Goal: Task Accomplishment & Management: Complete application form

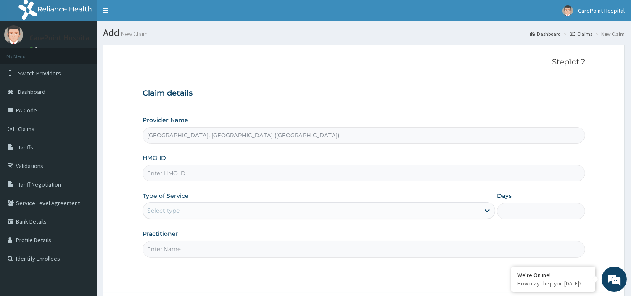
click at [184, 169] on input "HMO ID" at bounding box center [364, 173] width 443 height 16
paste input "OHT/10129/B"
type input "OHT/10129/B"
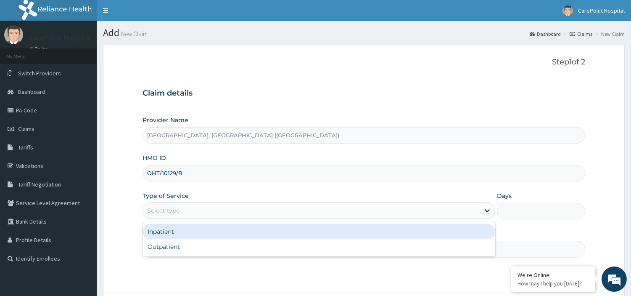
click at [181, 214] on div "Select type" at bounding box center [311, 210] width 337 height 13
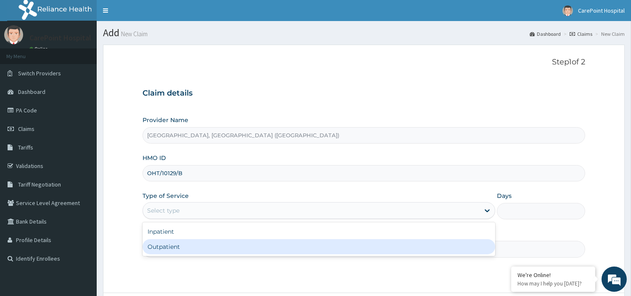
click at [182, 246] on div "Outpatient" at bounding box center [319, 246] width 353 height 15
type input "1"
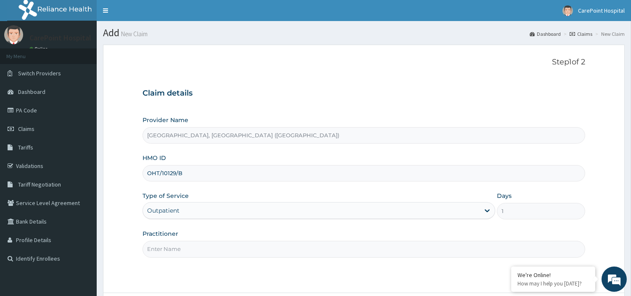
click at [182, 246] on input "Practitioner" at bounding box center [364, 249] width 443 height 16
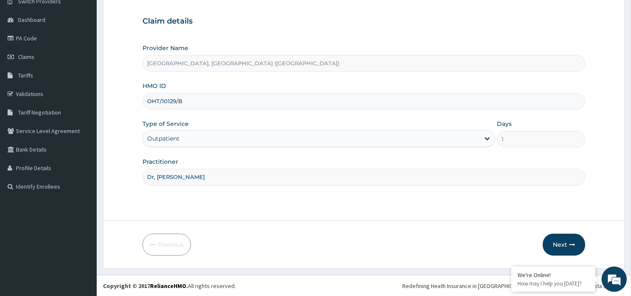
scroll to position [72, 0]
type input "Dr, Steve"
click at [558, 241] on button "Next" at bounding box center [564, 244] width 42 height 22
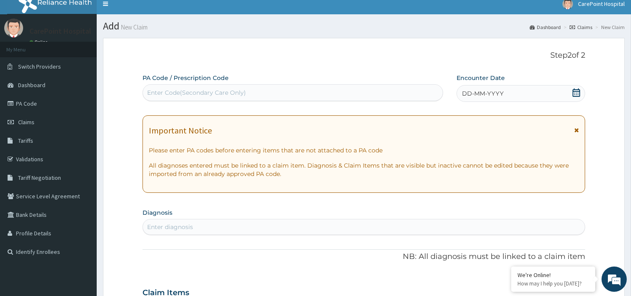
scroll to position [0, 0]
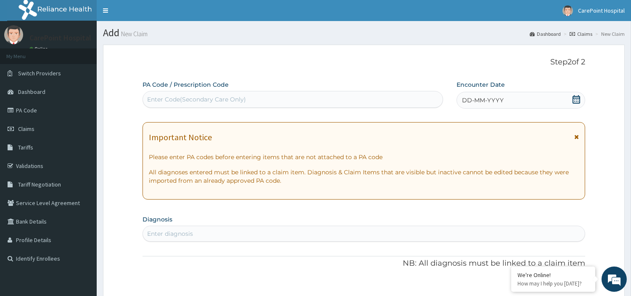
click at [247, 99] on div "Enter Code(Secondary Care Only)" at bounding box center [293, 99] width 300 height 13
paste input "100230302"
type input "100230302"
drag, startPoint x: 226, startPoint y: 100, endPoint x: 154, endPoint y: 95, distance: 72.5
click at [154, 95] on div "Enter Code(Secondary Care Only)" at bounding box center [293, 99] width 300 height 13
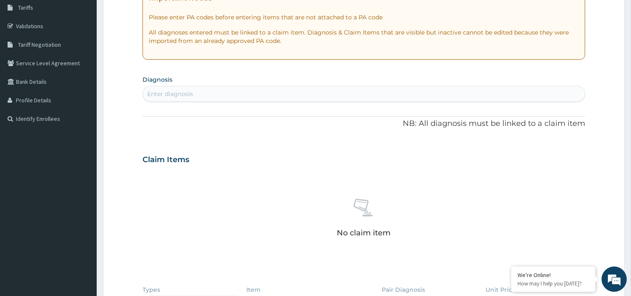
scroll to position [140, 0]
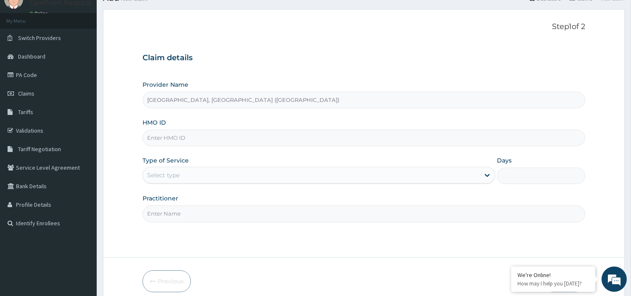
scroll to position [72, 0]
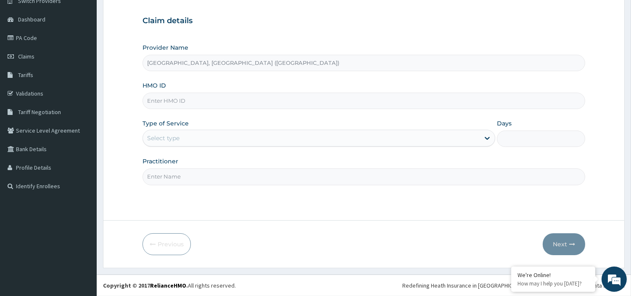
click at [173, 97] on input "HMO ID" at bounding box center [364, 101] width 443 height 16
paste input "OHT/10129/B"
type input "OHT/10129/B"
click at [169, 146] on div "Type of Service Select type" at bounding box center [319, 133] width 353 height 28
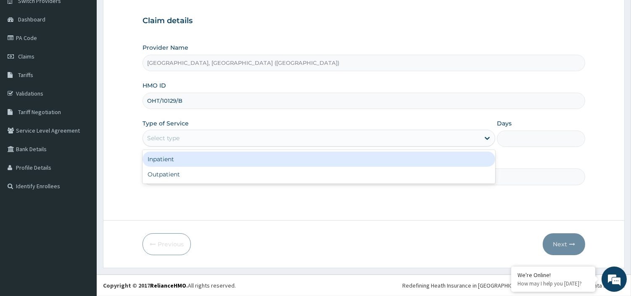
click at [172, 141] on div "Select type" at bounding box center [163, 138] width 32 height 8
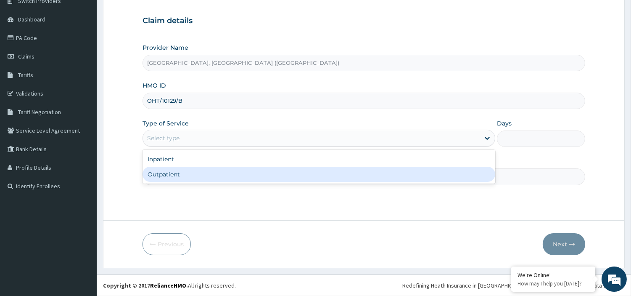
click at [169, 169] on div "Outpatient" at bounding box center [319, 174] width 353 height 15
type input "1"
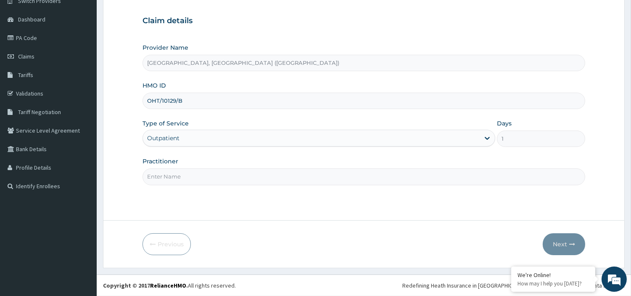
click at [169, 169] on input "Practitioner" at bounding box center [364, 176] width 443 height 16
type input "Dr, Steve"
click at [567, 250] on button "Next" at bounding box center [564, 244] width 42 height 22
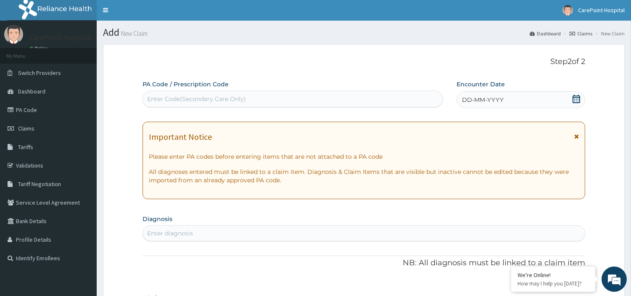
scroll to position [0, 0]
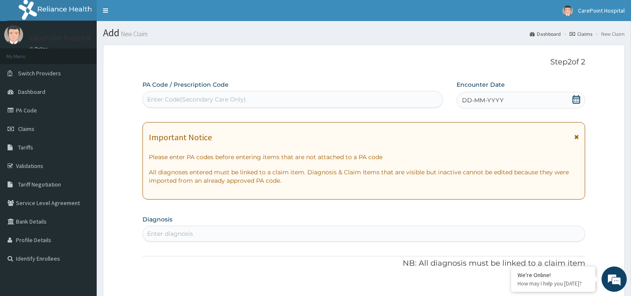
click at [217, 102] on div "Enter Code(Secondary Care Only)" at bounding box center [196, 99] width 99 height 8
paste input "PA/F2A3D8"
type input "PA/F2A3D8"
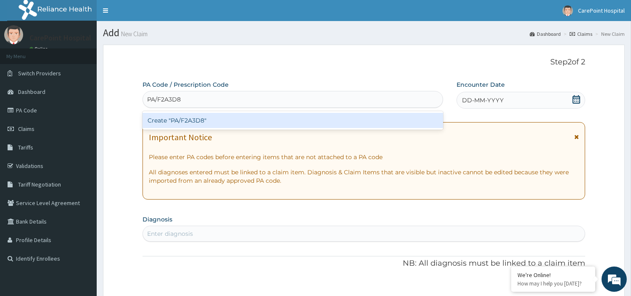
click at [228, 125] on div "Create "PA/F2A3D8"" at bounding box center [293, 120] width 301 height 15
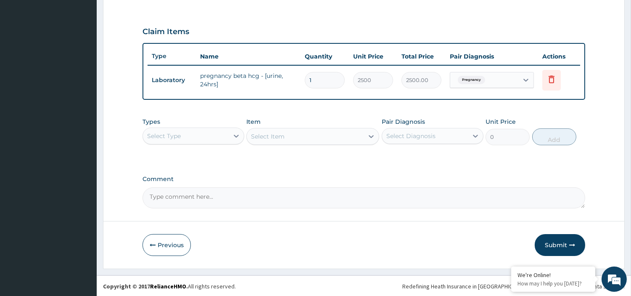
scroll to position [83, 0]
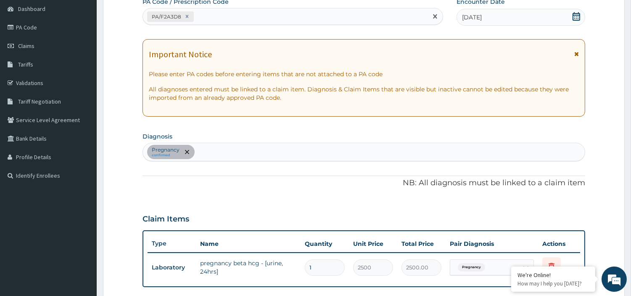
click at [220, 11] on div "PA/F2A3D8" at bounding box center [285, 17] width 285 height 14
paste input "PA/E3B05B"
type input "PA/E3B05B"
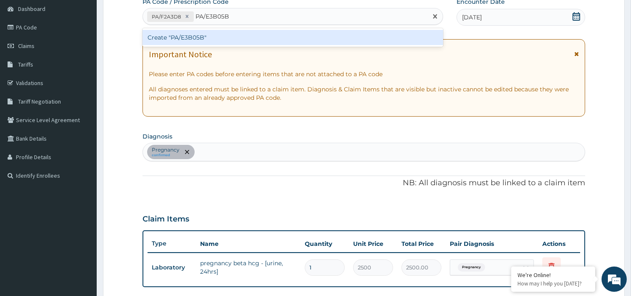
click at [225, 34] on div "Create "PA/E3B05B"" at bounding box center [293, 37] width 301 height 15
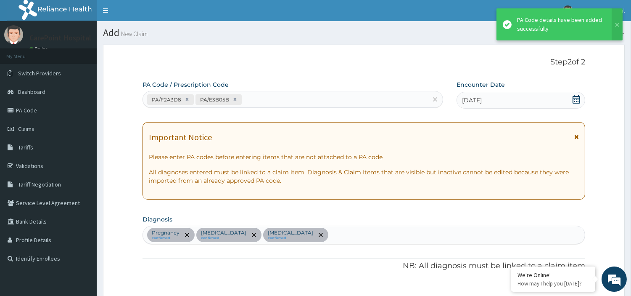
scroll to position [289, 0]
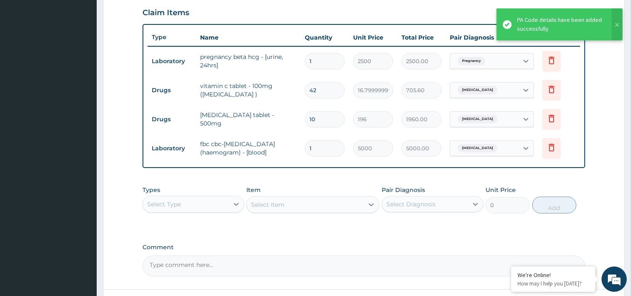
click at [173, 204] on div "Select Type" at bounding box center [164, 204] width 34 height 8
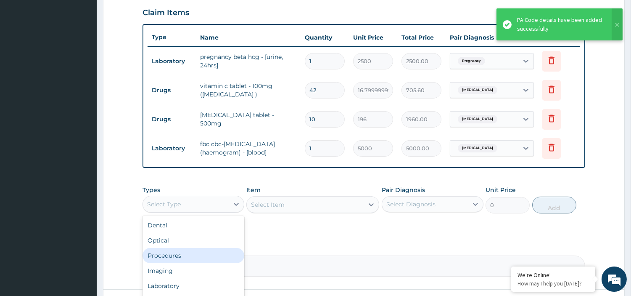
click at [177, 249] on div "Procedures" at bounding box center [194, 255] width 102 height 15
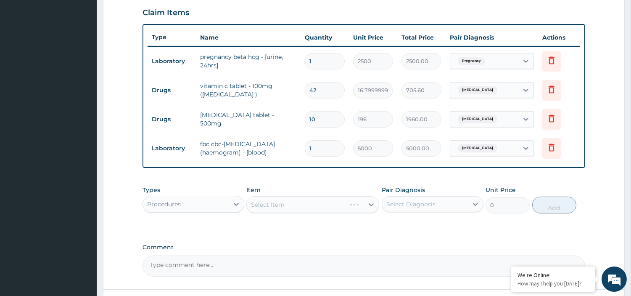
click at [315, 205] on div "Select Item" at bounding box center [312, 204] width 133 height 17
click at [315, 205] on div "Select Item" at bounding box center [305, 204] width 117 height 13
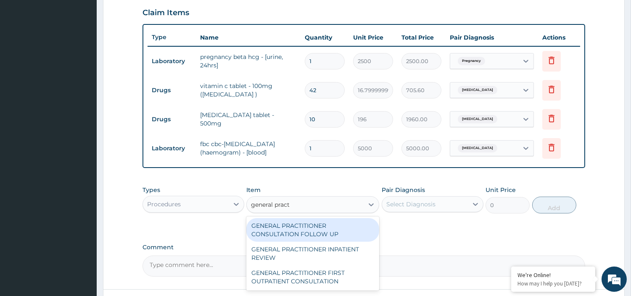
type input "general practi"
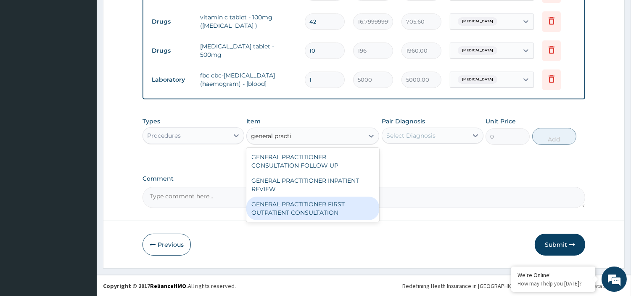
scroll to position [358, 0]
click at [326, 207] on div "GENERAL PRACTITIONER FIRST OUTPATIENT CONSULTATION" at bounding box center [312, 208] width 133 height 24
type input "3750"
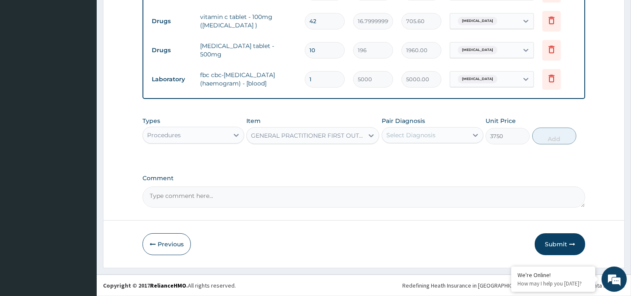
click at [438, 133] on div "Select Diagnosis" at bounding box center [425, 134] width 86 height 13
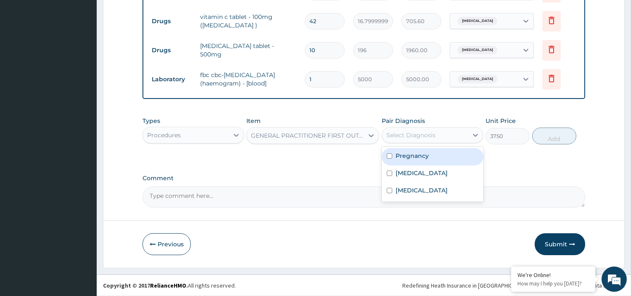
click at [423, 156] on label "Pregnancy" at bounding box center [412, 155] width 33 height 8
checkbox input "true"
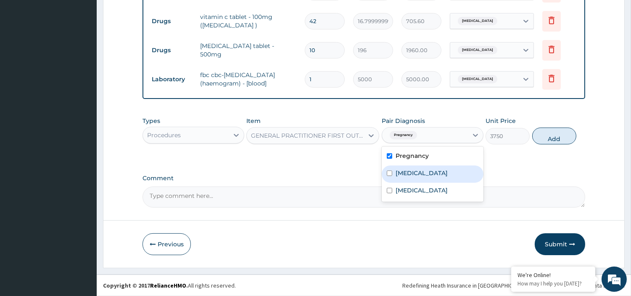
click at [418, 172] on label "Upper respiratory infection" at bounding box center [422, 173] width 52 height 8
checkbox input "true"
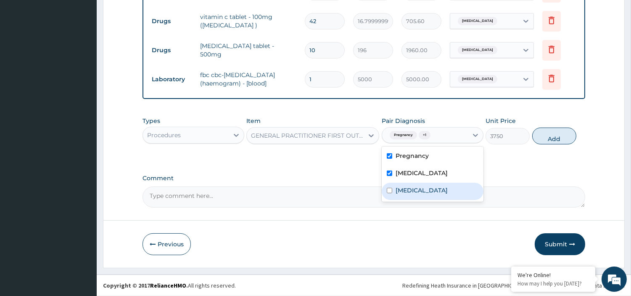
click at [408, 191] on label "Sepsis" at bounding box center [422, 190] width 52 height 8
checkbox input "true"
click at [553, 135] on button "Add" at bounding box center [554, 135] width 44 height 17
type input "0"
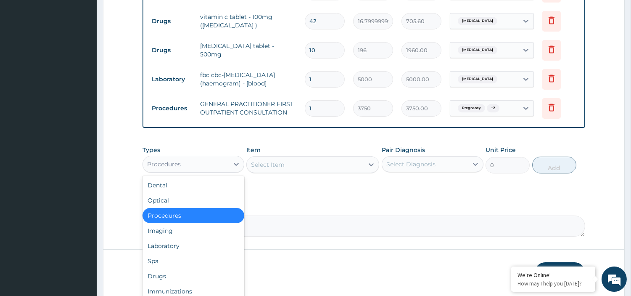
click at [217, 169] on div "Procedures" at bounding box center [186, 163] width 86 height 13
click at [167, 248] on div "Laboratory" at bounding box center [194, 245] width 102 height 15
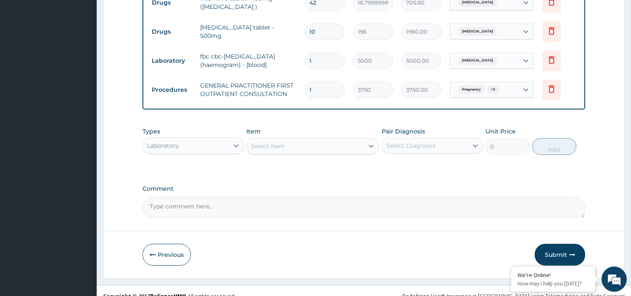
scroll to position [387, 0]
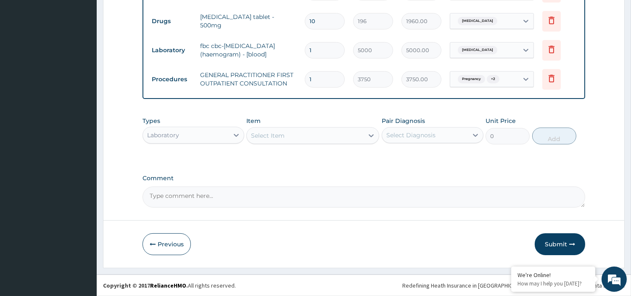
click at [255, 132] on div "Select Item" at bounding box center [268, 135] width 34 height 8
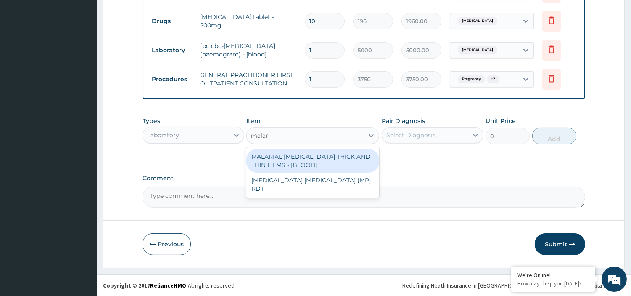
type input "malaria"
click at [321, 157] on div "MALARIAL PARASITE THICK AND THIN FILMS - [BLOOD]" at bounding box center [312, 161] width 133 height 24
type input "2187.5"
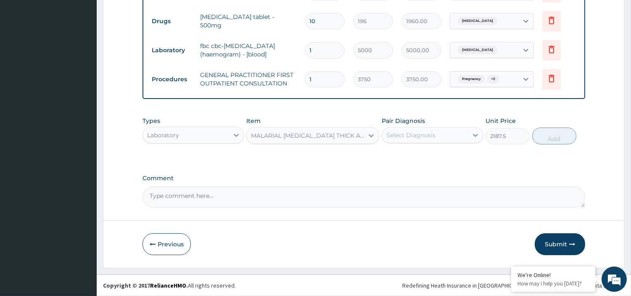
click at [434, 130] on div "Select Diagnosis" at bounding box center [425, 134] width 86 height 13
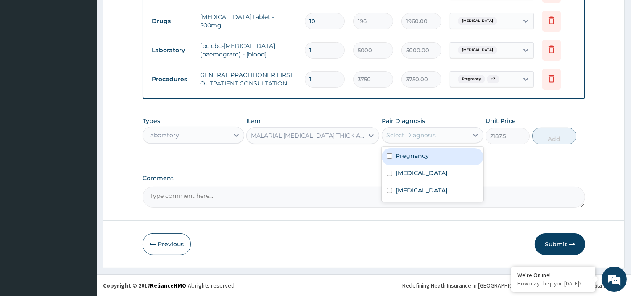
click at [451, 161] on div "Pregnancy" at bounding box center [433, 156] width 102 height 17
checkbox input "true"
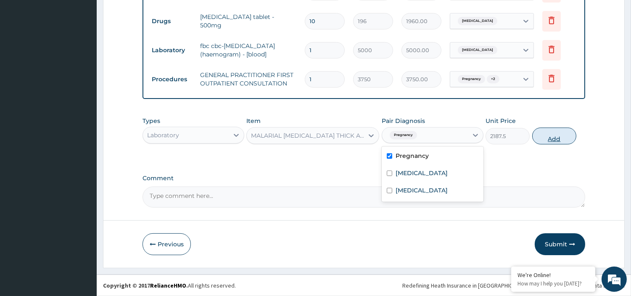
click at [549, 138] on button "Add" at bounding box center [554, 135] width 44 height 17
type input "0"
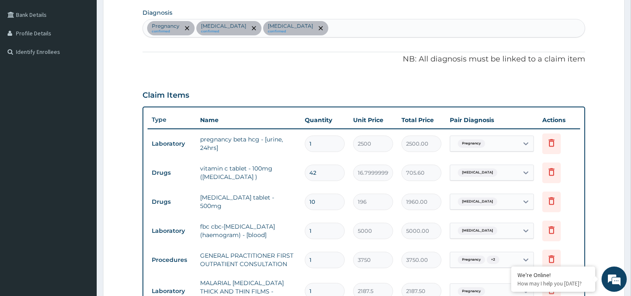
scroll to position [200, 0]
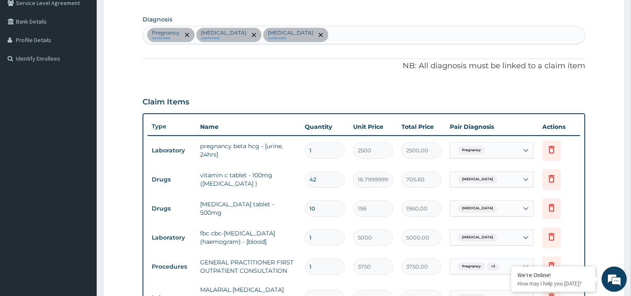
click at [327, 32] on div "Pregnancy confirmed Upper respiratory infection confirmed Sepsis confirmed" at bounding box center [364, 35] width 442 height 18
type input "malaria"
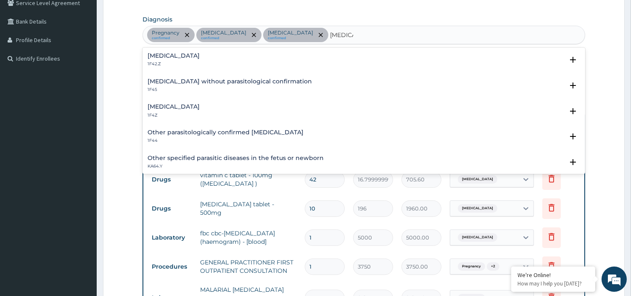
click at [178, 103] on h4 "Malaria, unspecified" at bounding box center [174, 106] width 52 height 6
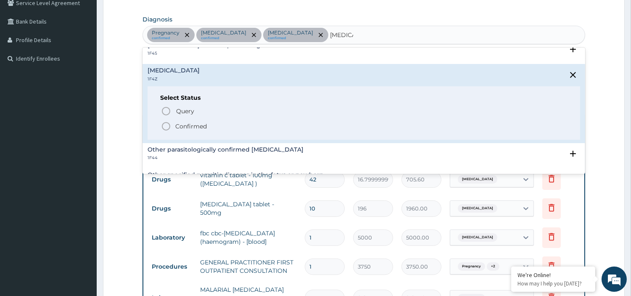
scroll to position [47, 0]
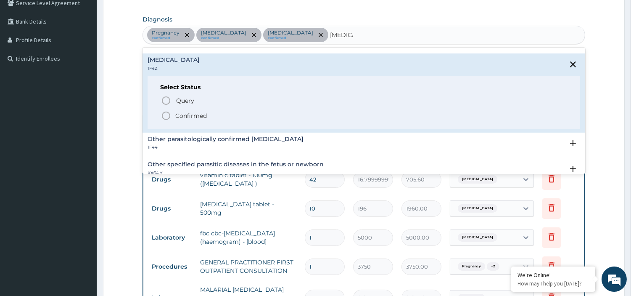
drag, startPoint x: 170, startPoint y: 116, endPoint x: 187, endPoint y: 115, distance: 16.8
click at [170, 116] on icon "status option filled" at bounding box center [166, 116] width 10 height 10
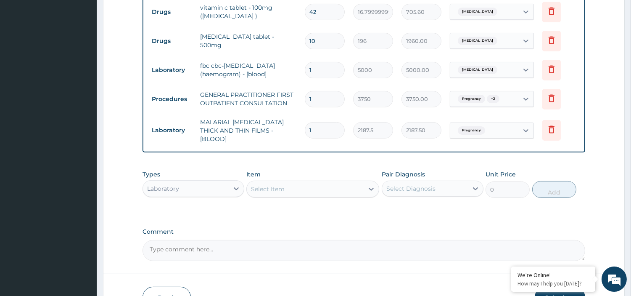
scroll to position [416, 0]
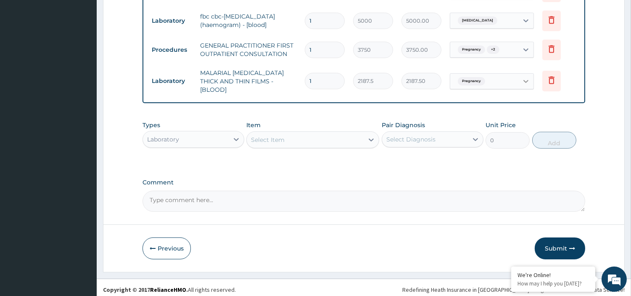
click at [529, 81] on icon at bounding box center [526, 81] width 8 height 8
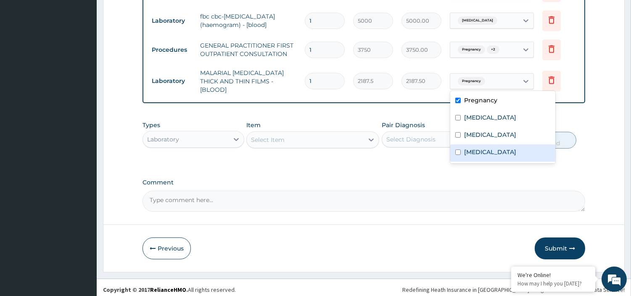
drag, startPoint x: 469, startPoint y: 149, endPoint x: 460, endPoint y: 124, distance: 26.1
click at [468, 149] on label "Malaria, unspecified" at bounding box center [490, 152] width 52 height 8
checkbox input "true"
click at [456, 102] on input "checkbox" at bounding box center [457, 100] width 5 height 5
checkbox input "false"
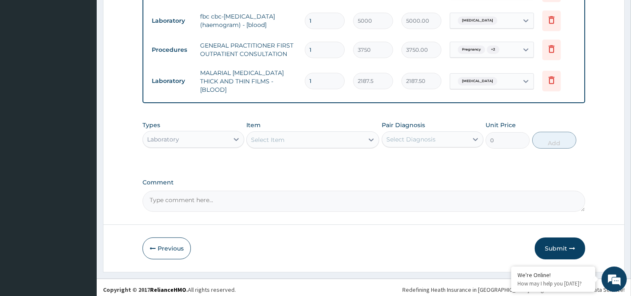
click at [165, 135] on div "Laboratory" at bounding box center [163, 139] width 32 height 8
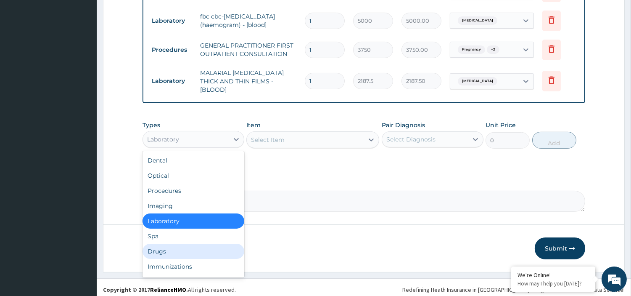
click at [163, 244] on div "Drugs" at bounding box center [194, 250] width 102 height 15
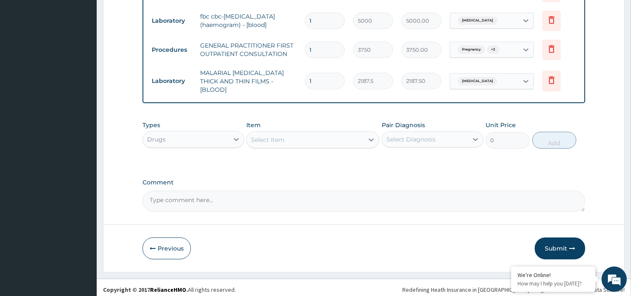
click at [308, 134] on div "Select Item" at bounding box center [305, 139] width 117 height 13
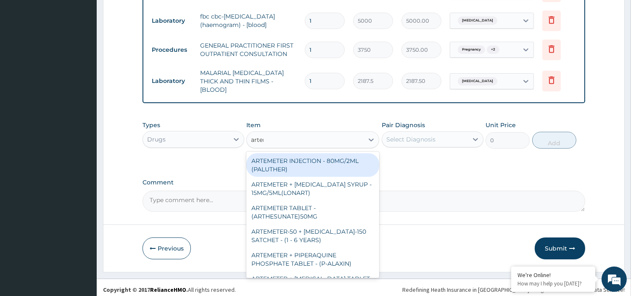
type input "arteme"
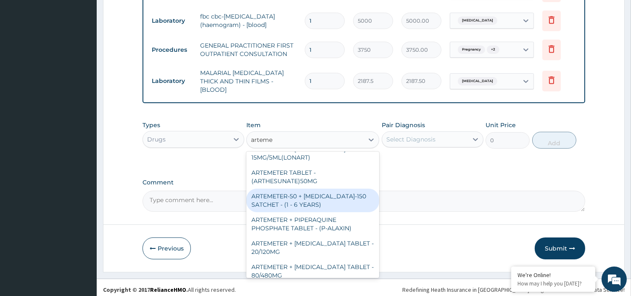
scroll to position [140, 0]
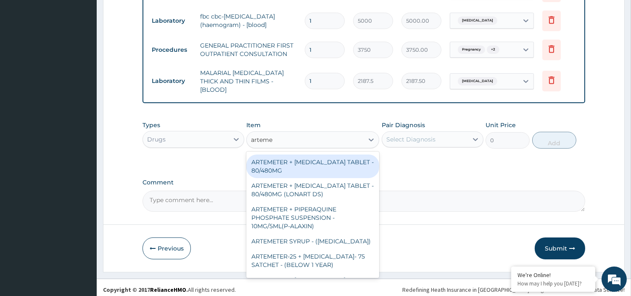
click at [316, 166] on div "ARTEMETER + [MEDICAL_DATA] TABLET - 80/480MG" at bounding box center [312, 166] width 133 height 24
type input "364"
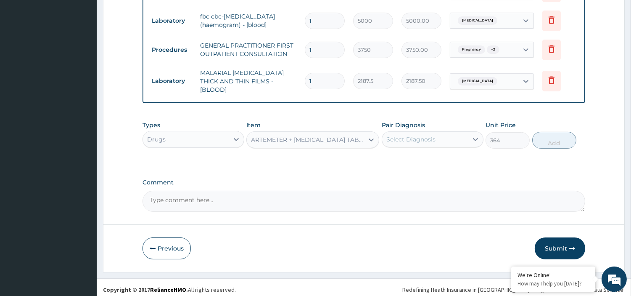
click at [428, 138] on div "Select Diagnosis" at bounding box center [410, 139] width 49 height 8
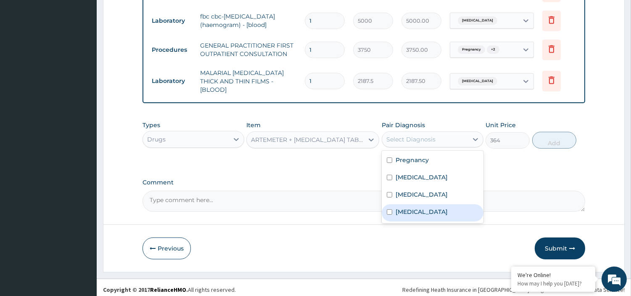
click at [408, 207] on label "Malaria, unspecified" at bounding box center [422, 211] width 52 height 8
checkbox input "true"
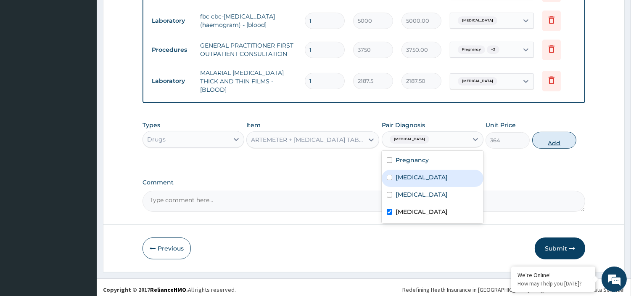
click at [543, 132] on button "Add" at bounding box center [554, 140] width 44 height 17
type input "0"
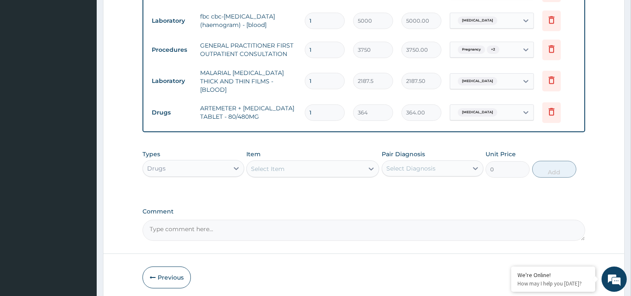
click at [315, 106] on input "1" at bounding box center [325, 112] width 40 height 16
type input "0.00"
type input "6"
type input "2184.00"
type input "6"
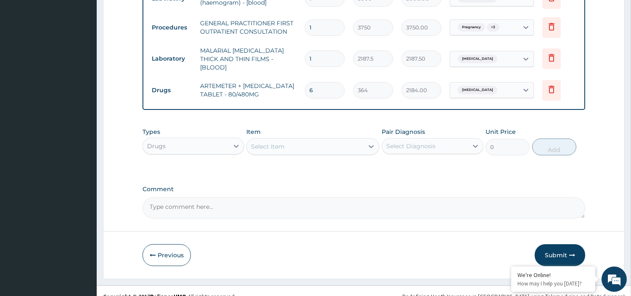
scroll to position [445, 0]
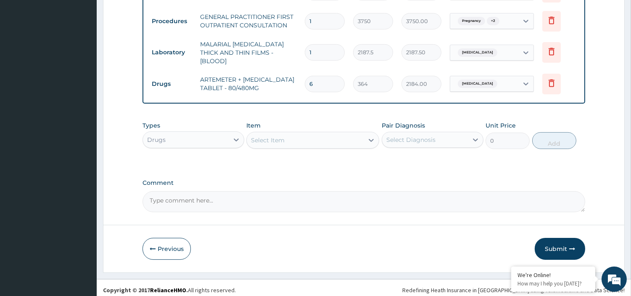
click at [278, 136] on div "Select Item" at bounding box center [268, 140] width 34 height 8
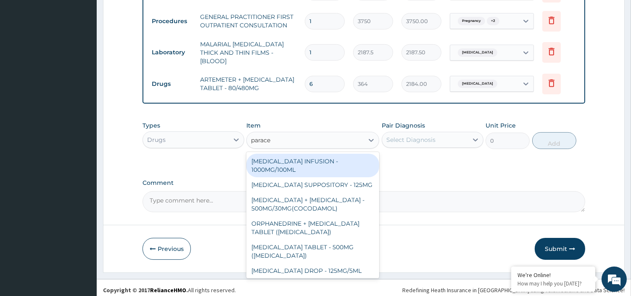
type input "paracet"
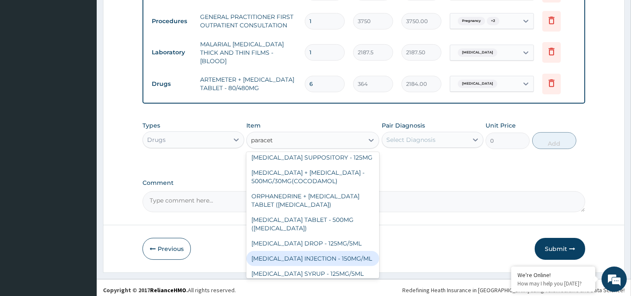
scroll to position [63, 0]
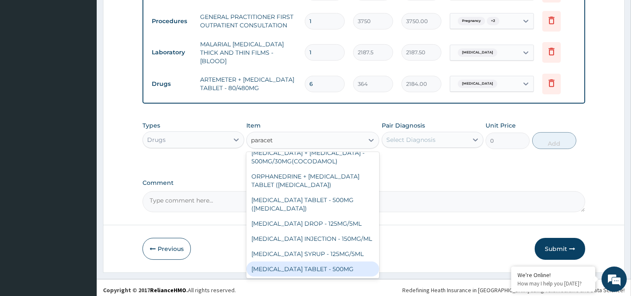
click at [320, 263] on div "[MEDICAL_DATA] TABLET - 500MG" at bounding box center [312, 268] width 133 height 15
type input "33.599999999999994"
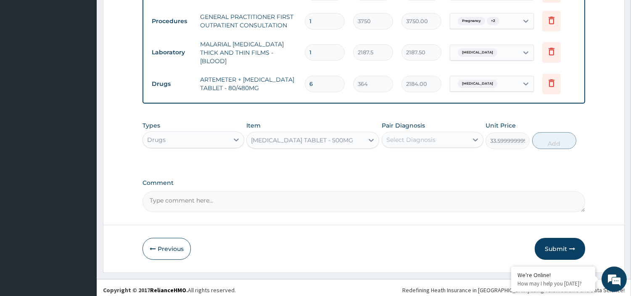
click at [422, 137] on div "Select Diagnosis" at bounding box center [410, 139] width 49 height 8
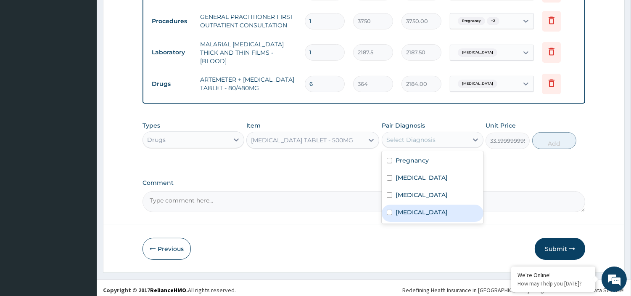
click at [402, 208] on label "Malaria, unspecified" at bounding box center [422, 212] width 52 height 8
checkbox input "true"
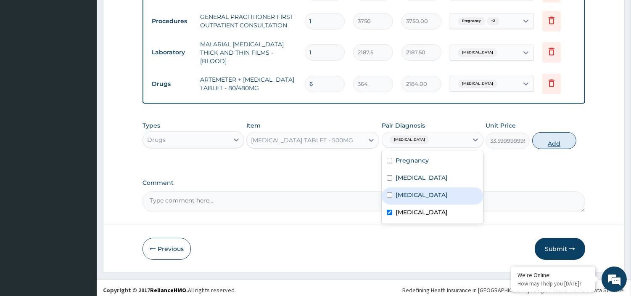
click at [550, 135] on button "Add" at bounding box center [554, 140] width 44 height 17
type input "0"
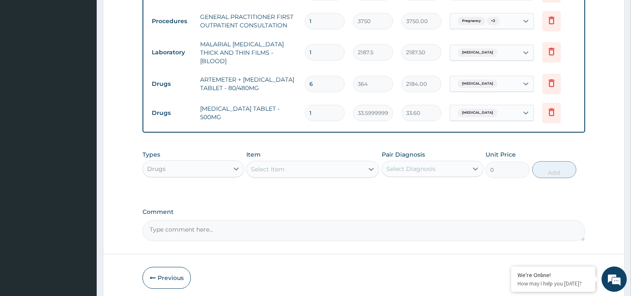
click at [329, 111] on input "1" at bounding box center [325, 113] width 40 height 16
type input "18"
type input "604.80"
type input "18"
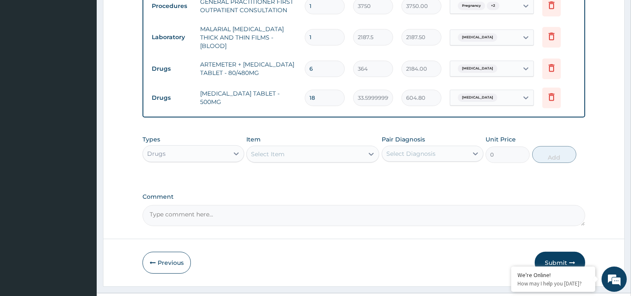
scroll to position [474, 0]
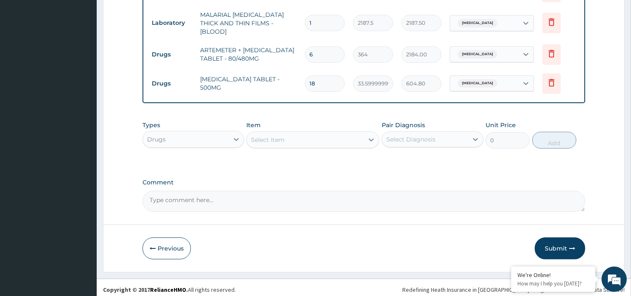
click at [308, 136] on div "Select Item" at bounding box center [305, 139] width 117 height 13
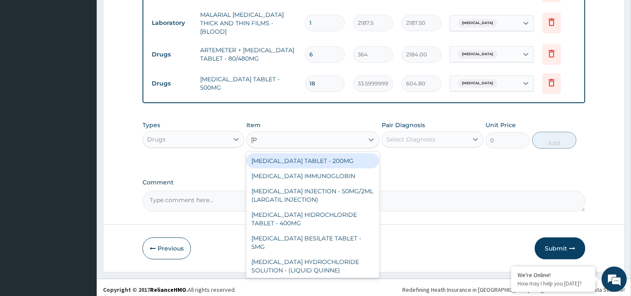
type input "lorat"
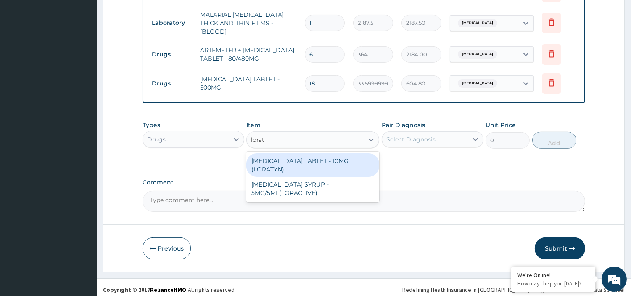
click at [343, 155] on div "LORATADINE TABLET - 10MG (LORATYN)" at bounding box center [312, 165] width 133 height 24
type input "98"
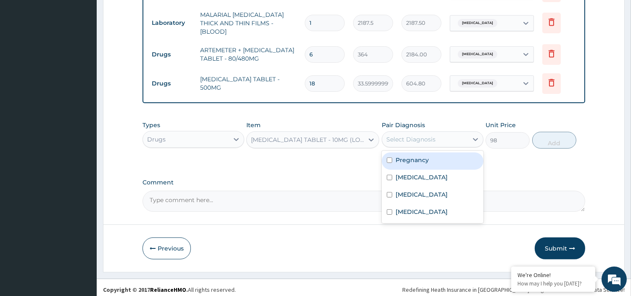
click at [423, 137] on div "Select Diagnosis" at bounding box center [410, 139] width 49 height 8
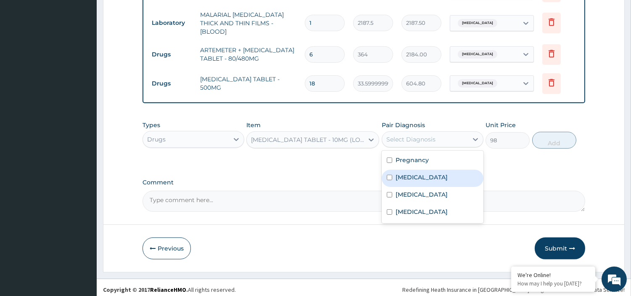
click at [431, 173] on label "Upper respiratory infection" at bounding box center [422, 177] width 52 height 8
checkbox input "true"
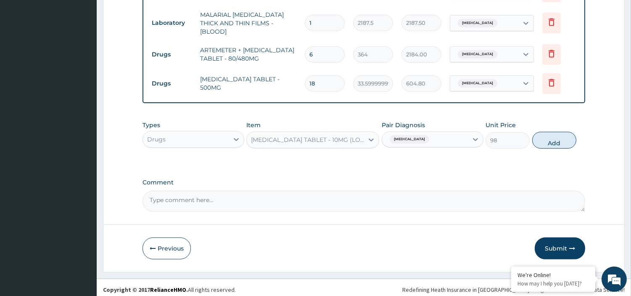
click at [554, 142] on button "Add" at bounding box center [554, 140] width 44 height 17
type input "0"
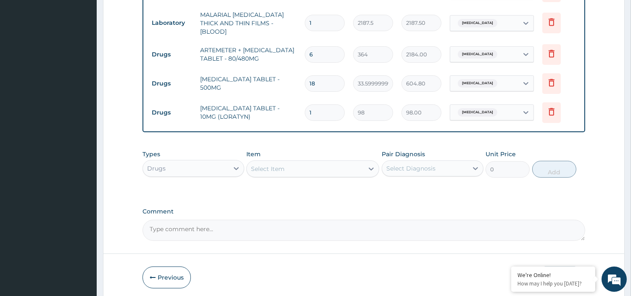
drag, startPoint x: 321, startPoint y: 106, endPoint x: 301, endPoint y: 110, distance: 21.0
click at [301, 110] on td "1" at bounding box center [325, 112] width 48 height 25
type input "7"
type input "686.00"
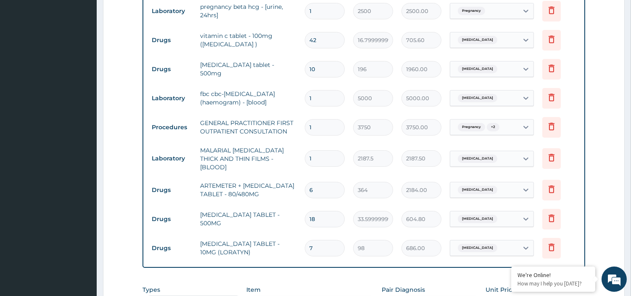
scroll to position [317, 0]
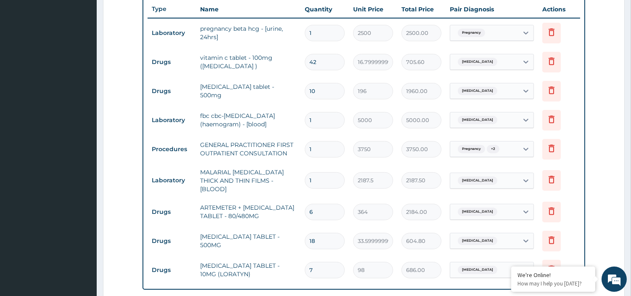
type input "7"
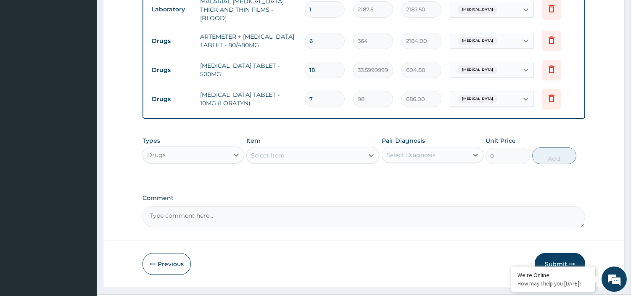
scroll to position [504, 0]
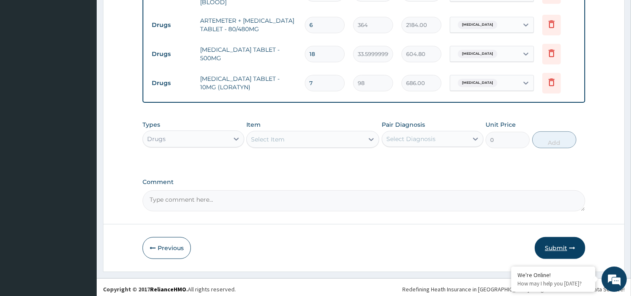
click at [551, 244] on button "Submit" at bounding box center [560, 248] width 50 height 22
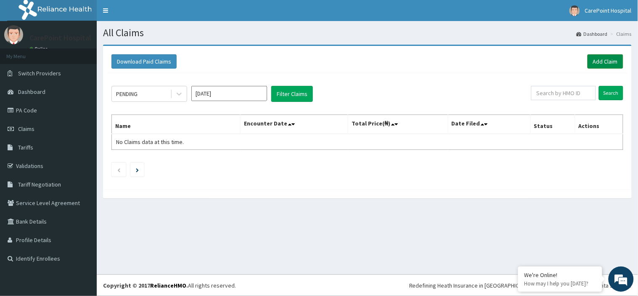
click at [604, 57] on link "Add Claim" at bounding box center [605, 61] width 36 height 14
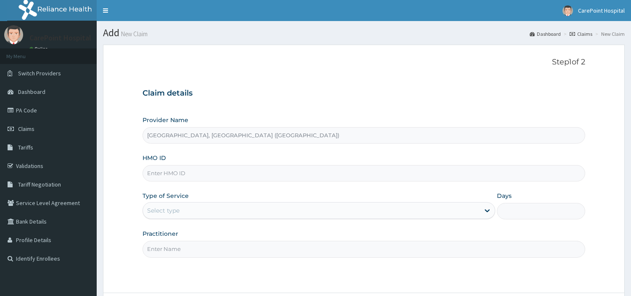
click at [166, 176] on input "HMO ID" at bounding box center [364, 173] width 443 height 16
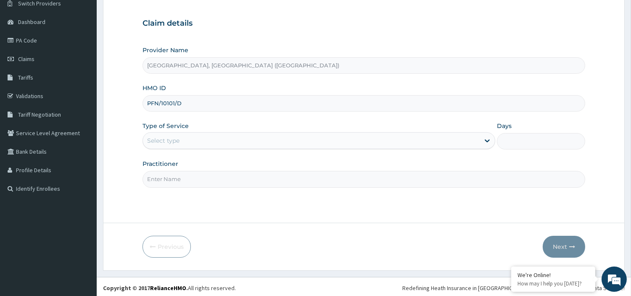
scroll to position [72, 0]
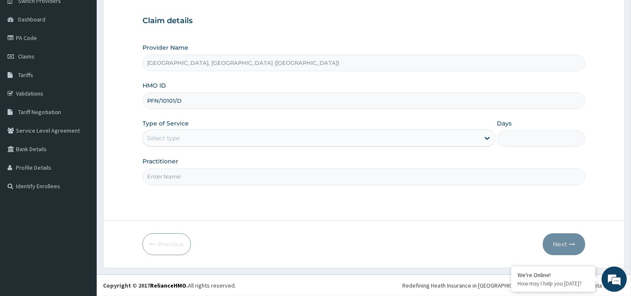
type input "PFN/10101/D"
click at [182, 140] on div "Select type" at bounding box center [311, 137] width 337 height 13
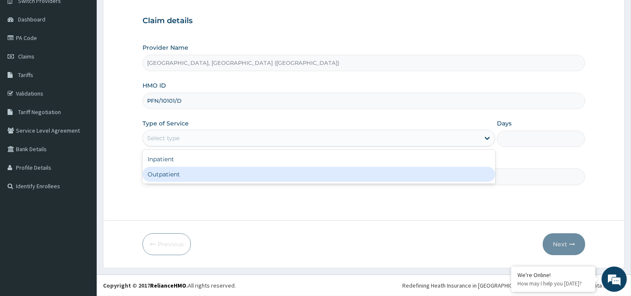
click at [176, 172] on div "Outpatient" at bounding box center [319, 174] width 353 height 15
type input "1"
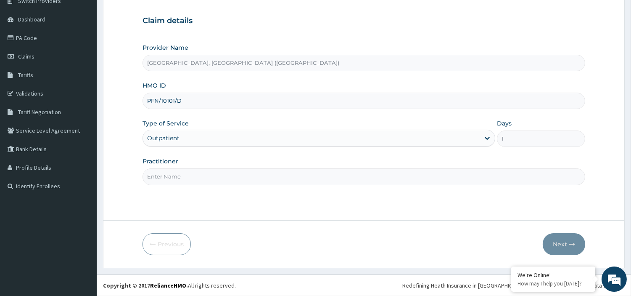
click at [176, 172] on input "Practitioner" at bounding box center [364, 176] width 443 height 16
type input "Dr, Steve"
click at [561, 238] on button "Next" at bounding box center [564, 244] width 42 height 22
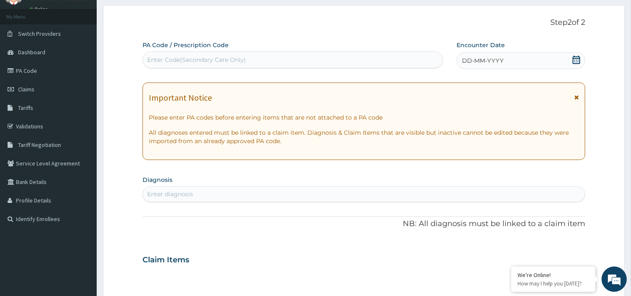
scroll to position [0, 0]
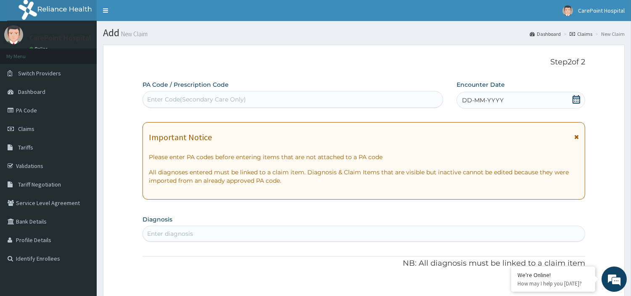
click at [243, 98] on div "Enter Code(Secondary Care Only)" at bounding box center [196, 99] width 99 height 8
click at [176, 96] on div "Enter Code(Secondary Care Only)" at bounding box center [196, 99] width 99 height 8
paste input "PA/FBF224"
type input "PA/FBF224"
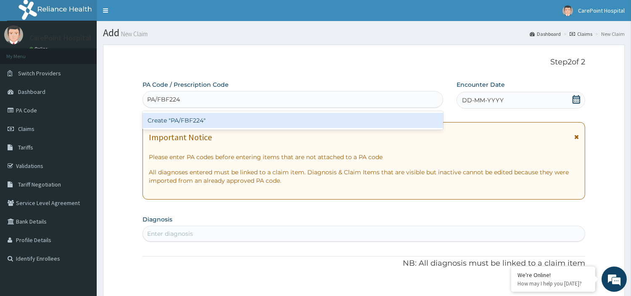
click at [233, 120] on div "Create "PA/FBF224"" at bounding box center [293, 120] width 301 height 15
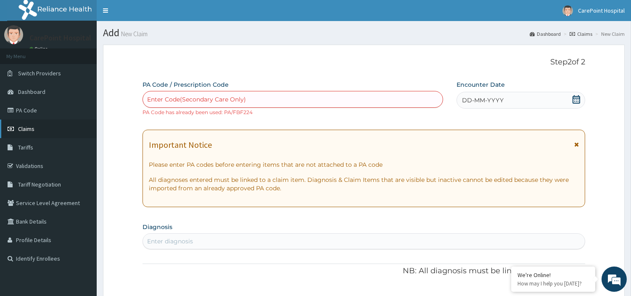
click at [27, 125] on span "Claims" at bounding box center [26, 129] width 16 height 8
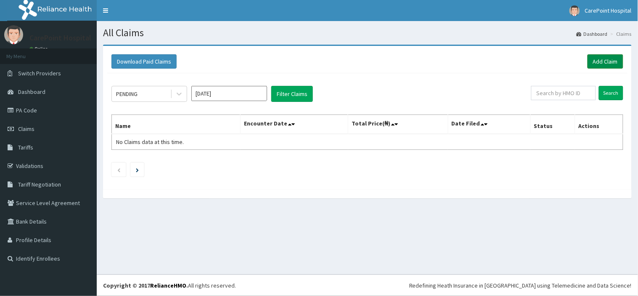
click at [609, 62] on link "Add Claim" at bounding box center [605, 61] width 36 height 14
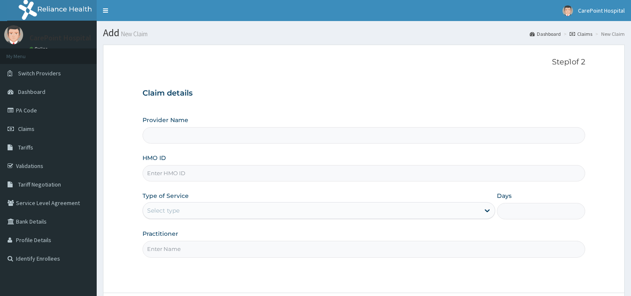
type input "[GEOGRAPHIC_DATA], [GEOGRAPHIC_DATA] ([GEOGRAPHIC_DATA])"
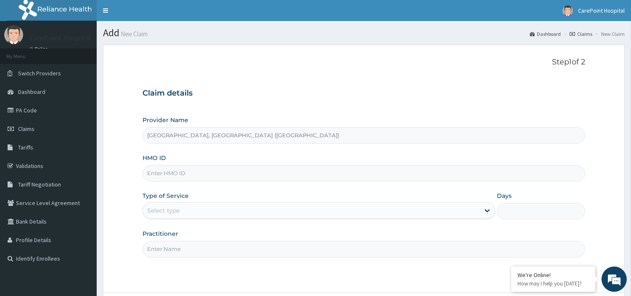
click at [168, 177] on input "HMO ID" at bounding box center [364, 173] width 443 height 16
paste input "ABP/10409/A"
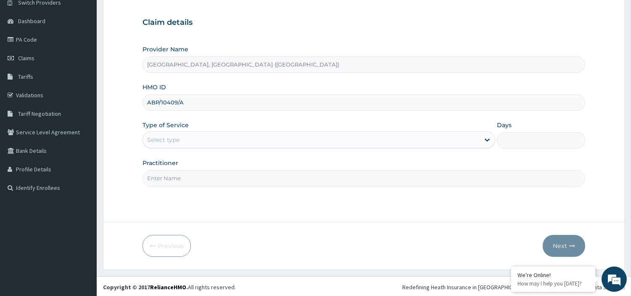
scroll to position [72, 0]
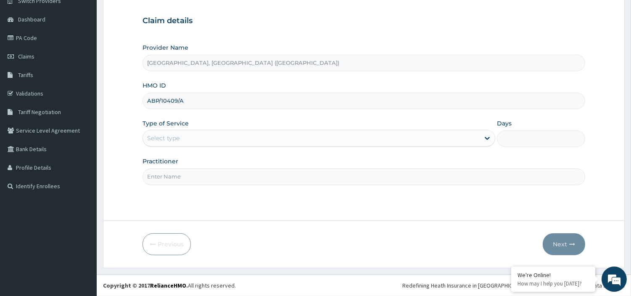
type input "ABP/10409/A"
click at [161, 137] on div "Select type" at bounding box center [163, 138] width 32 height 8
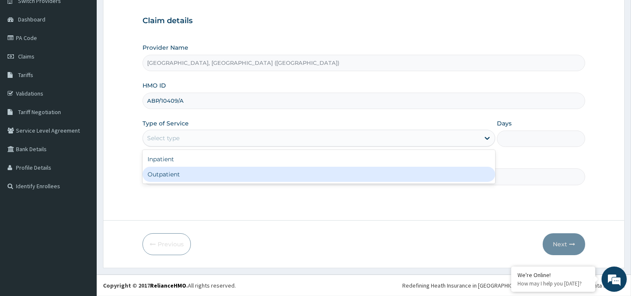
click at [161, 173] on div "Outpatient" at bounding box center [319, 174] width 353 height 15
type input "1"
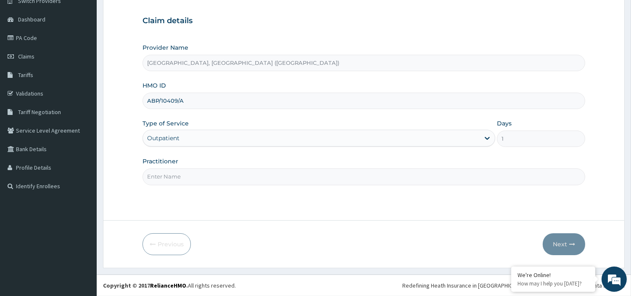
click at [161, 173] on input "Practitioner" at bounding box center [364, 176] width 443 height 16
type input "Dr, Steve"
click at [555, 242] on button "Next" at bounding box center [564, 244] width 42 height 22
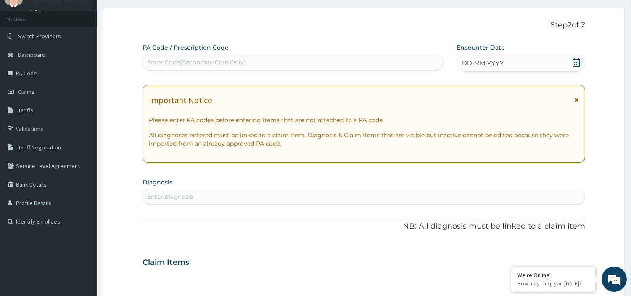
scroll to position [0, 0]
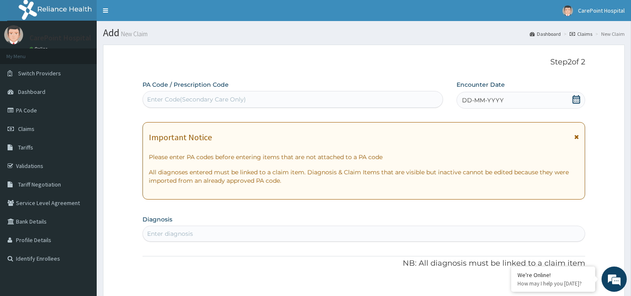
click at [199, 101] on div "Enter Code(Secondary Care Only)" at bounding box center [196, 99] width 99 height 8
paste input "PA/6933BB"
type input "PA/6933BB"
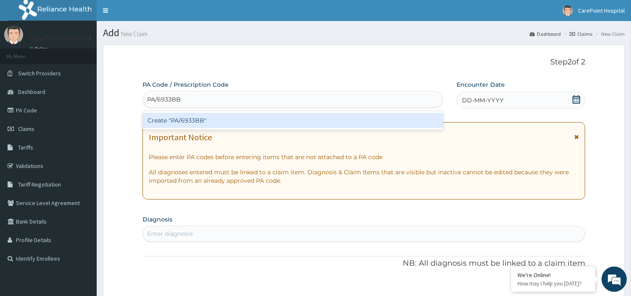
click at [213, 121] on div "Create "PA/6933BB"" at bounding box center [293, 120] width 301 height 15
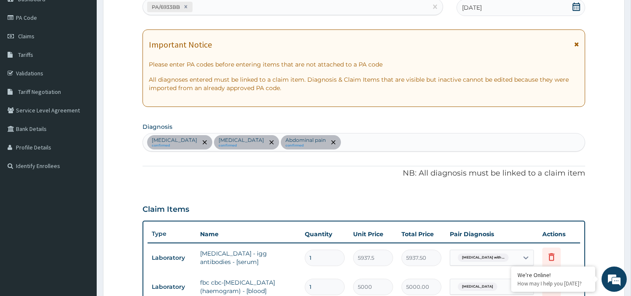
scroll to position [9, 0]
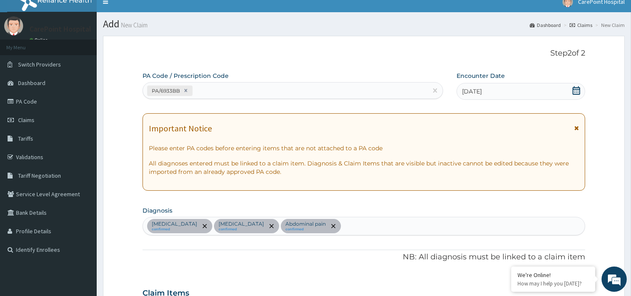
click at [225, 91] on div "PA/6933BB" at bounding box center [285, 91] width 285 height 14
paste input "PA/381D23"
type input "PA/381D23"
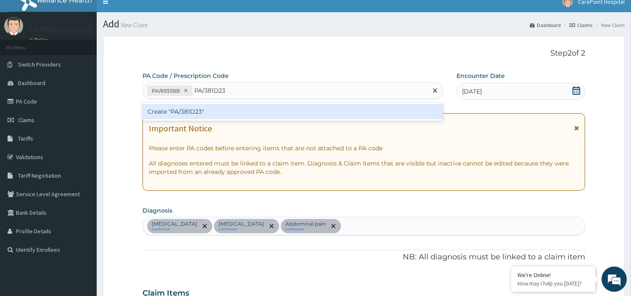
click at [230, 111] on div "Create "PA/381D23"" at bounding box center [293, 111] width 301 height 15
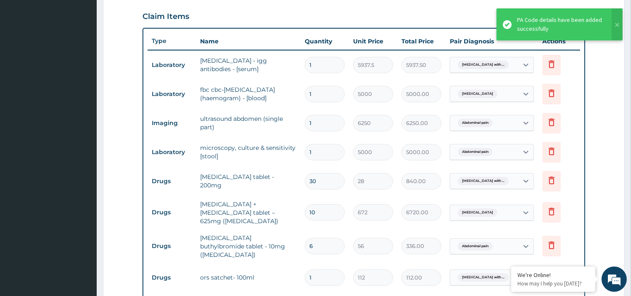
scroll to position [231, 0]
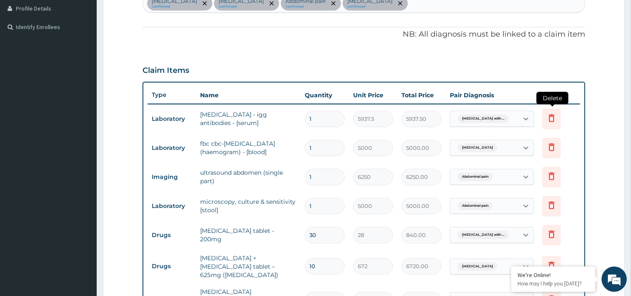
click at [549, 118] on icon at bounding box center [552, 118] width 10 height 10
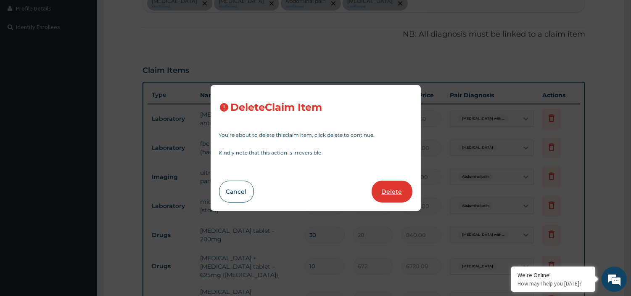
click at [391, 187] on button "Delete" at bounding box center [392, 191] width 41 height 22
type input "5000"
type input "5000.00"
type input "6250"
type input "6250.00"
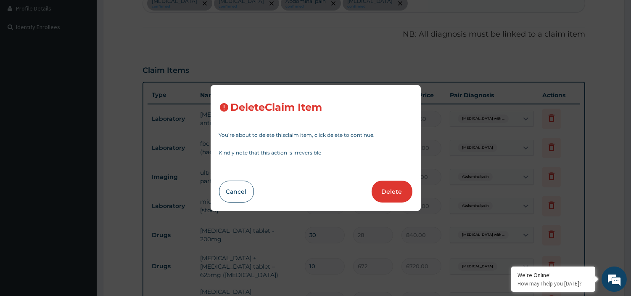
type input "5000"
type input "5000.00"
type input "30"
type input "28"
type input "840.00"
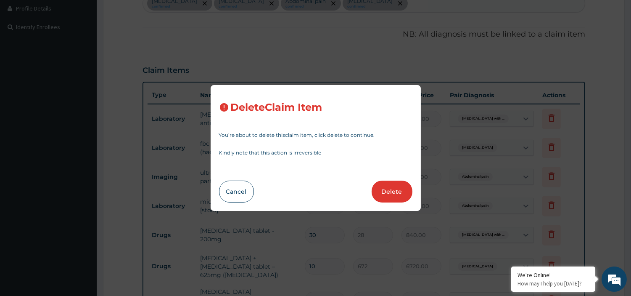
type input "10"
type input "672"
type input "6720.00"
type input "6"
type input "56"
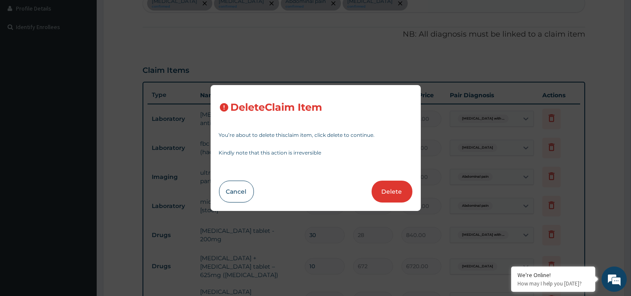
type input "336.00"
type input "1"
type input "112"
type input "112.00"
type input "20"
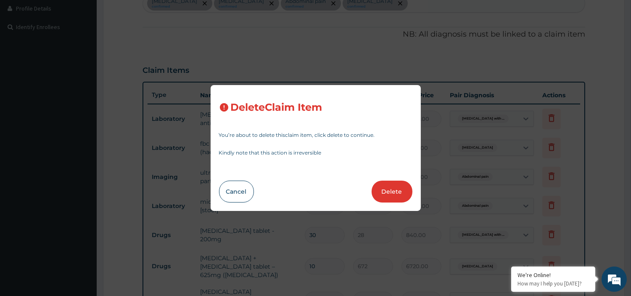
type input "64.39999999999999"
type input "1288.00"
type input "14"
type input "140"
type input "1960.00"
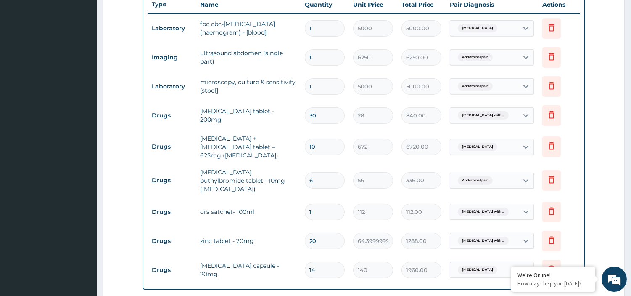
scroll to position [325, 0]
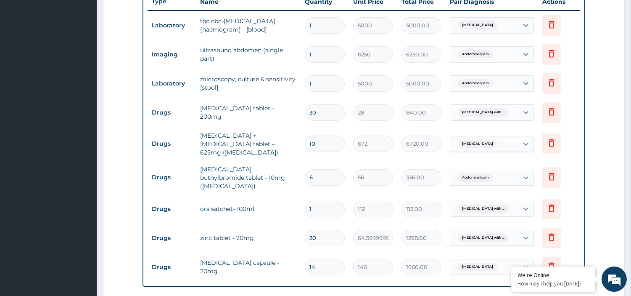
click at [232, 114] on td "metronidazole tablet - 200mg" at bounding box center [248, 112] width 105 height 25
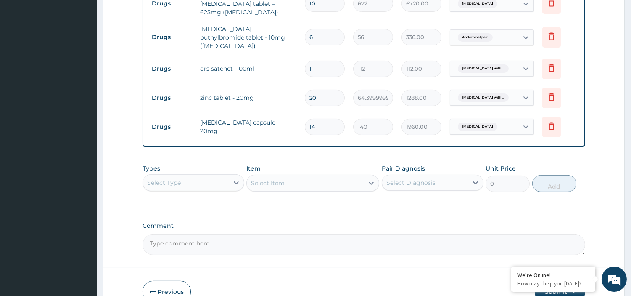
scroll to position [504, 0]
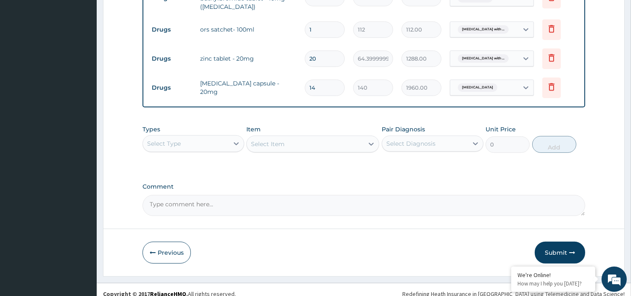
click at [167, 139] on div "Select Type" at bounding box center [164, 143] width 34 height 8
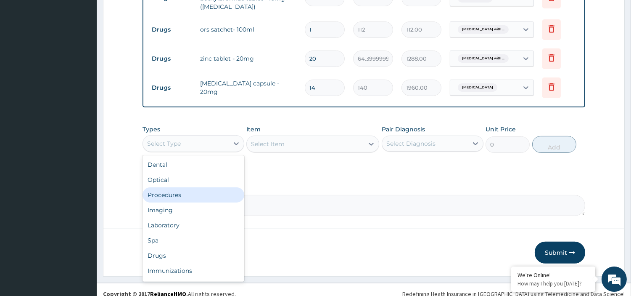
click at [192, 187] on div "Procedures" at bounding box center [194, 194] width 102 height 15
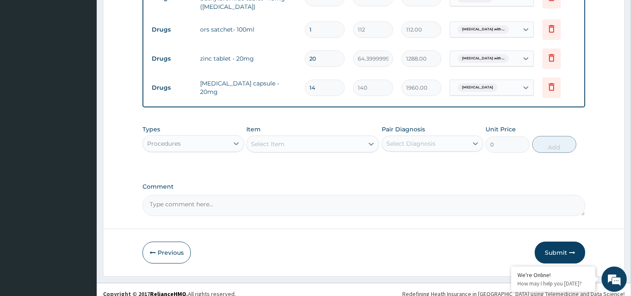
click at [284, 140] on div "Select Item" at bounding box center [268, 144] width 34 height 8
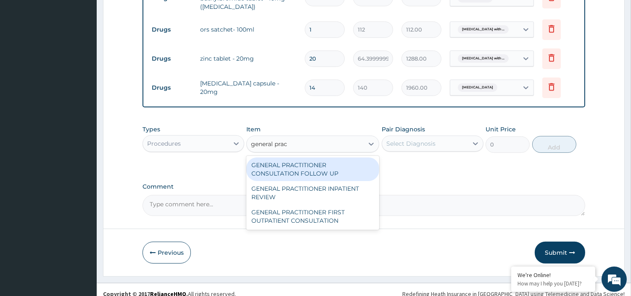
type input "general pract"
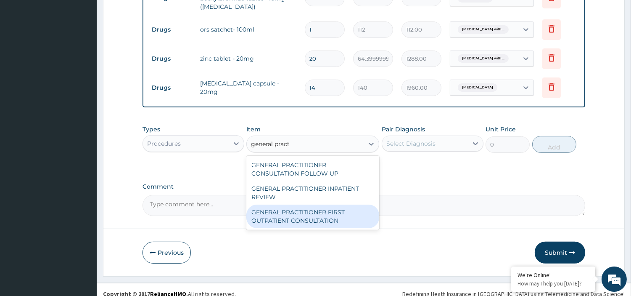
click at [304, 207] on div "GENERAL PRACTITIONER FIRST OUTPATIENT CONSULTATION" at bounding box center [312, 216] width 133 height 24
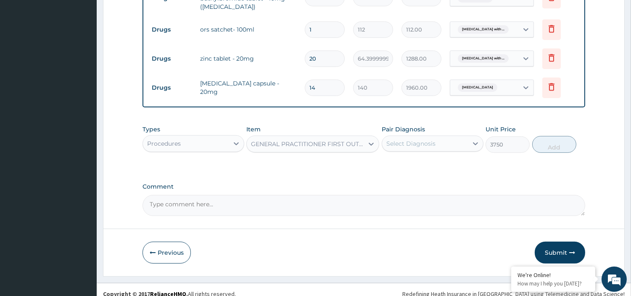
type input "3750"
click at [450, 137] on div "Select Diagnosis" at bounding box center [425, 143] width 86 height 13
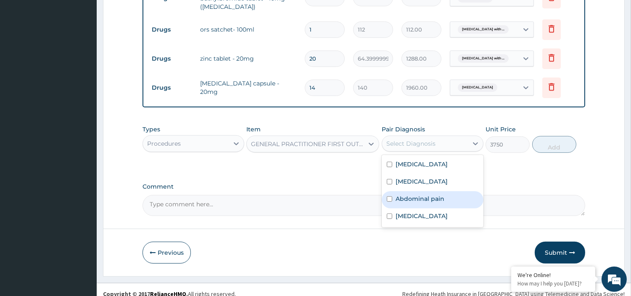
click at [411, 197] on label "Abdominal pain" at bounding box center [420, 198] width 49 height 8
checkbox input "true"
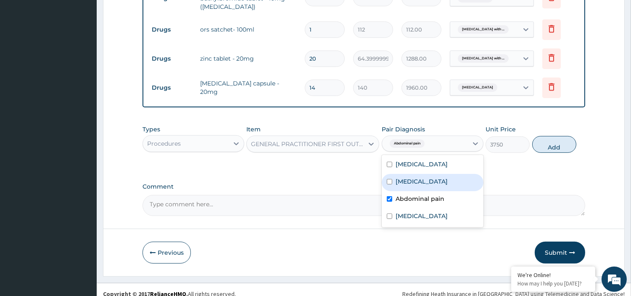
click at [394, 175] on div "Sepsis" at bounding box center [433, 182] width 102 height 17
checkbox input "true"
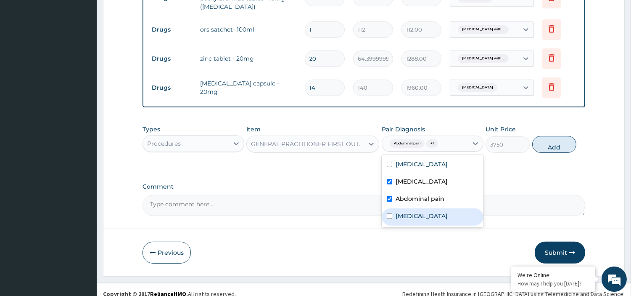
click at [408, 224] on div "Peptic ulcer" at bounding box center [433, 216] width 102 height 17
checkbox input "true"
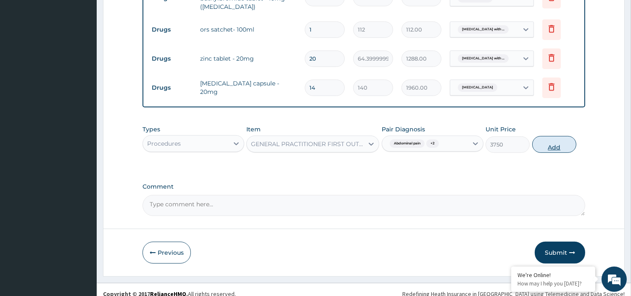
click at [553, 137] on button "Add" at bounding box center [554, 144] width 44 height 17
type input "0"
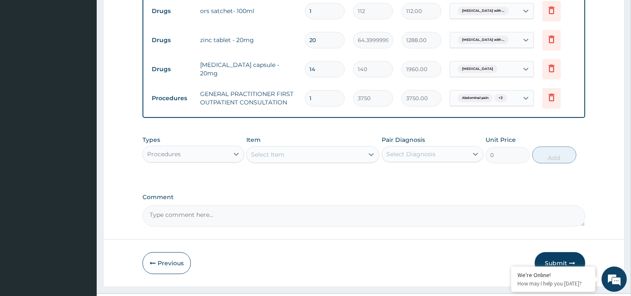
scroll to position [533, 0]
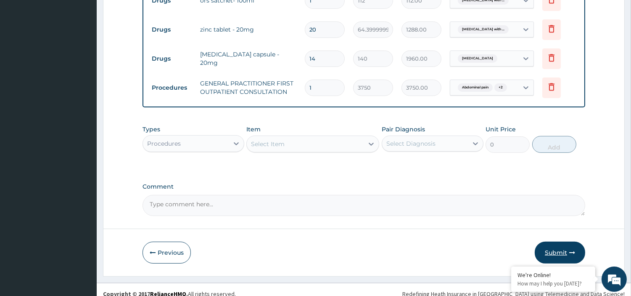
click at [548, 242] on button "Submit" at bounding box center [560, 252] width 50 height 22
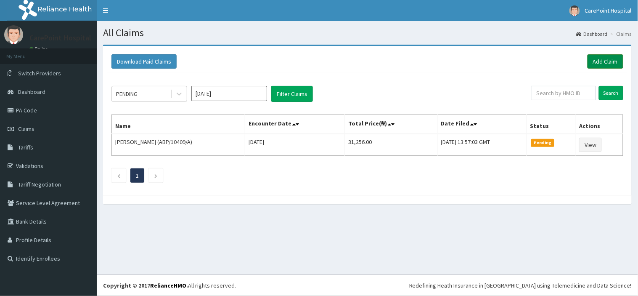
click at [607, 62] on link "Add Claim" at bounding box center [605, 61] width 36 height 14
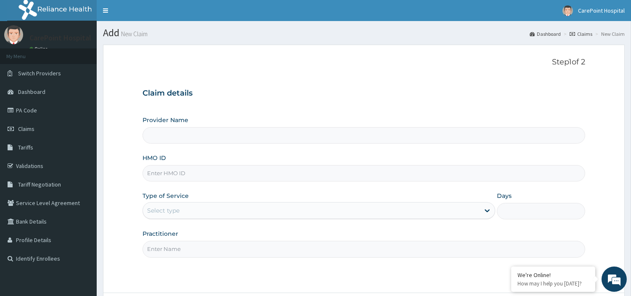
type input "[GEOGRAPHIC_DATA], [GEOGRAPHIC_DATA] ([GEOGRAPHIC_DATA])"
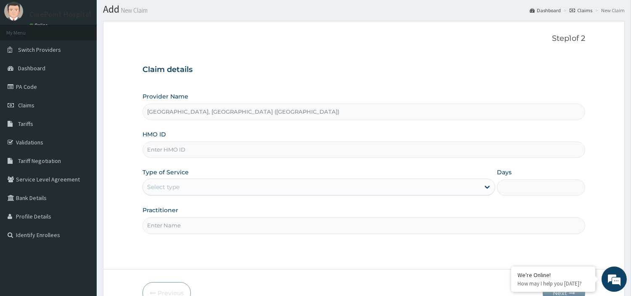
scroll to position [47, 0]
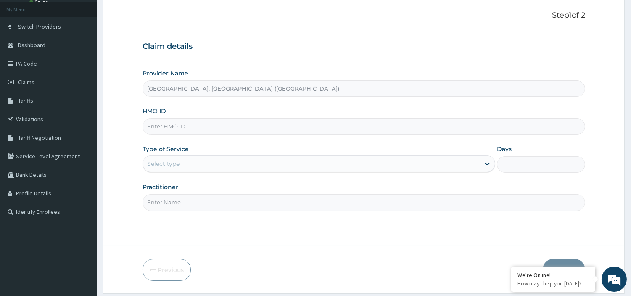
click at [170, 128] on input "HMO ID" at bounding box center [364, 126] width 443 height 16
paste input "PPI/10070/F"
type input "PPI/10070/F"
click at [169, 163] on div "Select type" at bounding box center [163, 163] width 32 height 8
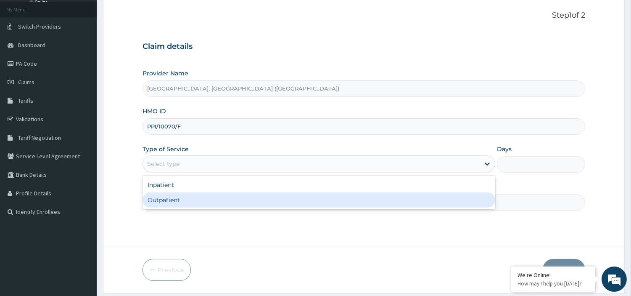
click at [167, 201] on div "Outpatient" at bounding box center [319, 199] width 353 height 15
type input "1"
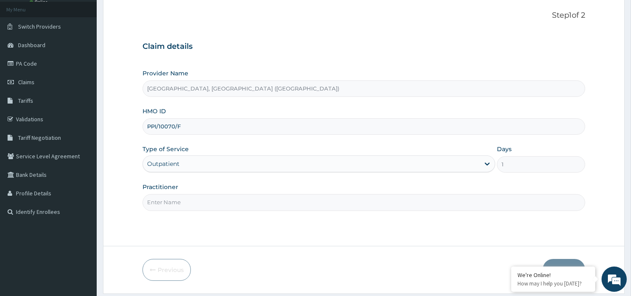
click at [167, 201] on input "Practitioner" at bounding box center [364, 202] width 443 height 16
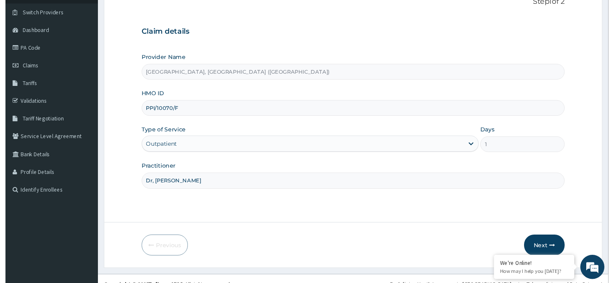
scroll to position [72, 0]
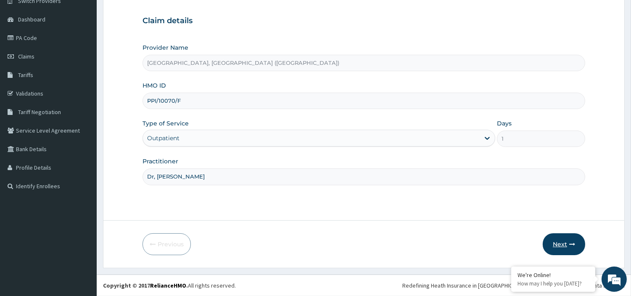
type input "Dr, [PERSON_NAME]"
click at [563, 249] on button "Next" at bounding box center [564, 244] width 42 height 22
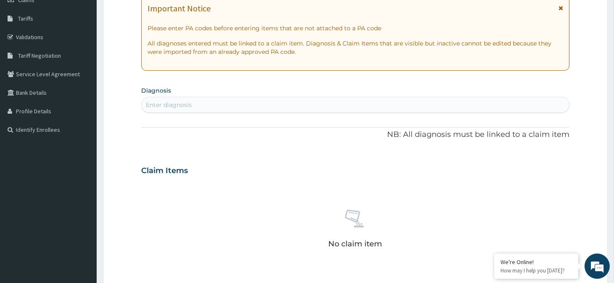
scroll to position [212, 0]
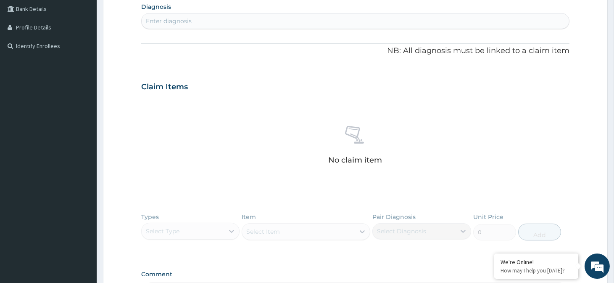
click at [251, 152] on div "No claim item" at bounding box center [355, 146] width 428 height 97
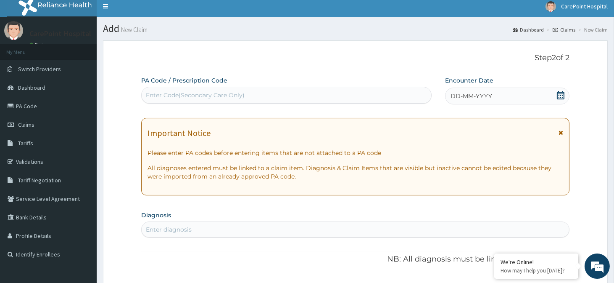
scroll to position [0, 0]
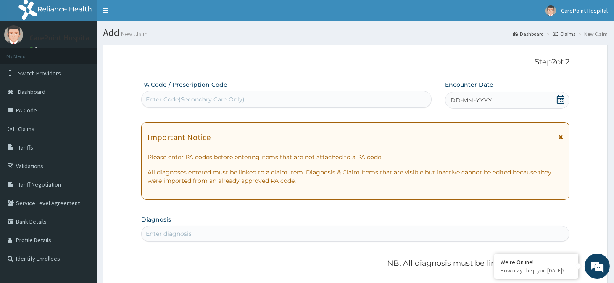
click at [229, 98] on div "Enter Code(Secondary Care Only)" at bounding box center [195, 99] width 99 height 8
paste input "PA/CB1837"
type input "PA/CB1837"
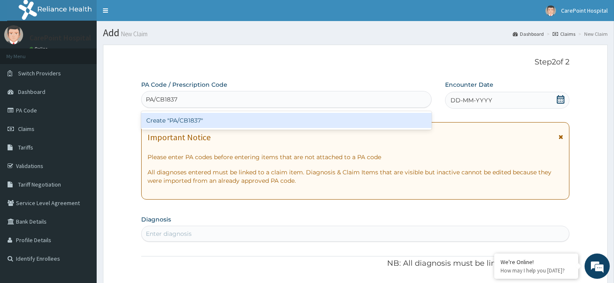
click at [227, 116] on div "Create "PA/CB1837"" at bounding box center [286, 120] width 291 height 15
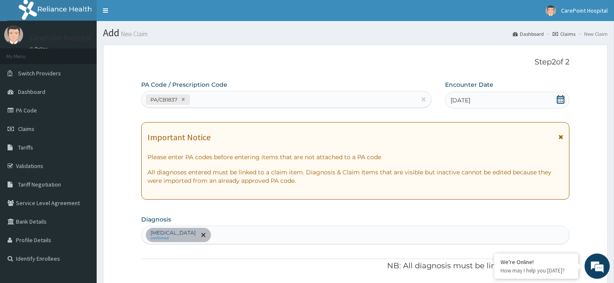
click at [208, 101] on div "PA/CB1837" at bounding box center [279, 100] width 275 height 14
paste input "PA/9C3263"
type input "PA/9C3263"
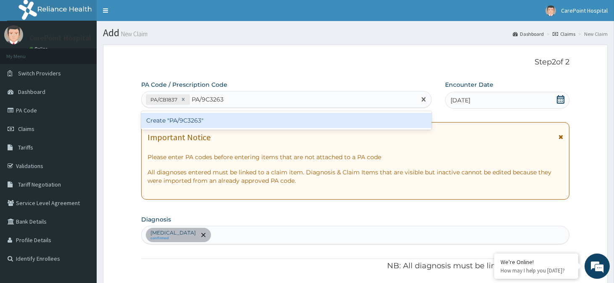
click at [190, 122] on div "Create "PA/9C3263"" at bounding box center [286, 120] width 291 height 15
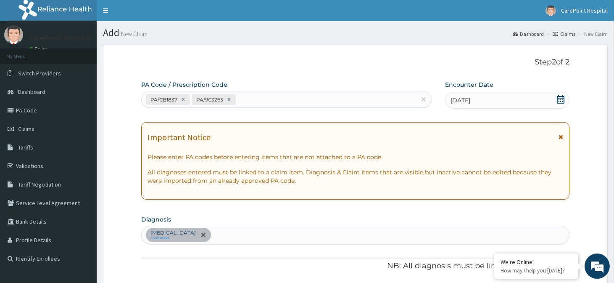
scroll to position [267, 0]
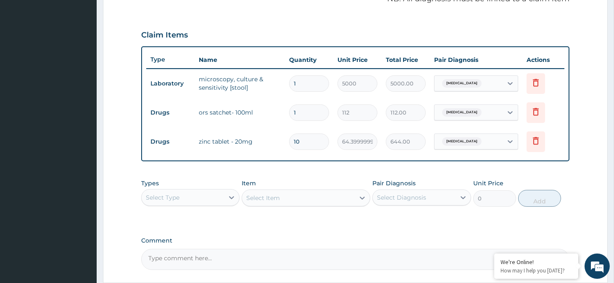
click at [206, 199] on div "Select Type" at bounding box center [183, 196] width 82 height 13
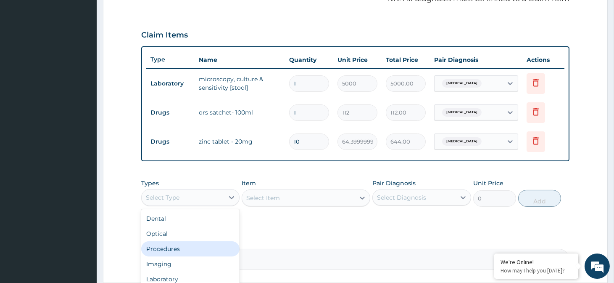
click at [178, 247] on div "Procedures" at bounding box center [190, 248] width 98 height 15
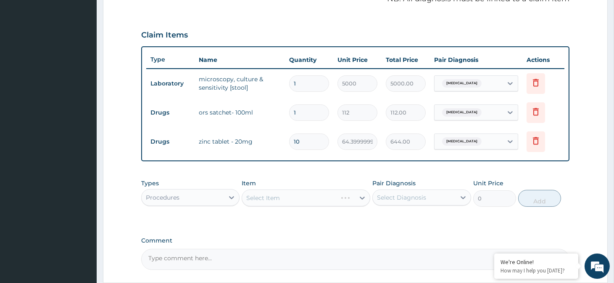
click at [309, 199] on div "Select Item" at bounding box center [306, 197] width 129 height 17
click at [308, 201] on div "Select Item" at bounding box center [298, 197] width 113 height 13
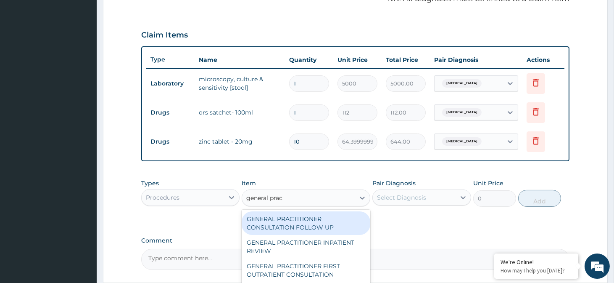
type input "general pract"
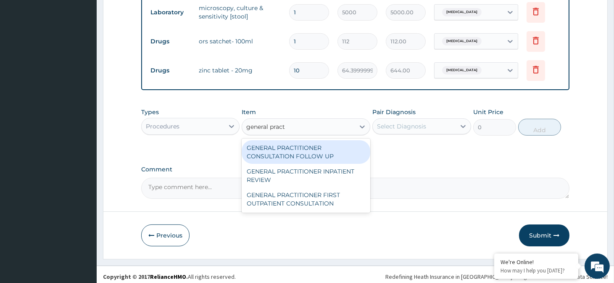
scroll to position [341, 0]
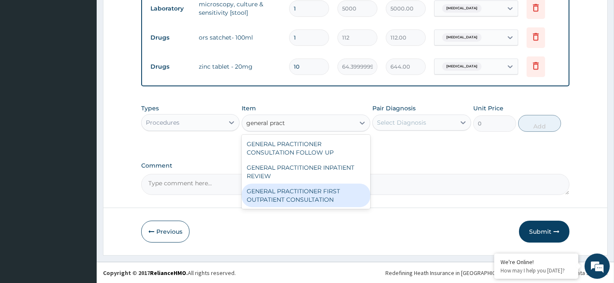
click at [280, 200] on div "GENERAL PRACTITIONER FIRST OUTPATIENT CONSULTATION" at bounding box center [306, 195] width 129 height 24
type input "3750"
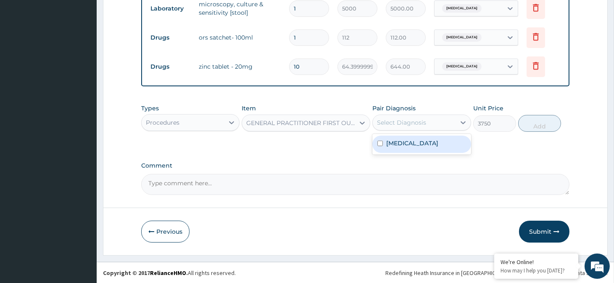
click at [422, 124] on div "Select Diagnosis" at bounding box center [401, 122] width 49 height 8
click at [408, 144] on label "Diarrhea" at bounding box center [412, 143] width 52 height 8
checkbox input "true"
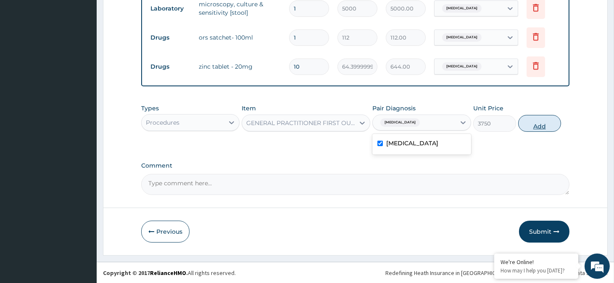
click at [543, 123] on button "Add" at bounding box center [539, 123] width 43 height 17
type input "0"
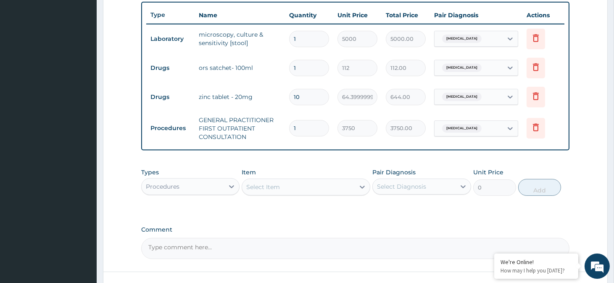
scroll to position [295, 0]
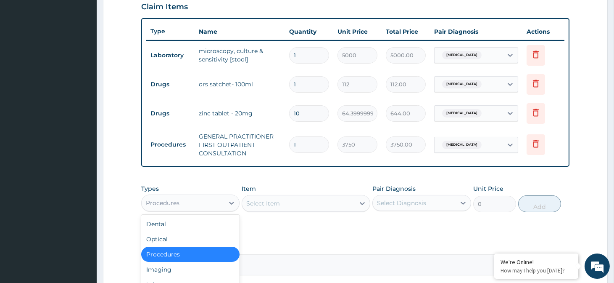
click at [187, 206] on div "Procedures" at bounding box center [183, 202] width 82 height 13
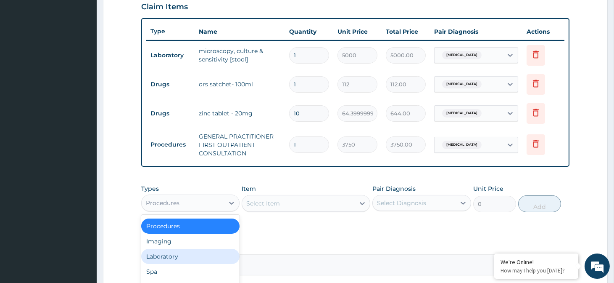
click at [164, 254] on div "Laboratory" at bounding box center [190, 255] width 98 height 15
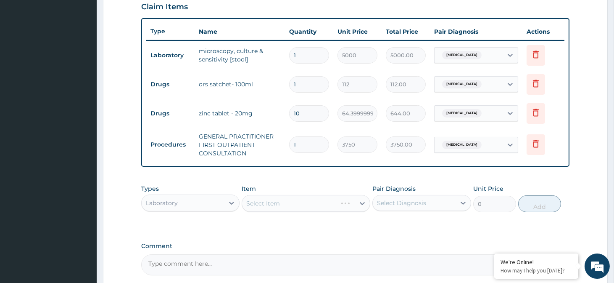
click at [276, 204] on div "Select Item" at bounding box center [306, 203] width 129 height 17
click at [293, 204] on div "Select Item" at bounding box center [306, 203] width 129 height 17
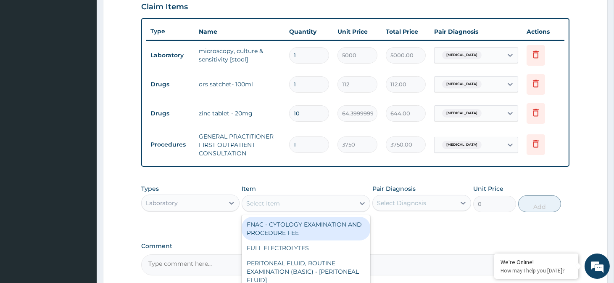
click at [307, 204] on div "Select Item" at bounding box center [298, 202] width 113 height 13
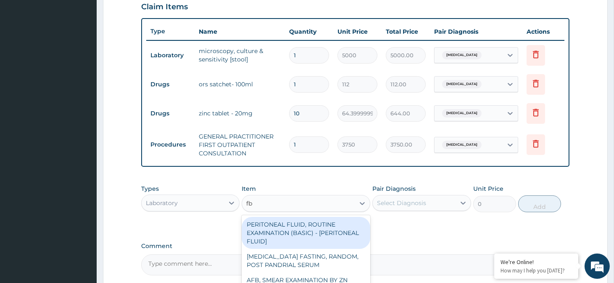
type input "fbc"
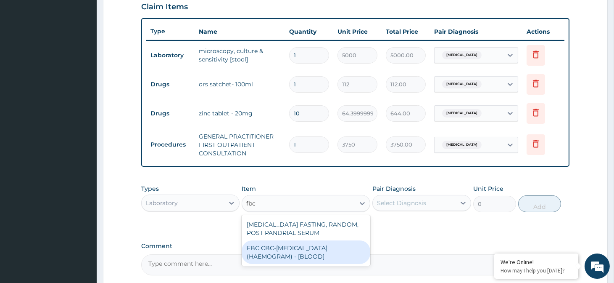
click at [314, 250] on div "FBC CBC-COMPLETE BLOOD COUNT (HAEMOGRAM) - [BLOOD]" at bounding box center [306, 252] width 129 height 24
type input "5000"
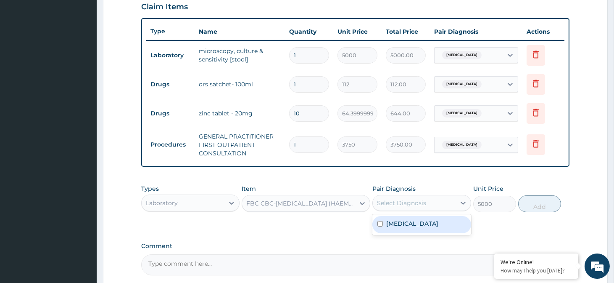
click at [415, 204] on div "Select Diagnosis" at bounding box center [401, 202] width 49 height 8
click at [433, 222] on div "Diarrhea" at bounding box center [422, 224] width 98 height 17
checkbox input "true"
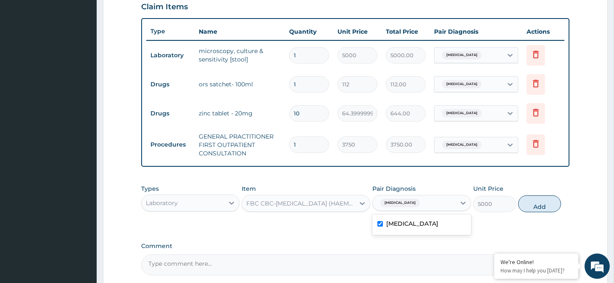
click at [557, 210] on div "Types Laboratory Item FBC CBC-COMPLETE BLOOD COUNT (HAEMOGRAM) - [BLOOD] Pair D…" at bounding box center [355, 198] width 428 height 36
click at [537, 206] on button "Add" at bounding box center [539, 203] width 43 height 17
type input "0"
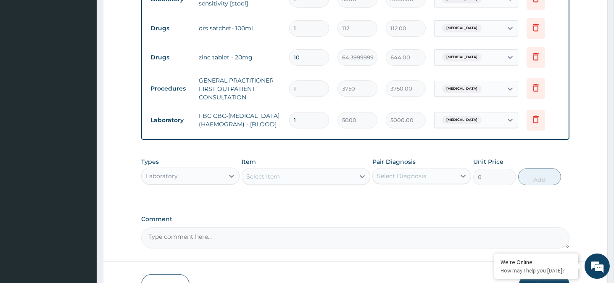
scroll to position [409, 0]
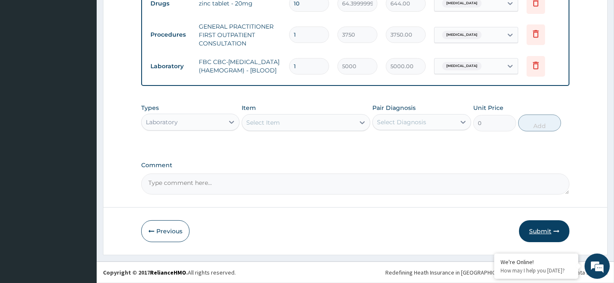
click at [539, 235] on button "Submit" at bounding box center [544, 231] width 50 height 22
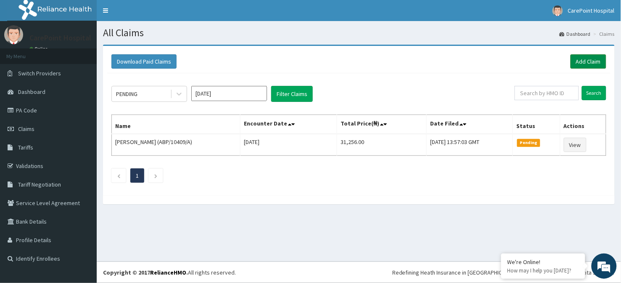
click at [578, 63] on link "Add Claim" at bounding box center [589, 61] width 36 height 14
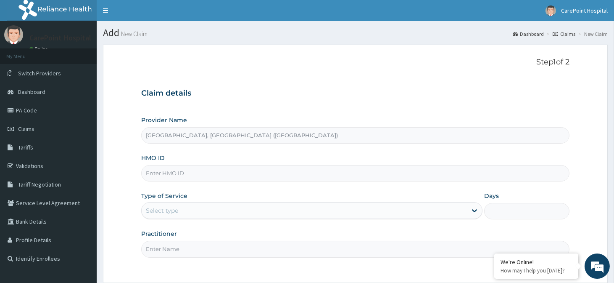
click at [145, 176] on input "HMO ID" at bounding box center [355, 173] width 428 height 16
paste input "RPM/10027/C"
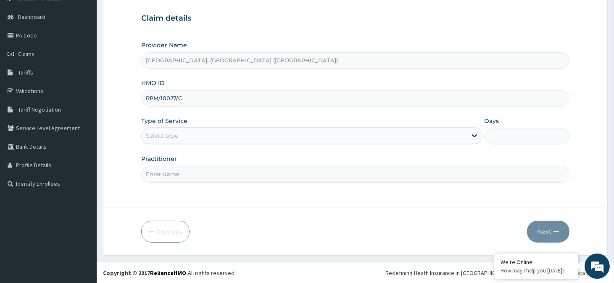
scroll to position [76, 0]
type input "RPM/10027/C"
click at [180, 131] on div "Select type" at bounding box center [304, 134] width 325 height 13
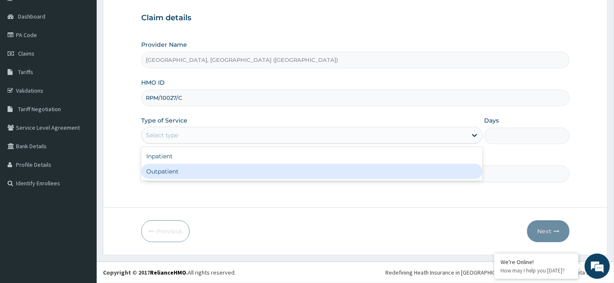
click at [170, 178] on div "Outpatient" at bounding box center [311, 171] width 341 height 15
type input "1"
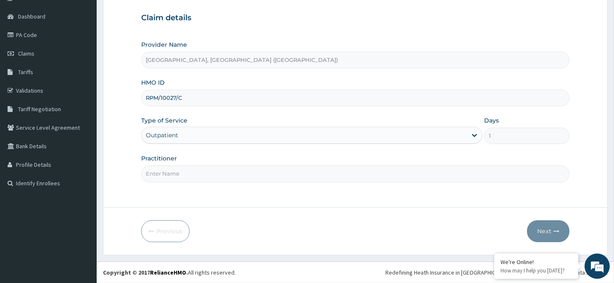
click at [170, 178] on input "Practitioner" at bounding box center [355, 173] width 428 height 16
type input "Dr, [PERSON_NAME]"
click at [543, 234] on button "Next" at bounding box center [548, 231] width 42 height 22
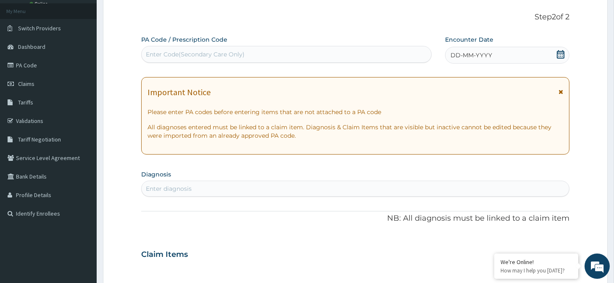
scroll to position [29, 0]
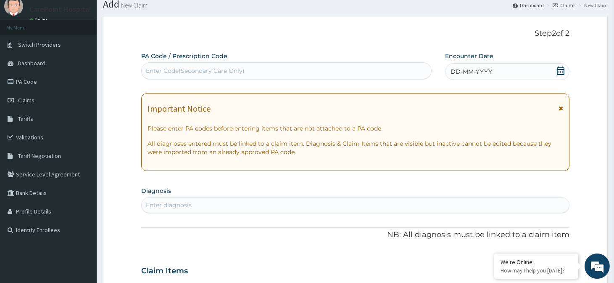
click at [493, 82] on div "PA Code / Prescription Code Enter Code(Secondary Care Only) Encounter Date DD-M…" at bounding box center [355, 269] width 428 height 435
click at [494, 76] on div "DD-MM-YYYY" at bounding box center [507, 71] width 124 height 17
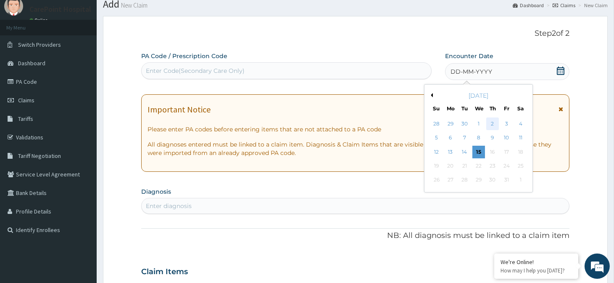
click at [496, 124] on div "2" at bounding box center [492, 123] width 13 height 13
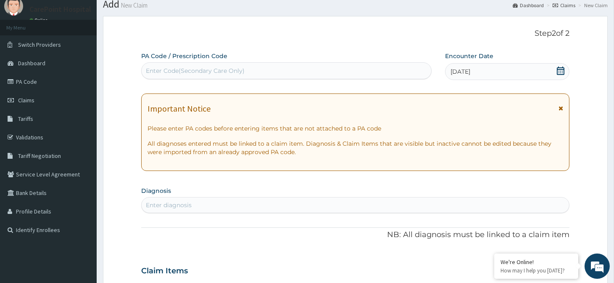
click at [190, 73] on div "Enter Code(Secondary Care Only)" at bounding box center [195, 70] width 99 height 8
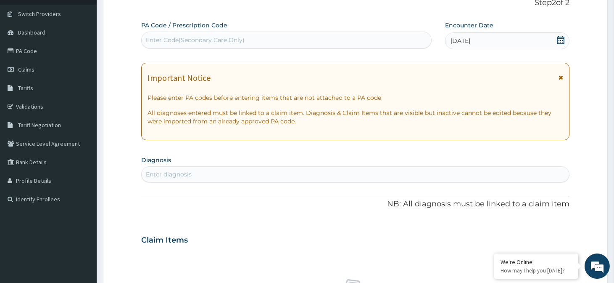
scroll to position [122, 0]
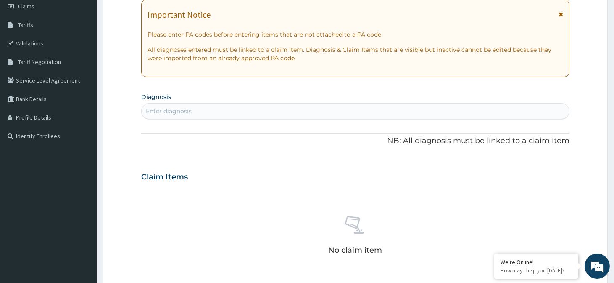
click at [170, 108] on div "Enter diagnosis" at bounding box center [169, 111] width 46 height 8
click at [173, 109] on div "Enter diagnosis" at bounding box center [169, 111] width 46 height 8
paste input "s"
type input "synov"
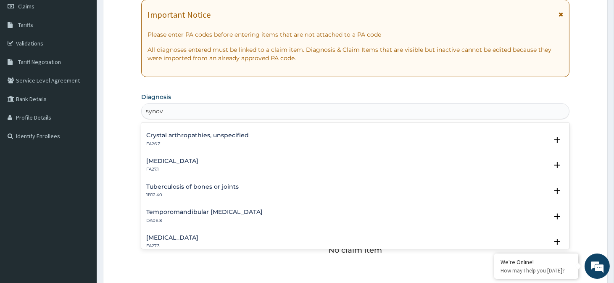
scroll to position [0, 0]
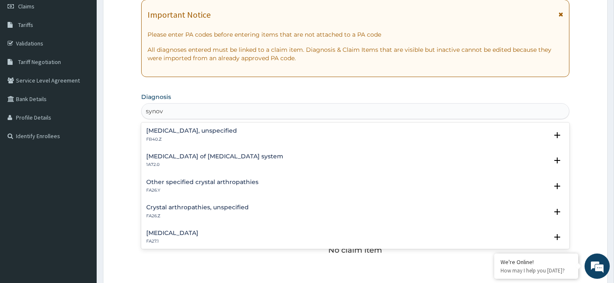
click at [191, 134] on div "Tenosynovitis, unspecified FB40.Z" at bounding box center [191, 134] width 91 height 15
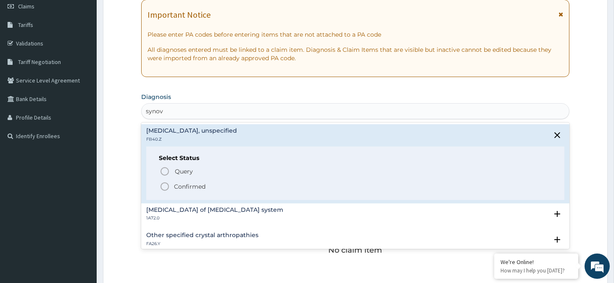
click at [187, 187] on p "Confirmed" at bounding box center [190, 186] width 32 height 8
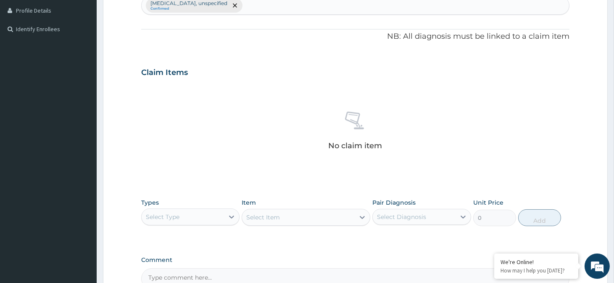
scroll to position [324, 0]
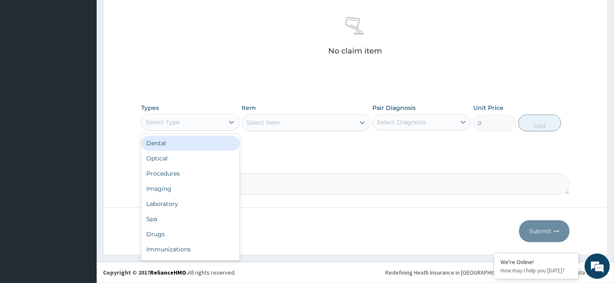
click at [190, 119] on div "Select Type" at bounding box center [183, 121] width 82 height 13
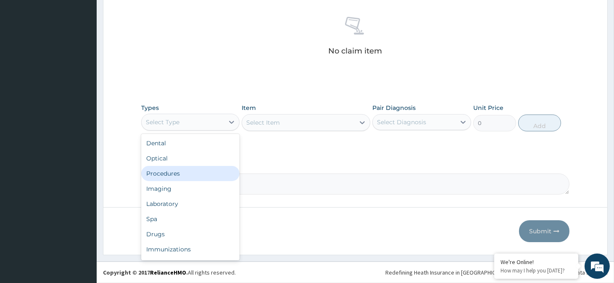
click at [186, 173] on div "Procedures" at bounding box center [190, 173] width 98 height 15
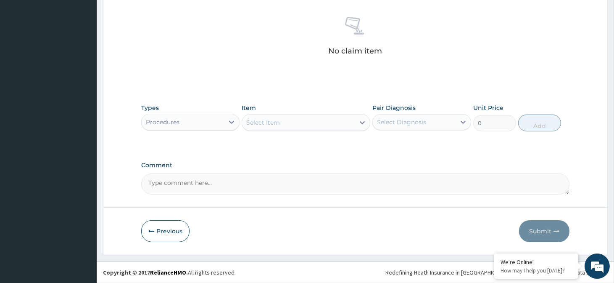
click at [275, 123] on div "Select Item" at bounding box center [263, 122] width 34 height 8
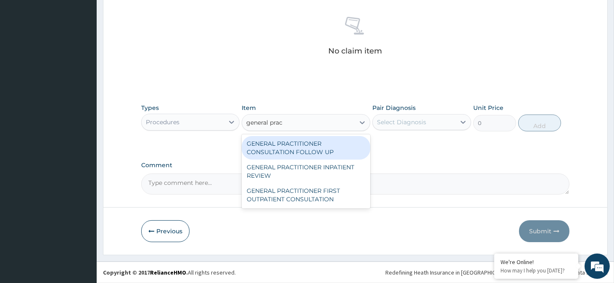
type input "general pract"
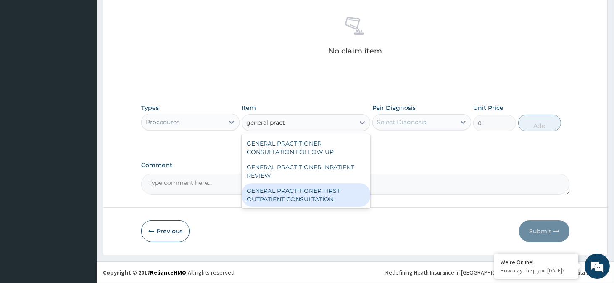
click at [309, 189] on div "GENERAL PRACTITIONER FIRST OUTPATIENT CONSULTATION" at bounding box center [306, 195] width 129 height 24
type input "3750"
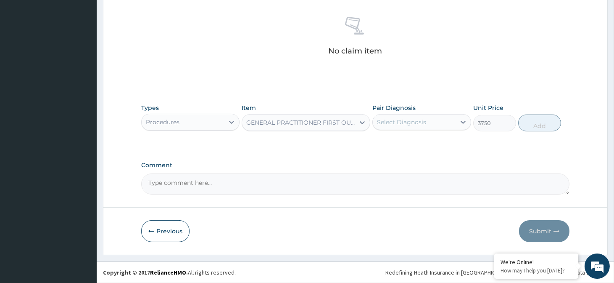
click at [406, 120] on div "Select Diagnosis" at bounding box center [401, 122] width 49 height 8
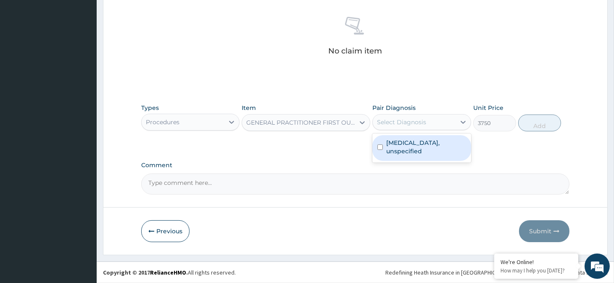
click at [419, 146] on label "Tenosynovitis, unspecified" at bounding box center [425, 146] width 79 height 17
checkbox input "true"
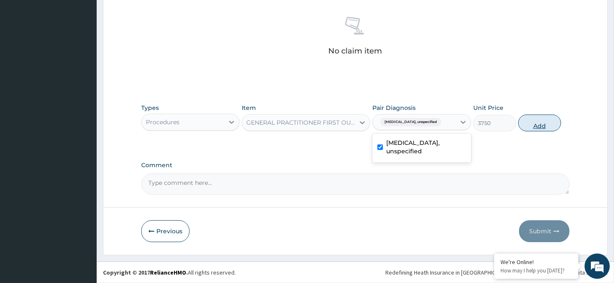
click at [545, 125] on button "Add" at bounding box center [539, 122] width 43 height 17
type input "0"
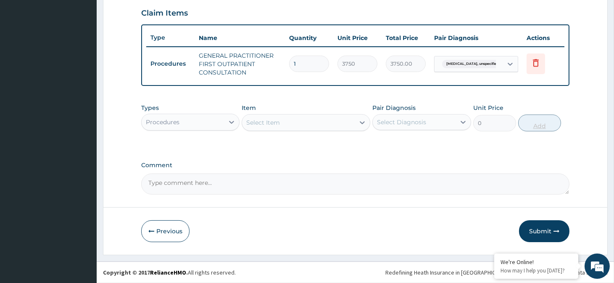
scroll to position [287, 0]
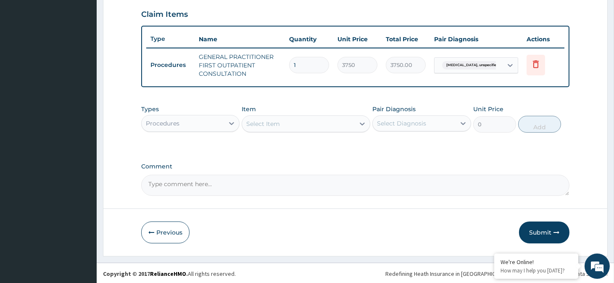
click at [180, 123] on div "Procedures" at bounding box center [183, 122] width 82 height 13
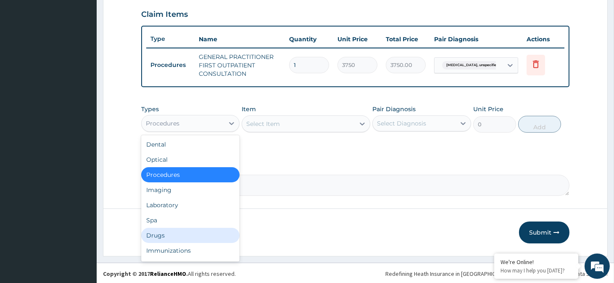
click at [161, 233] on div "Drugs" at bounding box center [190, 234] width 98 height 15
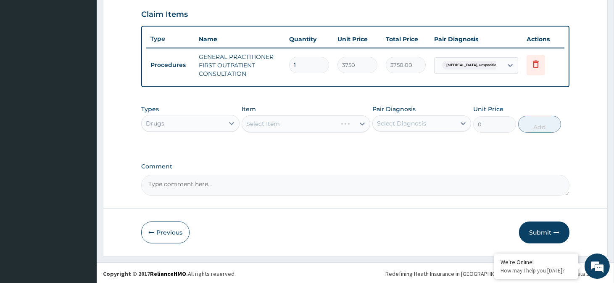
click at [299, 119] on div "Select Item" at bounding box center [306, 123] width 129 height 17
click at [313, 124] on div "Select Item" at bounding box center [298, 123] width 113 height 13
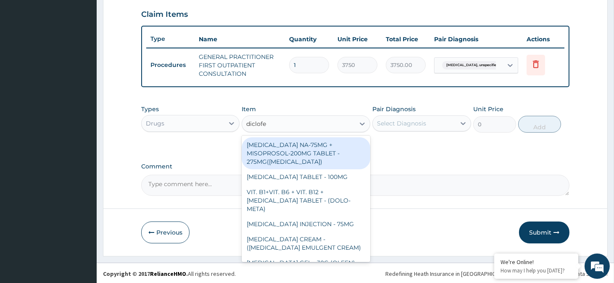
type input "diclofen"
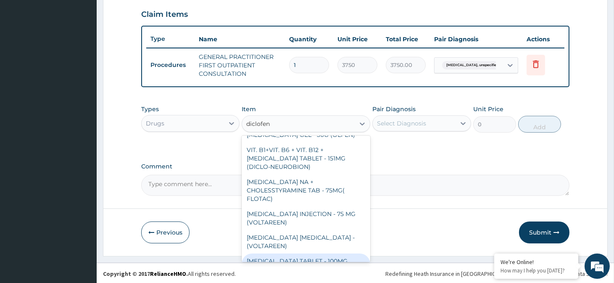
scroll to position [81, 0]
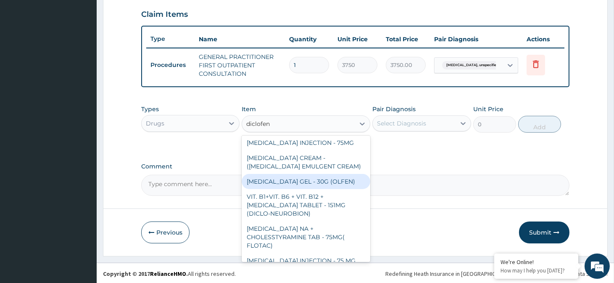
click at [321, 174] on div "DICLOFENAC GEL - 30G (OLFEN)" at bounding box center [306, 181] width 129 height 15
type input "1120"
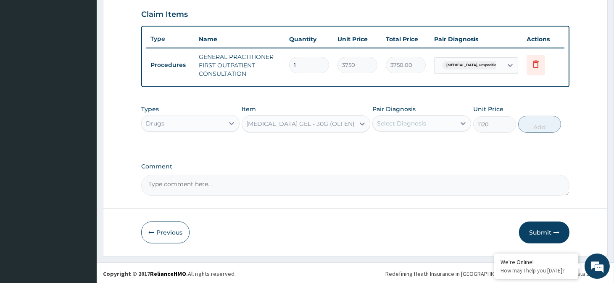
click at [409, 125] on div "Select Diagnosis" at bounding box center [401, 123] width 49 height 8
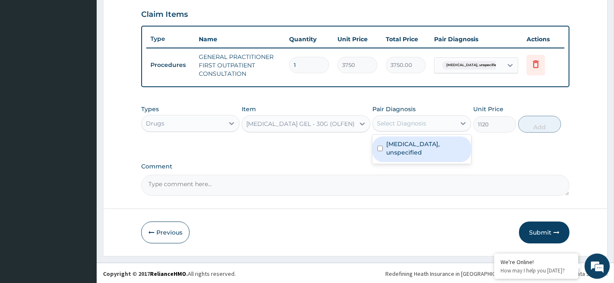
click at [408, 145] on label "Tenosynovitis, unspecified" at bounding box center [425, 148] width 79 height 17
checkbox input "true"
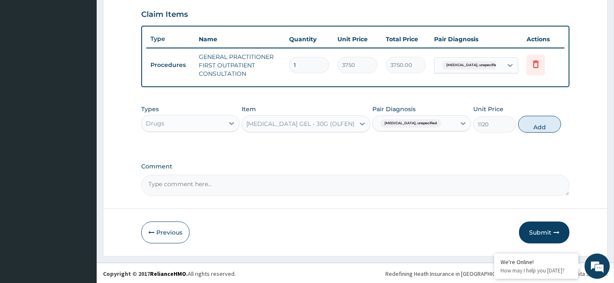
click at [570, 123] on form "Step 2 of 2 PA Code / Prescription Code Enter Code(Secondary Care Only) Encount…" at bounding box center [355, 6] width 505 height 498
click at [545, 123] on button "Add" at bounding box center [539, 124] width 43 height 17
type input "0"
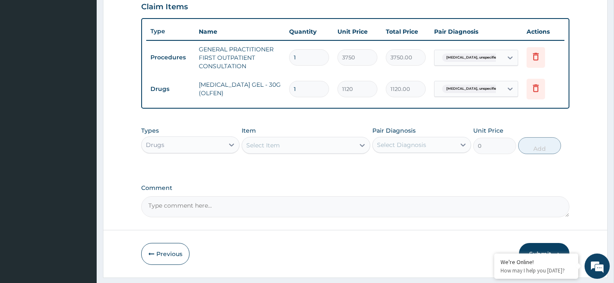
scroll to position [317, 0]
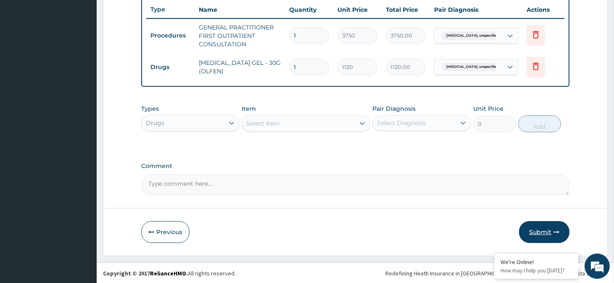
click at [552, 229] on button "Submit" at bounding box center [544, 232] width 50 height 22
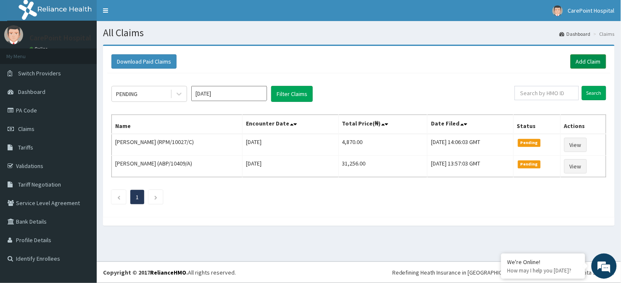
click at [595, 60] on link "Add Claim" at bounding box center [589, 61] width 36 height 14
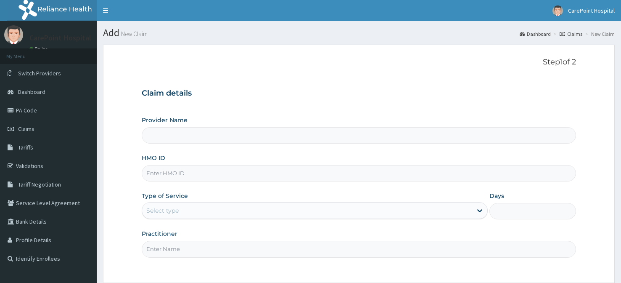
type input "[GEOGRAPHIC_DATA], [GEOGRAPHIC_DATA] ([GEOGRAPHIC_DATA])"
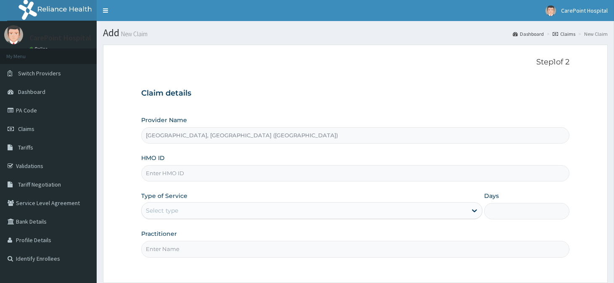
click at [191, 172] on input "HMO ID" at bounding box center [355, 173] width 428 height 16
paste input "PPI/10070/E"
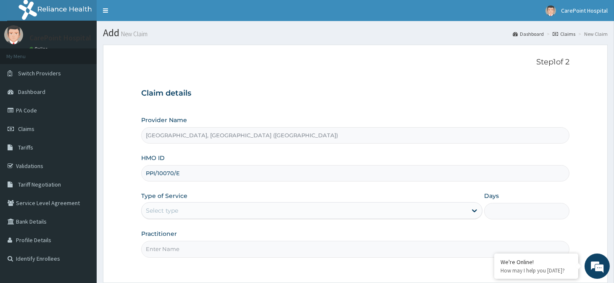
type input "PPI/10070/E"
click at [183, 211] on div "Select type" at bounding box center [304, 210] width 325 height 13
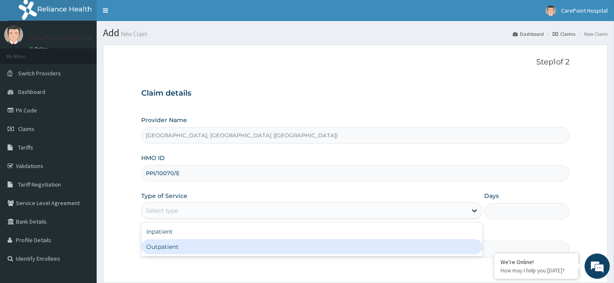
click at [181, 250] on div "Outpatient" at bounding box center [311, 246] width 341 height 15
type input "1"
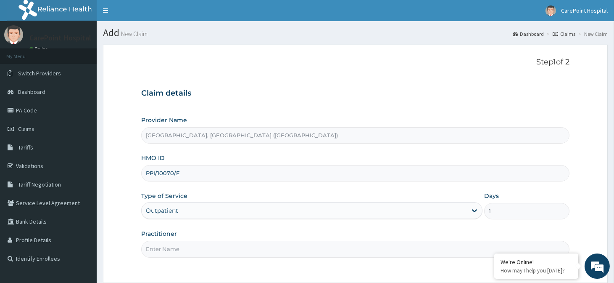
click at [181, 250] on input "Practitioner" at bounding box center [355, 249] width 428 height 16
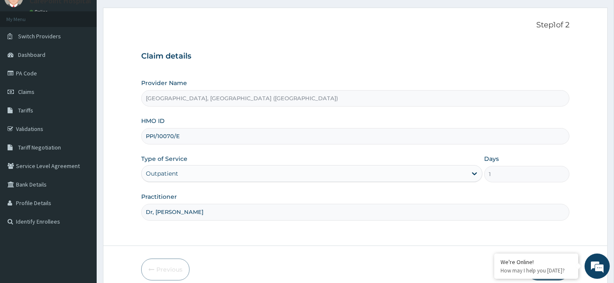
scroll to position [76, 0]
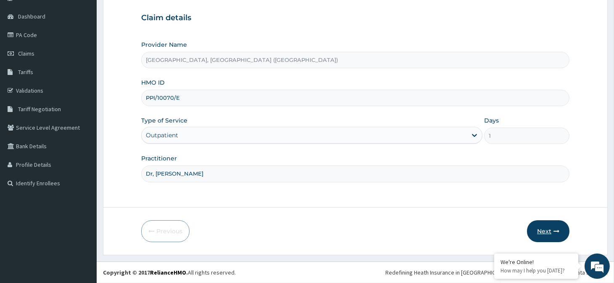
type input "Dr, [PERSON_NAME]"
click at [550, 231] on button "Next" at bounding box center [548, 231] width 42 height 22
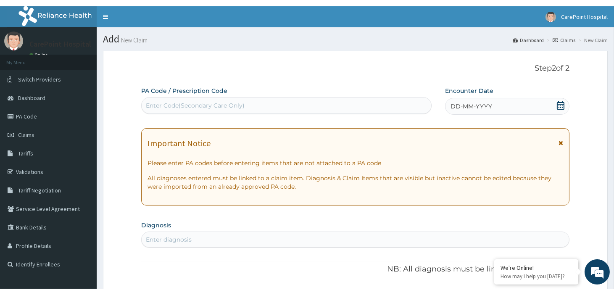
scroll to position [0, 0]
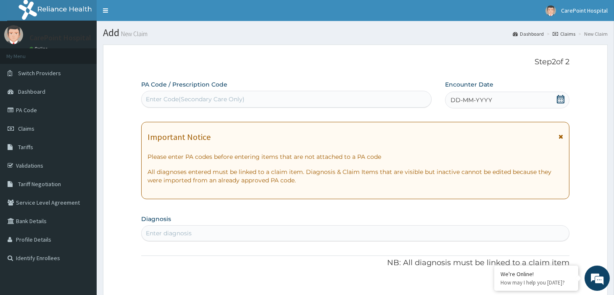
click at [200, 93] on div "Enter Code(Secondary Care Only)" at bounding box center [287, 99] width 290 height 13
paste input "PA/277568"
type input "PA/277568"
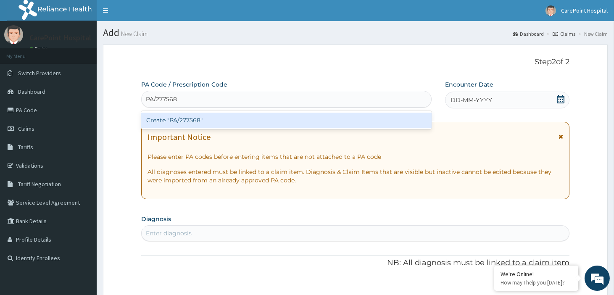
click at [208, 116] on div "Create "PA/277568"" at bounding box center [286, 120] width 291 height 15
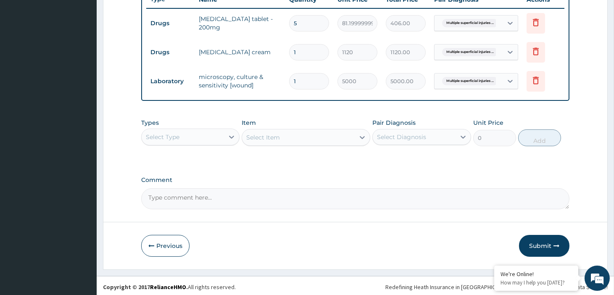
scroll to position [329, 0]
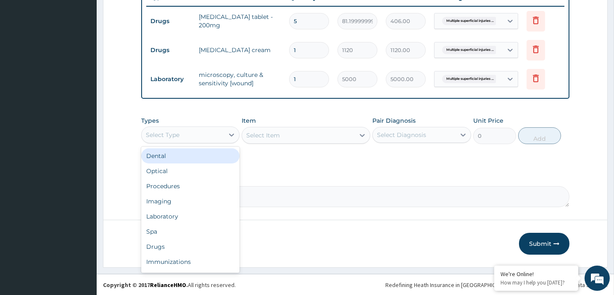
click at [198, 137] on div "Select Type" at bounding box center [183, 134] width 82 height 13
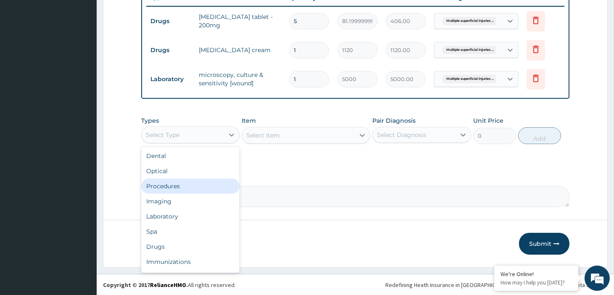
click at [176, 179] on div "Procedures" at bounding box center [190, 186] width 98 height 15
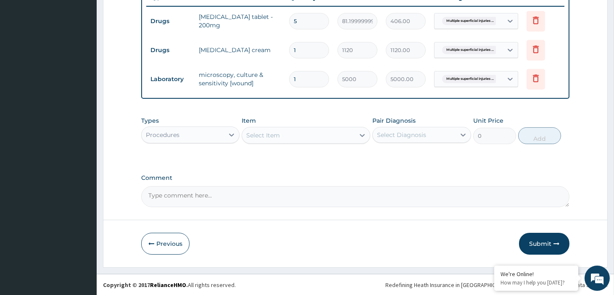
click at [304, 136] on div "Select Item" at bounding box center [298, 135] width 113 height 13
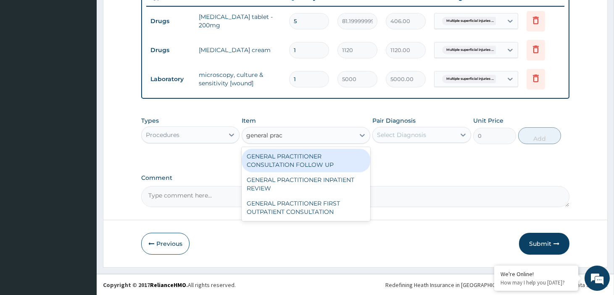
type input "general pract"
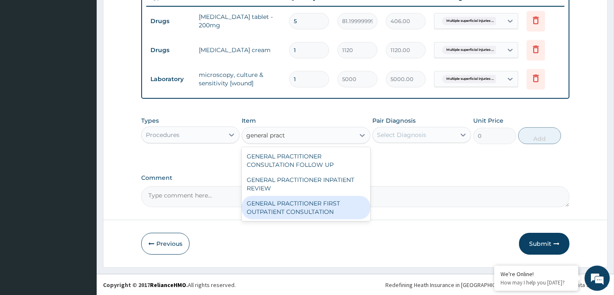
click at [296, 201] on div "GENERAL PRACTITIONER FIRST OUTPATIENT CONSULTATION" at bounding box center [306, 208] width 129 height 24
type input "3750"
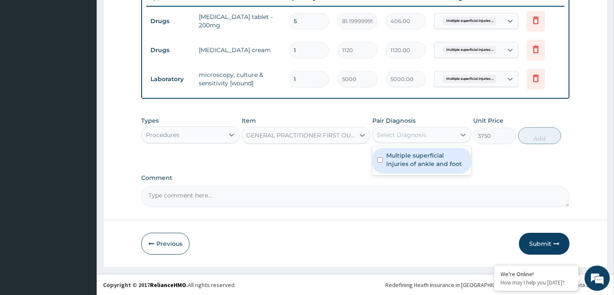
click at [430, 137] on div "Select Diagnosis" at bounding box center [414, 134] width 82 height 13
click at [414, 164] on label "Multiple superficial injuries of ankle and foot" at bounding box center [425, 159] width 79 height 17
checkbox input "true"
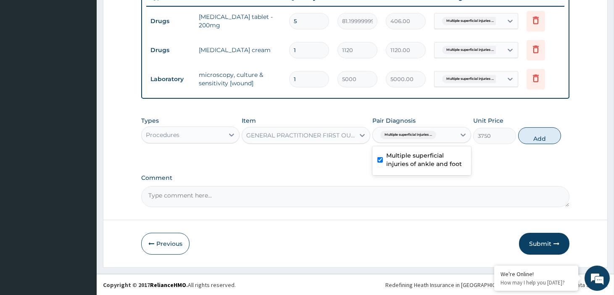
click at [537, 137] on button "Add" at bounding box center [539, 135] width 43 height 17
type input "0"
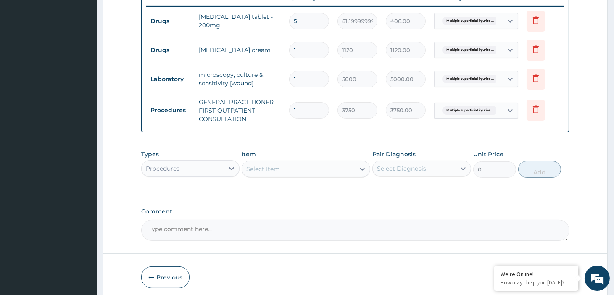
click at [198, 167] on div "Procedures" at bounding box center [183, 168] width 82 height 13
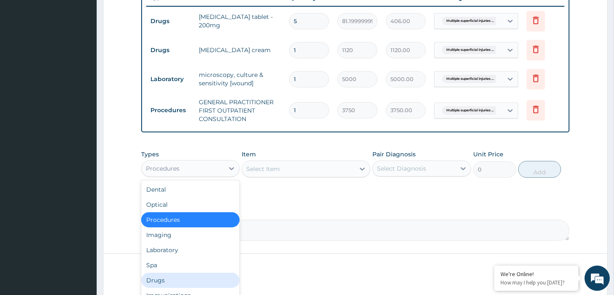
click at [158, 280] on div "Drugs" at bounding box center [190, 280] width 98 height 15
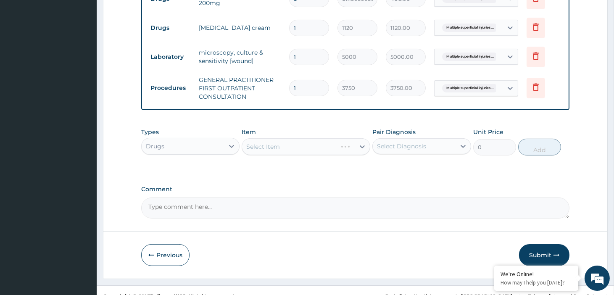
scroll to position [362, 0]
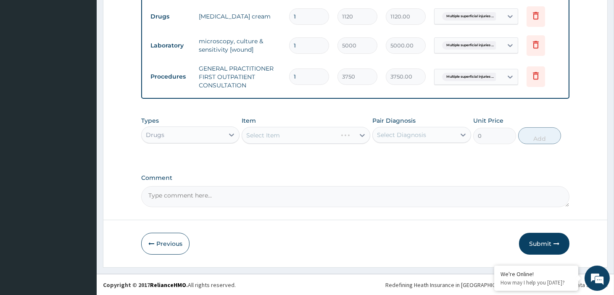
click at [289, 132] on div "Select Item" at bounding box center [306, 135] width 129 height 17
click at [291, 133] on div "Select Item" at bounding box center [298, 135] width 113 height 13
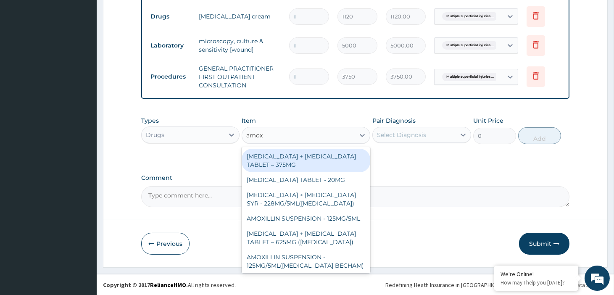
type input "amoxi"
click at [321, 171] on div "[MEDICAL_DATA] + [MEDICAL_DATA] TABLET – 375MG" at bounding box center [306, 161] width 129 height 24
type input "475.99999999999994"
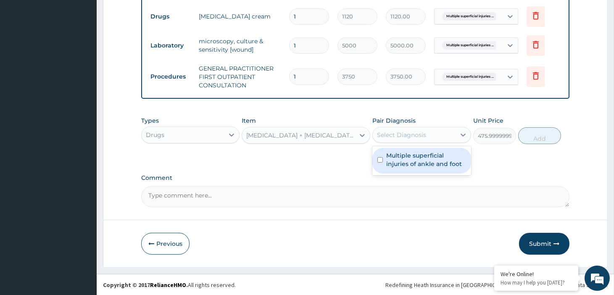
click at [412, 139] on div "Select Diagnosis" at bounding box center [414, 134] width 82 height 13
click at [409, 161] on label "Multiple superficial injuries of ankle and foot" at bounding box center [425, 159] width 79 height 17
checkbox input "true"
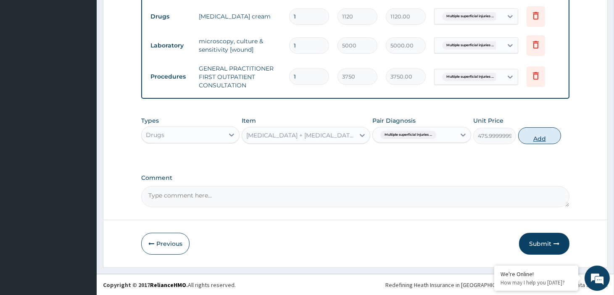
click at [536, 136] on button "Add" at bounding box center [539, 135] width 43 height 17
type input "0"
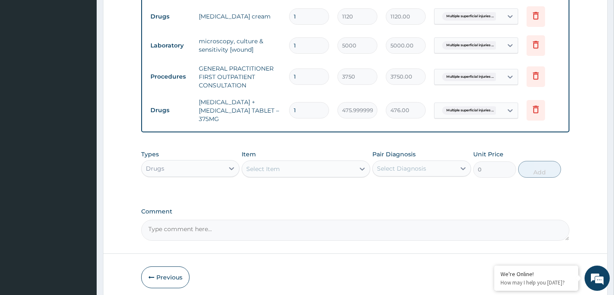
type input "0"
type input "0.00"
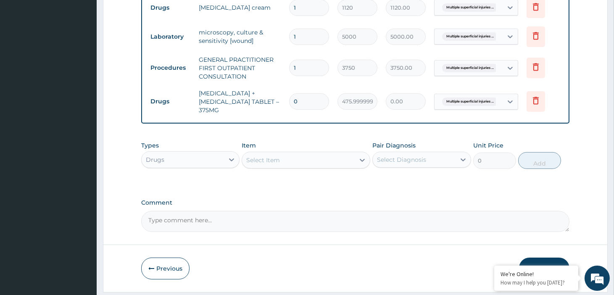
scroll to position [396, 0]
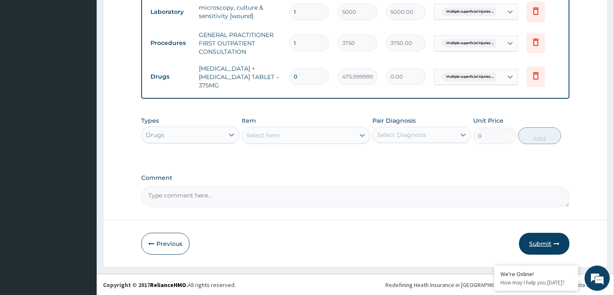
click at [545, 250] on button "Submit" at bounding box center [544, 244] width 50 height 22
drag, startPoint x: 302, startPoint y: 75, endPoint x: 290, endPoint y: 76, distance: 11.8
click at [290, 76] on input "0" at bounding box center [309, 77] width 40 height 16
type input "1"
type input "476.00"
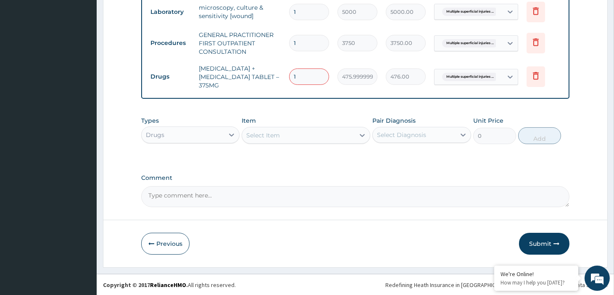
type input "10"
type input "4760.00"
click at [330, 77] on td "10" at bounding box center [309, 76] width 48 height 25
click at [296, 79] on input "10" at bounding box center [309, 77] width 40 height 16
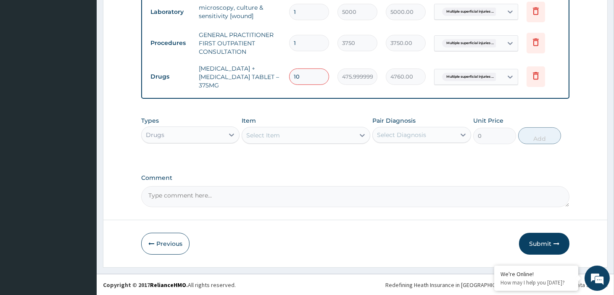
click at [299, 77] on input "10" at bounding box center [309, 77] width 40 height 16
type input "1"
type input "476.00"
type input "0.00"
type input "1"
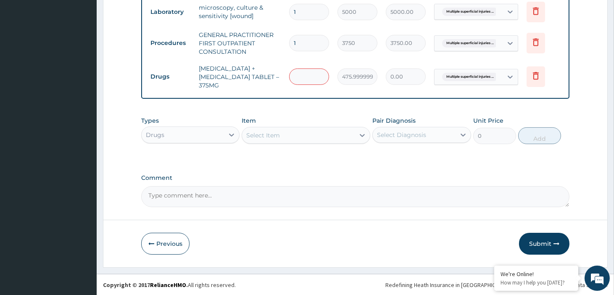
type input "476.00"
type input "10"
type input "4760.00"
click at [317, 42] on input "1" at bounding box center [309, 43] width 40 height 16
drag, startPoint x: 309, startPoint y: 79, endPoint x: 295, endPoint y: 79, distance: 14.3
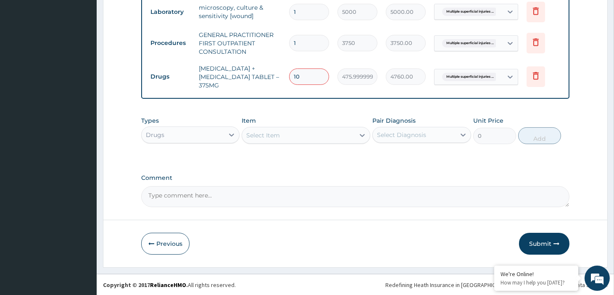
click at [295, 79] on input "10" at bounding box center [309, 77] width 40 height 16
type input "1"
type input "476.00"
type input "1"
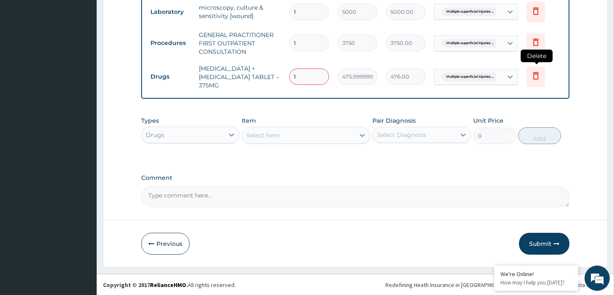
click at [537, 76] on icon at bounding box center [536, 76] width 10 height 10
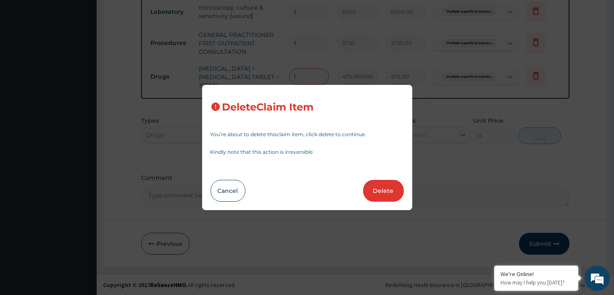
click at [405, 173] on div "Delete Claim Item You’re about to delete this claim item , click delete to cont…" at bounding box center [307, 148] width 210 height 126
click at [391, 190] on button "Delete" at bounding box center [383, 191] width 41 height 22
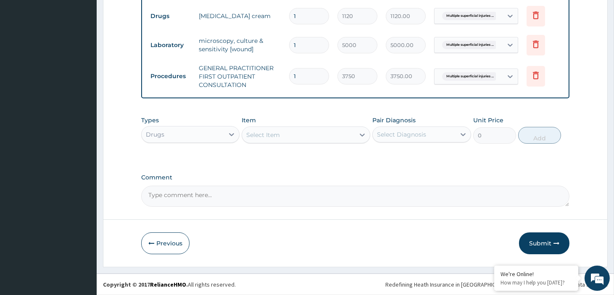
scroll to position [362, 0]
click at [315, 130] on div "Select Item" at bounding box center [298, 135] width 113 height 13
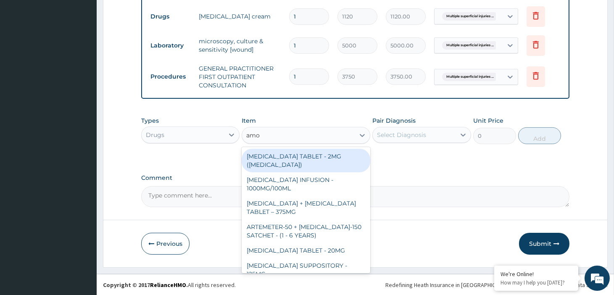
type input "amox"
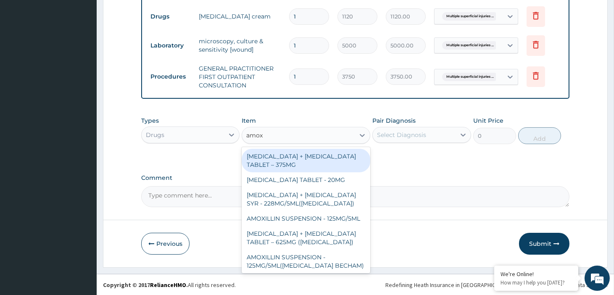
drag, startPoint x: 320, startPoint y: 161, endPoint x: 359, endPoint y: 155, distance: 40.0
click at [320, 161] on div "[MEDICAL_DATA] + [MEDICAL_DATA] TABLET – 375MG" at bounding box center [306, 161] width 129 height 24
type input "475.99999999999994"
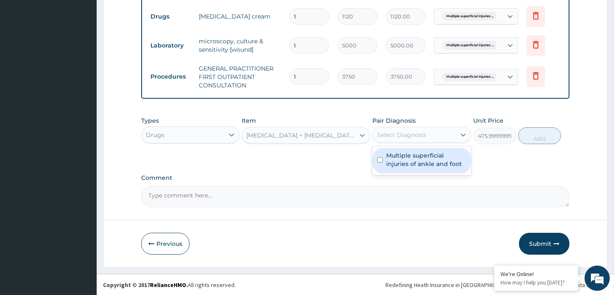
click at [410, 138] on div "Select Diagnosis" at bounding box center [401, 135] width 49 height 8
click at [415, 156] on label "Multiple superficial injuries of ankle and foot" at bounding box center [425, 159] width 79 height 17
checkbox input "true"
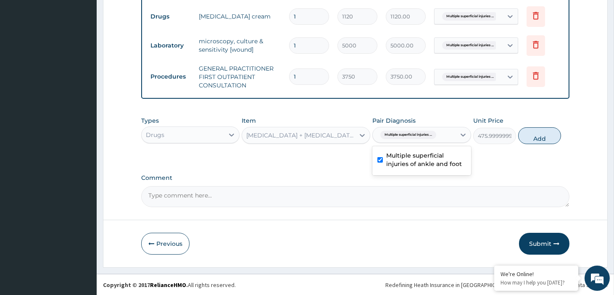
click at [538, 135] on button "Add" at bounding box center [539, 135] width 43 height 17
type input "0"
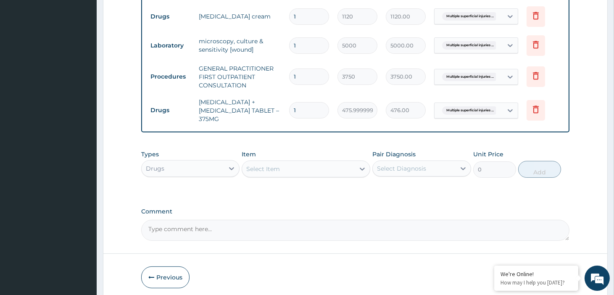
click at [317, 111] on input "1" at bounding box center [309, 110] width 40 height 16
type input "10"
type input "4760.00"
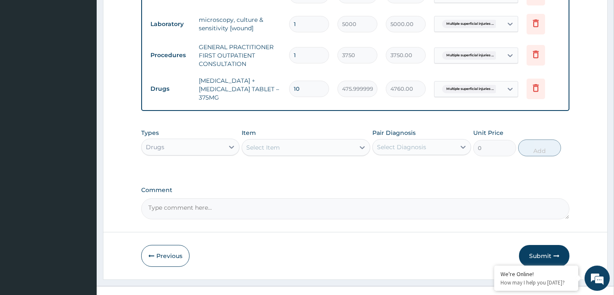
scroll to position [396, 0]
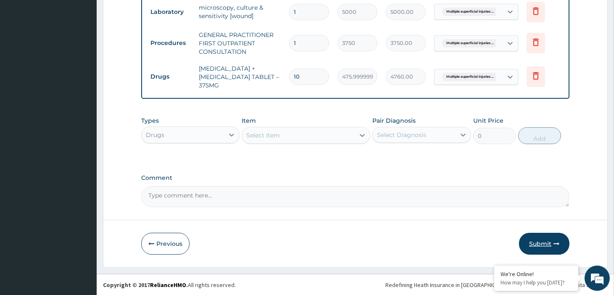
type input "10"
click at [550, 244] on button "Submit" at bounding box center [544, 244] width 50 height 22
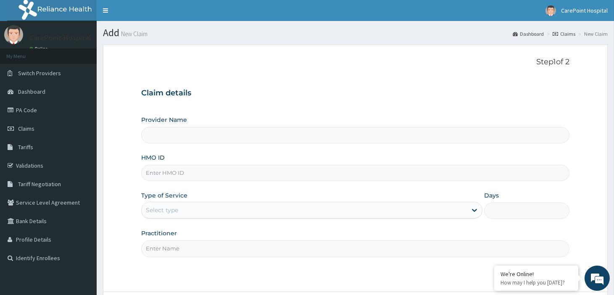
type input "[GEOGRAPHIC_DATA], [GEOGRAPHIC_DATA] ([GEOGRAPHIC_DATA])"
click at [161, 180] on input "HMO ID" at bounding box center [355, 173] width 428 height 16
paste input "ASS/10045/A"
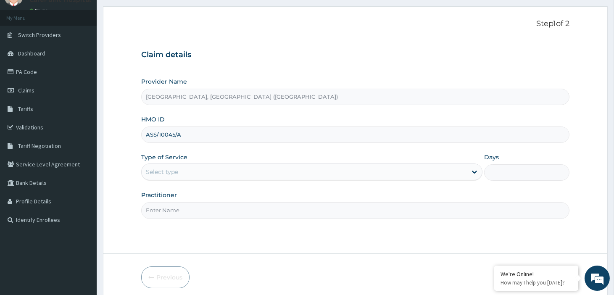
scroll to position [72, 0]
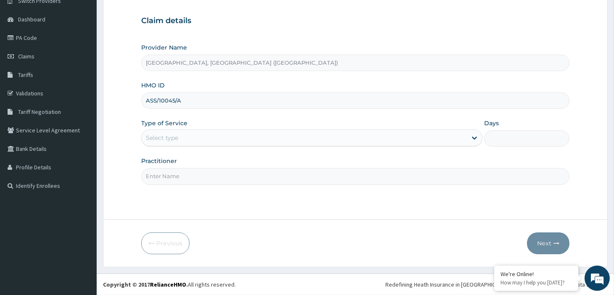
type input "ASS/10045/A"
click at [171, 134] on div "Select type" at bounding box center [162, 138] width 32 height 8
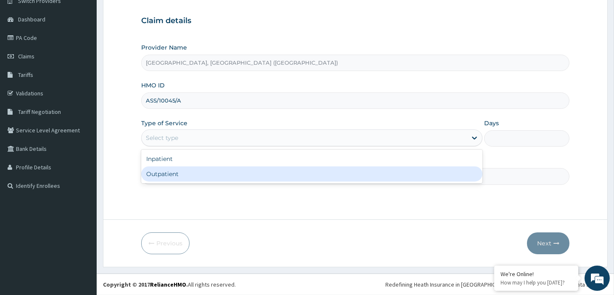
click at [163, 176] on div "Outpatient" at bounding box center [311, 174] width 341 height 15
type input "1"
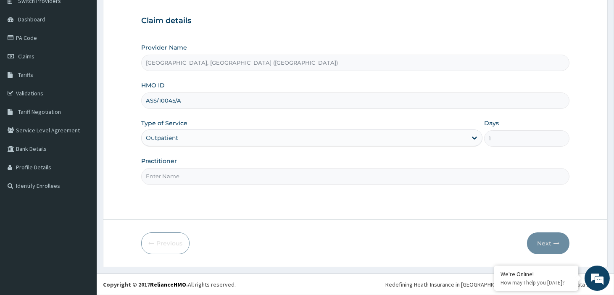
click at [163, 176] on input "Practitioner" at bounding box center [355, 176] width 428 height 16
type input "Dr, [PERSON_NAME]"
click at [548, 249] on button "Next" at bounding box center [548, 244] width 42 height 22
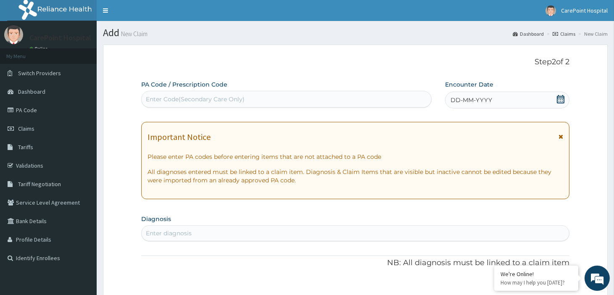
click at [219, 98] on div "Enter Code(Secondary Care Only)" at bounding box center [195, 99] width 99 height 8
click at [205, 99] on div "Enter Code(Secondary Care Only)" at bounding box center [195, 99] width 99 height 8
paste input "PA/7BFF1D"
type input "PA/7BFF1D"
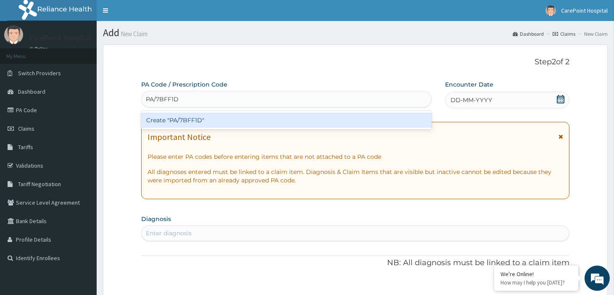
click at [212, 117] on div "Create "PA/7BFF1D"" at bounding box center [286, 120] width 291 height 15
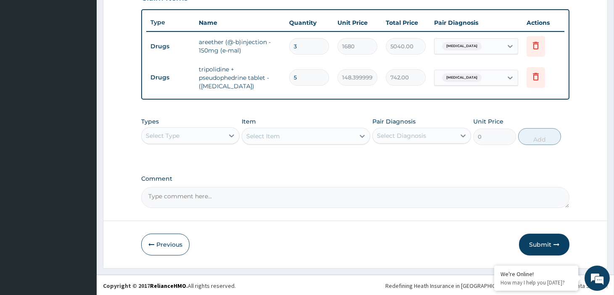
scroll to position [304, 0]
click at [170, 135] on div "Select Type" at bounding box center [163, 135] width 34 height 8
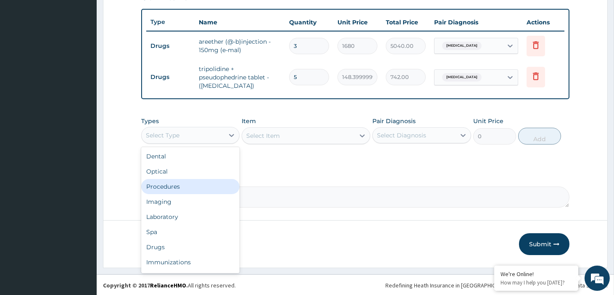
click at [162, 184] on div "Procedures" at bounding box center [190, 186] width 98 height 15
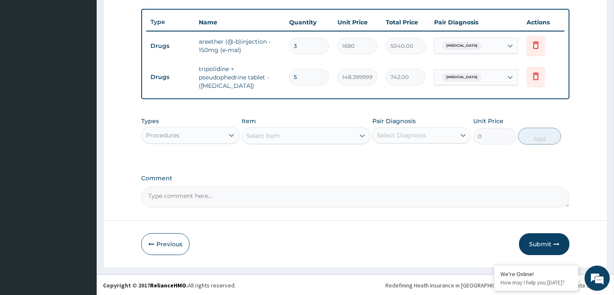
click at [301, 136] on div "Select Item" at bounding box center [298, 135] width 113 height 13
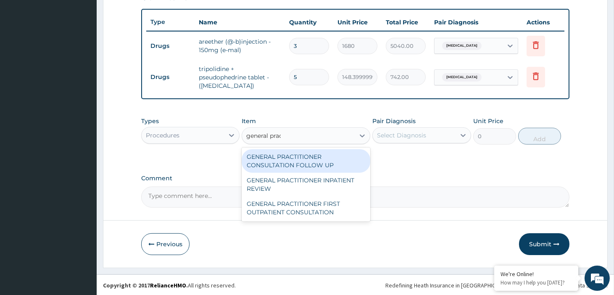
type input "general pract"
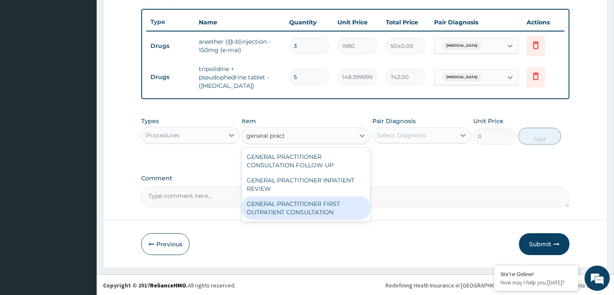
click at [319, 203] on div "GENERAL PRACTITIONER FIRST OUTPATIENT CONSULTATION" at bounding box center [306, 208] width 129 height 24
type input "3750"
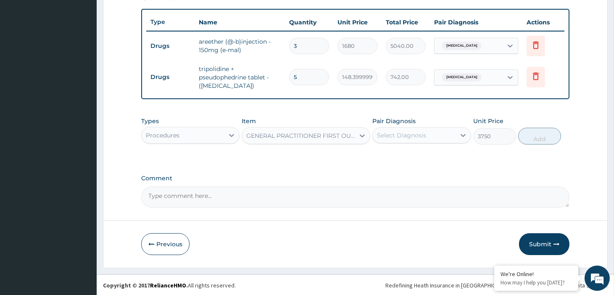
click at [405, 135] on div "Select Diagnosis" at bounding box center [401, 135] width 49 height 8
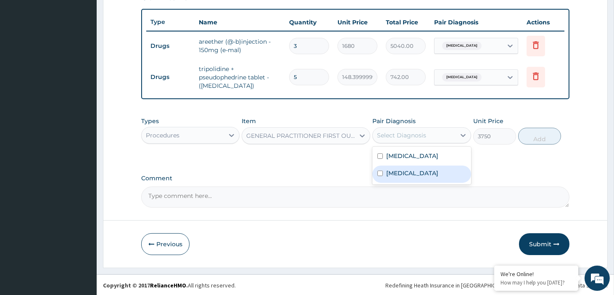
click at [426, 177] on label "Upper respiratory infection" at bounding box center [412, 173] width 52 height 8
checkbox input "true"
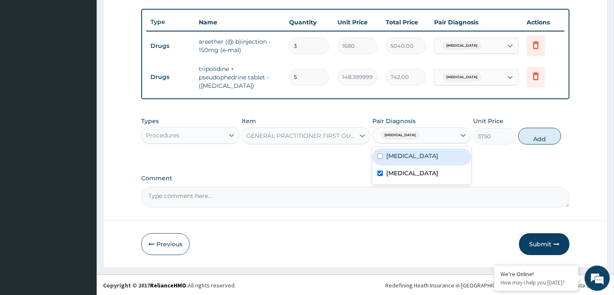
click at [410, 160] on div "Malaria" at bounding box center [422, 156] width 98 height 17
checkbox input "true"
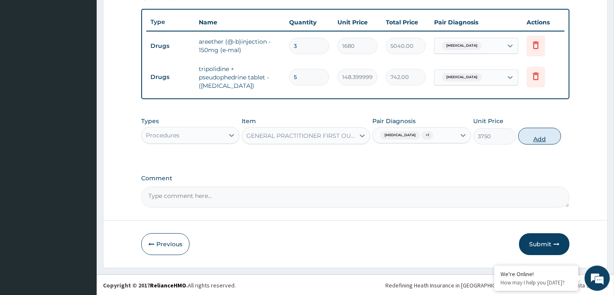
click at [545, 140] on button "Add" at bounding box center [539, 136] width 43 height 17
type input "0"
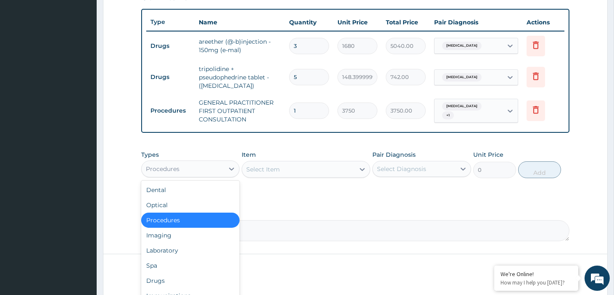
click at [201, 165] on div "Procedures" at bounding box center [183, 168] width 82 height 13
click at [169, 249] on div "Laboratory" at bounding box center [190, 250] width 98 height 15
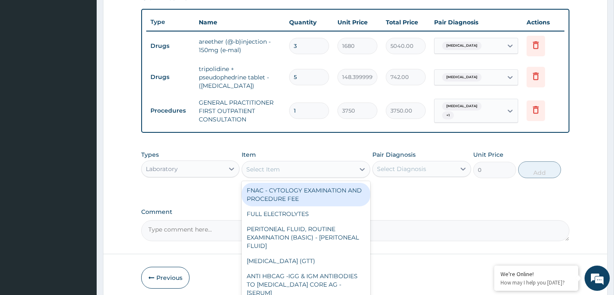
click at [291, 170] on div "Select Item" at bounding box center [298, 169] width 113 height 13
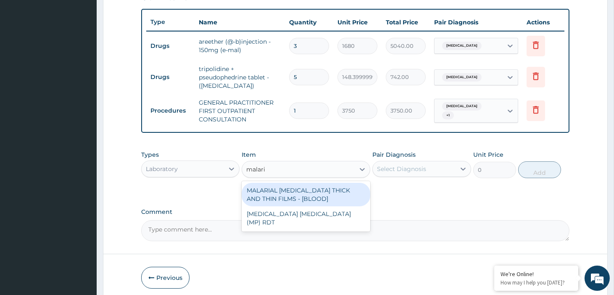
type input "malaria"
click at [305, 192] on div "MALARIAL PARASITE THICK AND THIN FILMS - [BLOOD]" at bounding box center [306, 195] width 129 height 24
type input "2187.5"
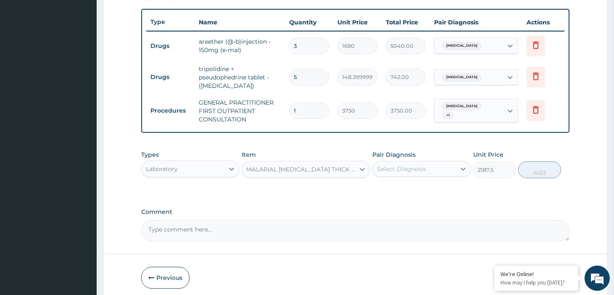
click at [407, 167] on div "Select Diagnosis" at bounding box center [401, 169] width 49 height 8
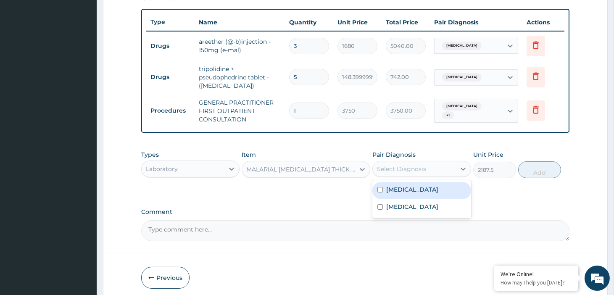
click at [401, 193] on div "Malaria" at bounding box center [422, 190] width 98 height 17
checkbox input "true"
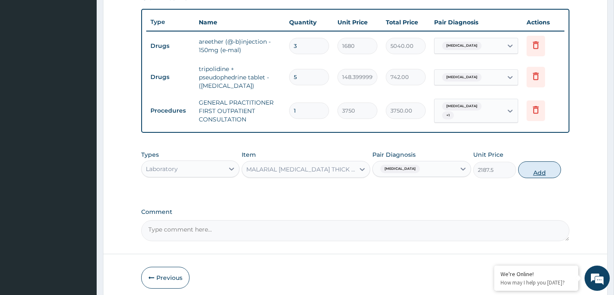
click at [535, 174] on button "Add" at bounding box center [539, 169] width 43 height 17
type input "0"
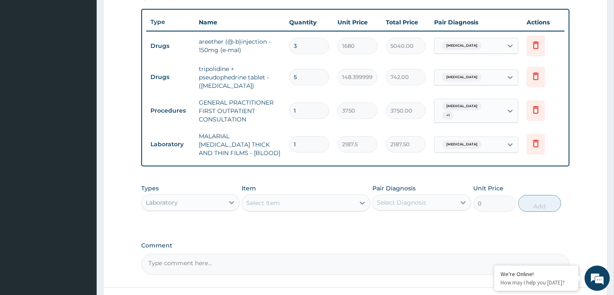
click at [301, 198] on div "Select Item" at bounding box center [298, 202] width 113 height 13
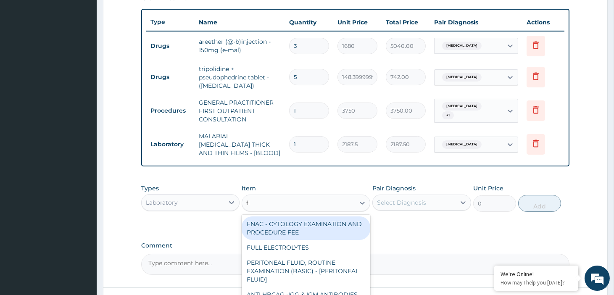
type input "fbc"
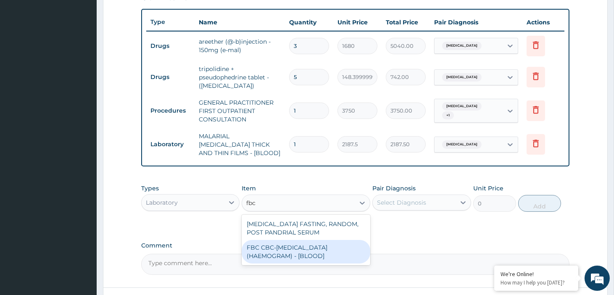
click at [304, 250] on div "FBC CBC-[MEDICAL_DATA] (HAEMOGRAM) - [BLOOD]" at bounding box center [306, 252] width 129 height 24
type input "5000"
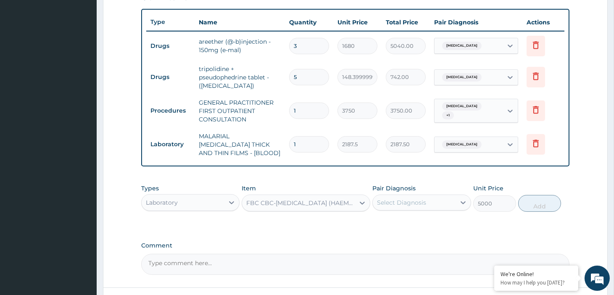
click at [426, 199] on div "Select Diagnosis" at bounding box center [414, 202] width 82 height 13
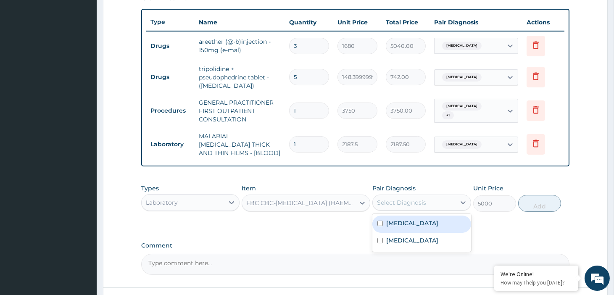
drag, startPoint x: 412, startPoint y: 219, endPoint x: 500, endPoint y: 201, distance: 90.2
click at [414, 219] on div "Malaria" at bounding box center [422, 224] width 98 height 17
checkbox input "true"
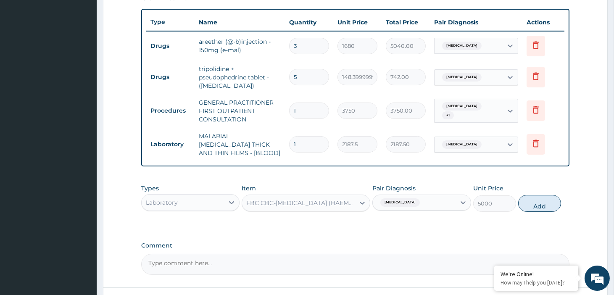
click at [528, 198] on button "Add" at bounding box center [539, 203] width 43 height 17
type input "0"
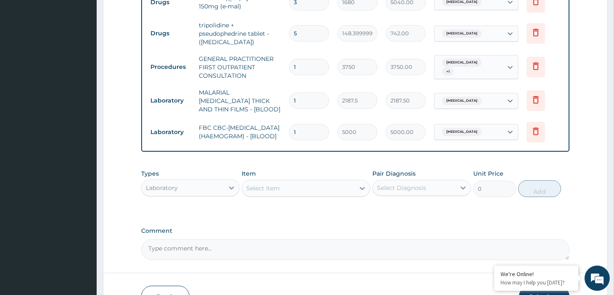
scroll to position [400, 0]
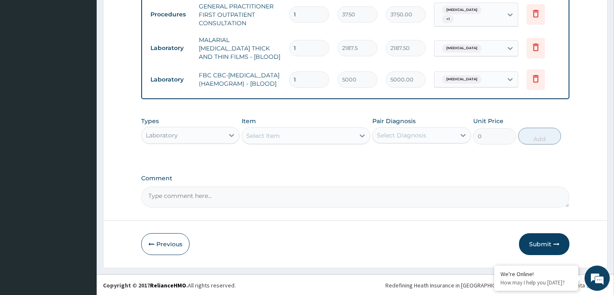
click at [182, 136] on div "Laboratory" at bounding box center [183, 135] width 82 height 13
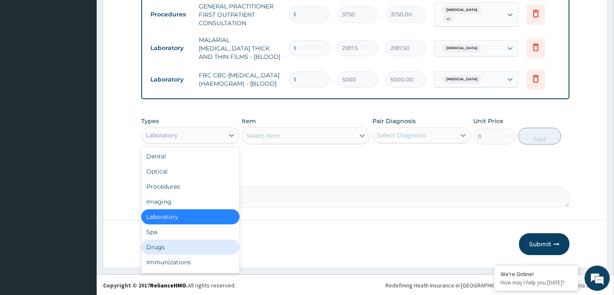
click at [166, 246] on div "Drugs" at bounding box center [190, 247] width 98 height 15
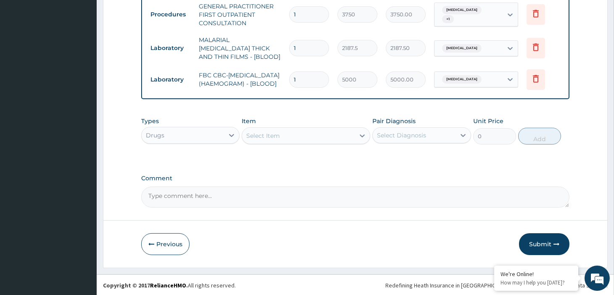
click at [305, 145] on div "Types option Drugs, selected. Select is focused ,type to refine list, press Dow…" at bounding box center [355, 131] width 428 height 36
click at [303, 139] on div "Select Item" at bounding box center [298, 135] width 113 height 13
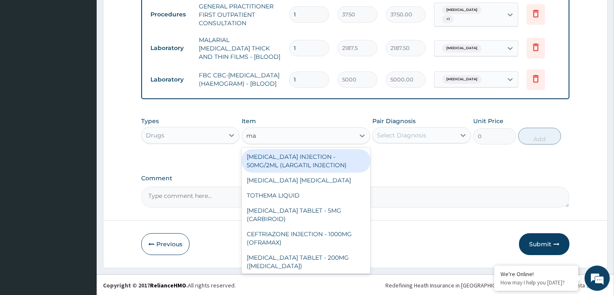
type input "m"
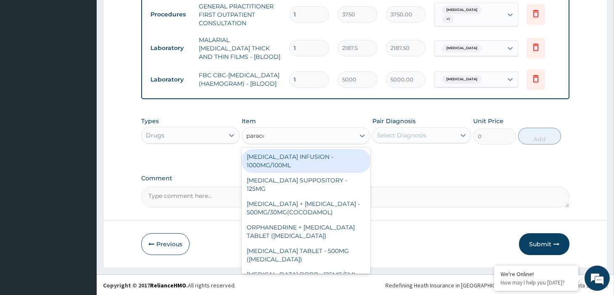
type input "paracet"
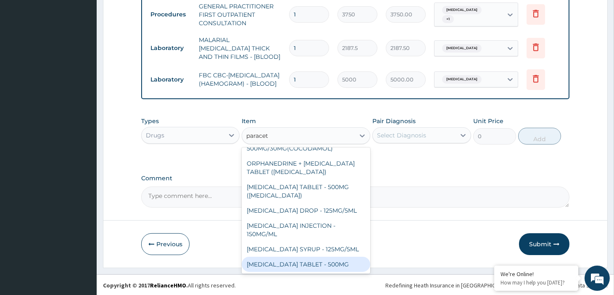
click at [338, 262] on div "[MEDICAL_DATA] TABLET - 500MG" at bounding box center [306, 264] width 129 height 15
type input "33.599999999999994"
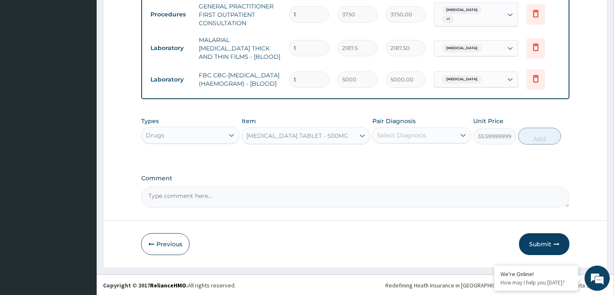
drag, startPoint x: 430, startPoint y: 120, endPoint x: 435, endPoint y: 130, distance: 11.1
click at [430, 123] on div "Pair Diagnosis Select Diagnosis" at bounding box center [422, 131] width 98 height 28
click at [436, 136] on div "Select Diagnosis" at bounding box center [414, 135] width 82 height 13
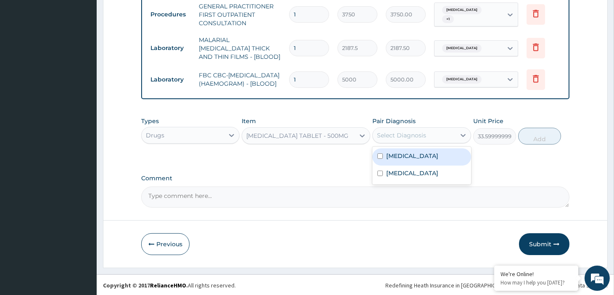
click at [409, 156] on div "Malaria" at bounding box center [422, 156] width 98 height 17
checkbox input "true"
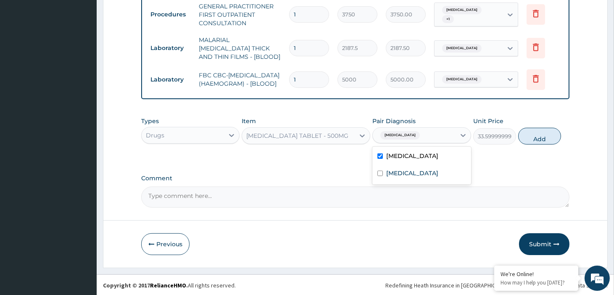
click at [535, 140] on button "Add" at bounding box center [539, 136] width 43 height 17
type input "0"
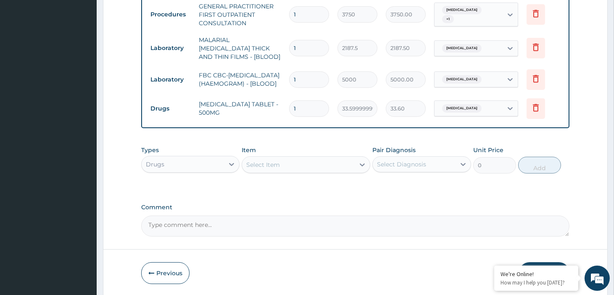
click at [303, 113] on input "1" at bounding box center [309, 108] width 40 height 16
type input "18"
type input "604.80"
type input "18"
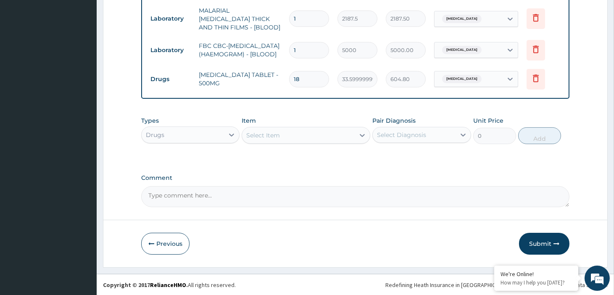
click at [543, 243] on button "Submit" at bounding box center [544, 244] width 50 height 22
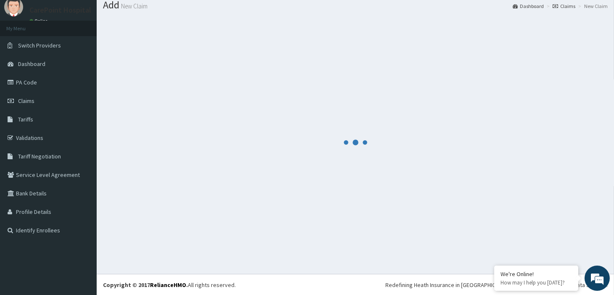
scroll to position [430, 0]
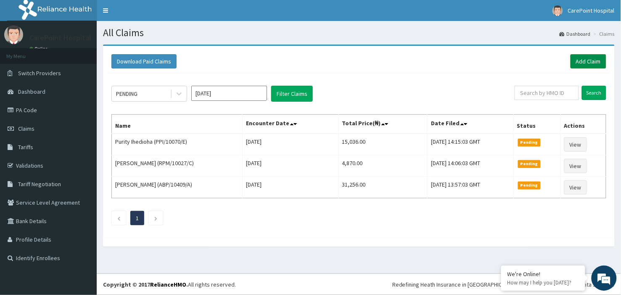
click at [575, 62] on link "Add Claim" at bounding box center [589, 61] width 36 height 14
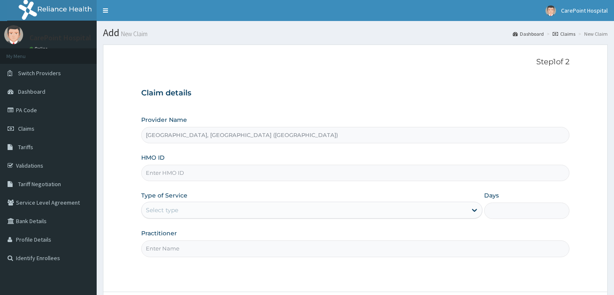
click at [155, 174] on input "HMO ID" at bounding box center [355, 173] width 428 height 16
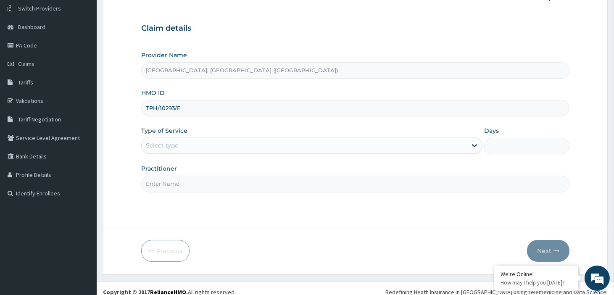
scroll to position [72, 0]
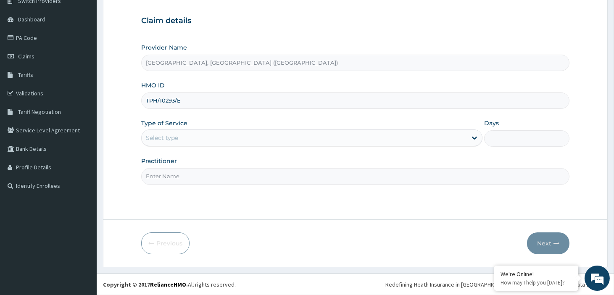
type input "TPH/10293/E"
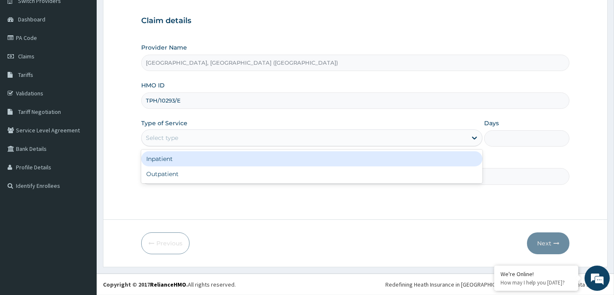
click at [173, 140] on div "Select type" at bounding box center [162, 138] width 32 height 8
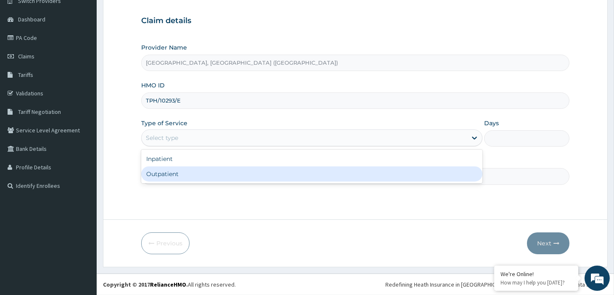
click at [169, 177] on div "Outpatient" at bounding box center [311, 174] width 341 height 15
type input "1"
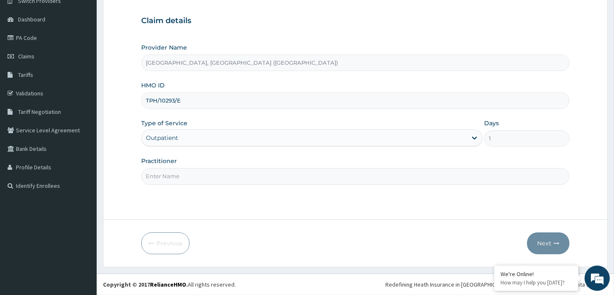
click at [178, 177] on input "Practitioner" at bounding box center [355, 176] width 428 height 16
type input "Dr, [PERSON_NAME]"
click at [539, 250] on button "Next" at bounding box center [548, 244] width 42 height 22
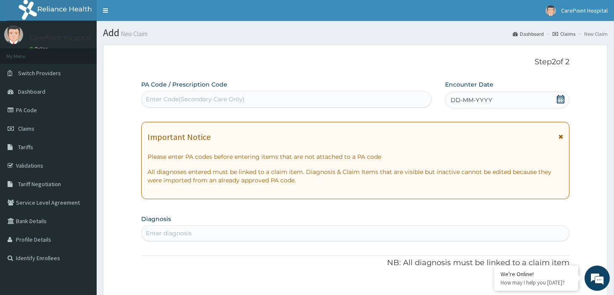
click at [172, 102] on div "Enter Code(Secondary Care Only)" at bounding box center [195, 99] width 99 height 8
paste input "PA/86B86B"
type input "PA/86B86B"
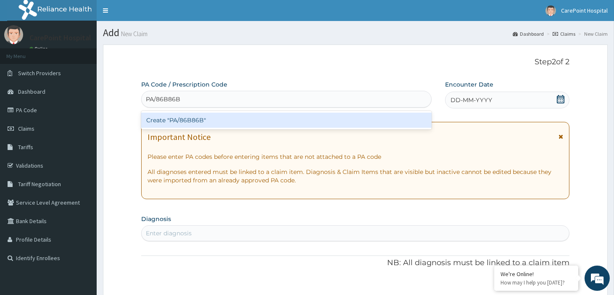
click at [183, 121] on div "Create "PA/86B86B"" at bounding box center [286, 120] width 291 height 15
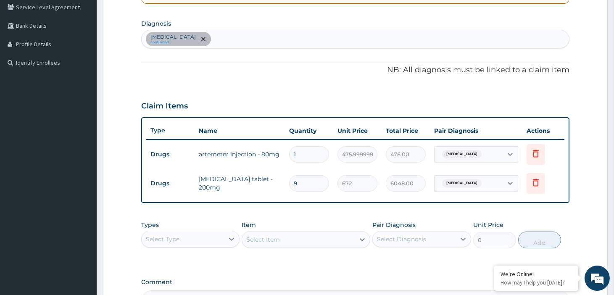
scroll to position [278, 0]
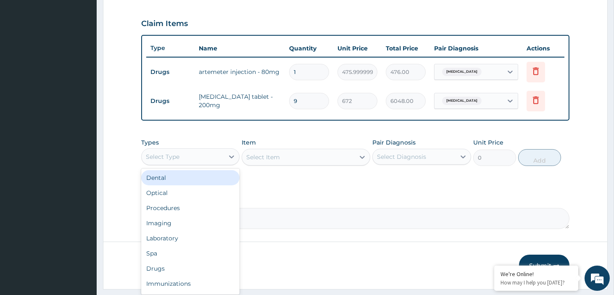
click at [185, 160] on div "Select Type" at bounding box center [183, 156] width 82 height 13
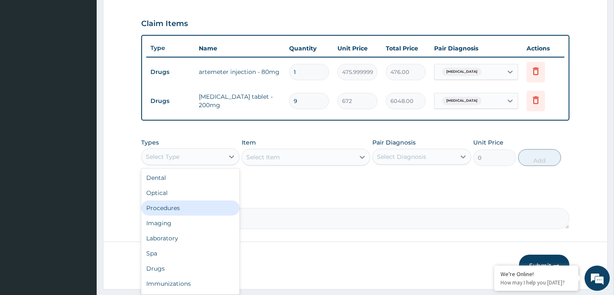
click at [167, 209] on div "Procedures" at bounding box center [190, 208] width 98 height 15
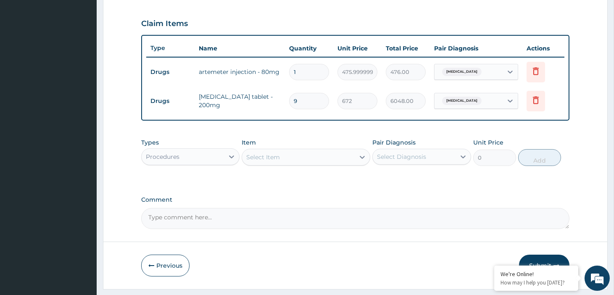
click at [186, 159] on div "Procedures" at bounding box center [183, 156] width 82 height 13
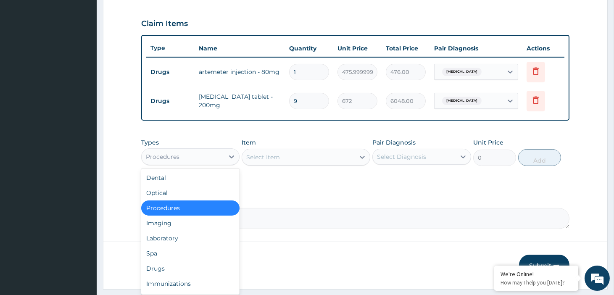
click at [169, 211] on div "Procedures" at bounding box center [190, 208] width 98 height 15
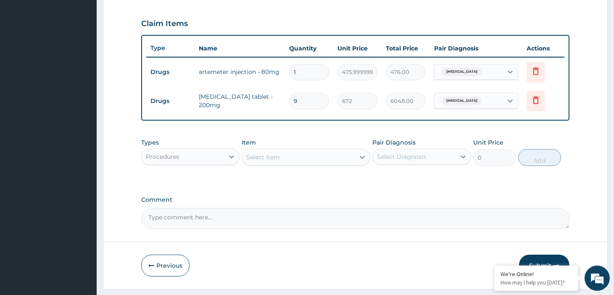
click at [295, 153] on div "Select Item" at bounding box center [298, 157] width 113 height 13
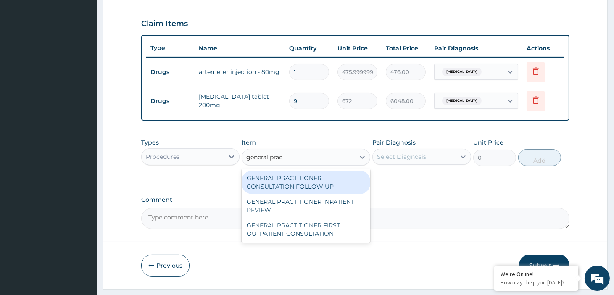
type input "general pract"
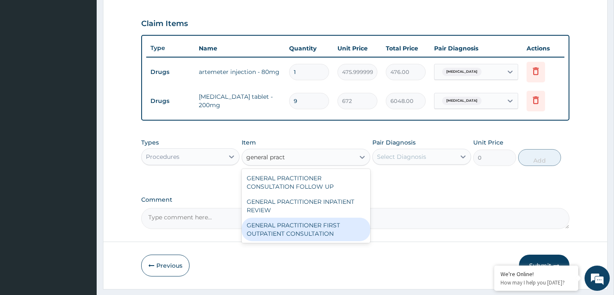
click at [305, 235] on div "GENERAL PRACTITIONER FIRST OUTPATIENT CONSULTATION" at bounding box center [306, 230] width 129 height 24
type input "3750"
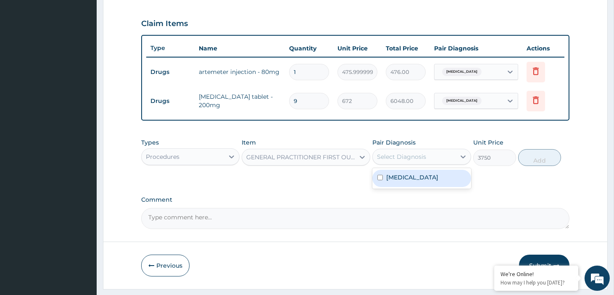
click at [434, 163] on div "Select Diagnosis" at bounding box center [422, 157] width 98 height 16
click at [422, 182] on div "Falciparum malaria" at bounding box center [422, 178] width 98 height 17
checkbox input "true"
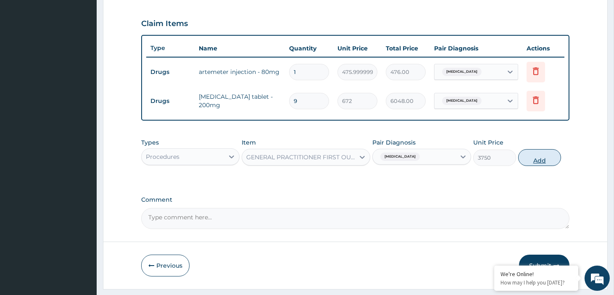
click at [545, 161] on button "Add" at bounding box center [539, 157] width 43 height 17
type input "0"
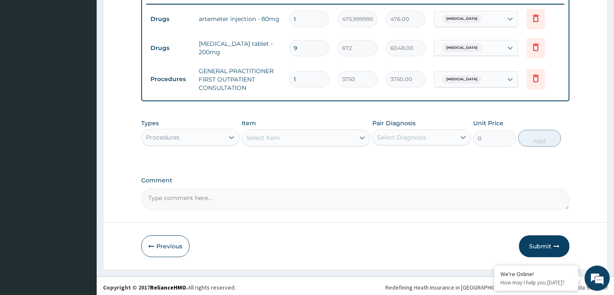
scroll to position [333, 0]
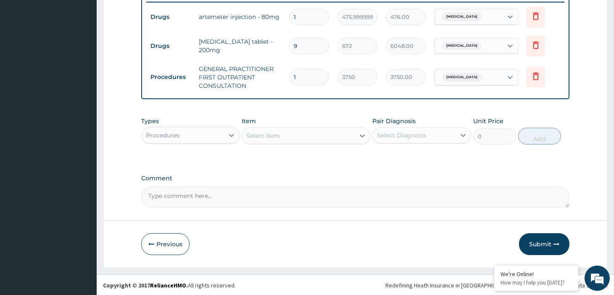
click at [286, 137] on div "Select Item" at bounding box center [298, 135] width 113 height 13
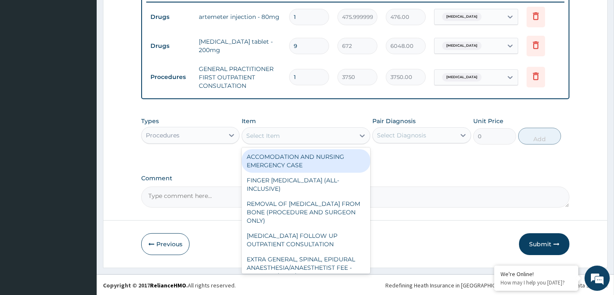
click at [162, 135] on div "Procedures" at bounding box center [163, 135] width 34 height 8
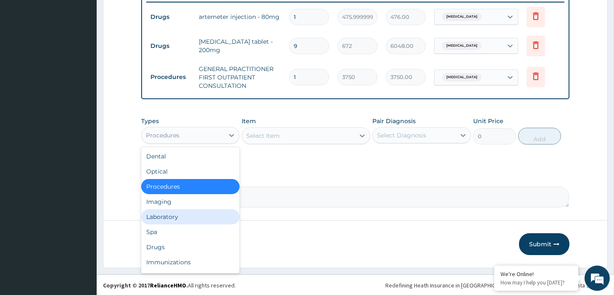
click at [166, 215] on div "Laboratory" at bounding box center [190, 216] width 98 height 15
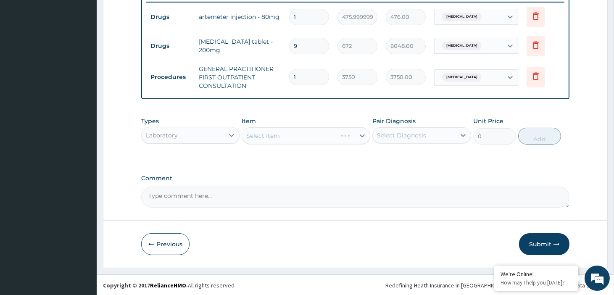
click at [292, 132] on div "Select Item" at bounding box center [306, 135] width 129 height 17
click at [293, 136] on div "Select Item" at bounding box center [306, 135] width 129 height 17
click at [291, 132] on div "Select Item" at bounding box center [298, 135] width 113 height 13
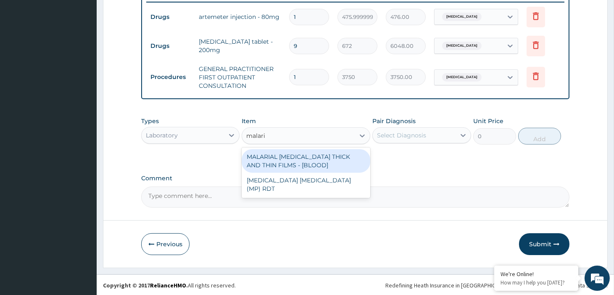
type input "[MEDICAL_DATA]"
click at [315, 152] on div "MALARIAL [MEDICAL_DATA] THICK AND THIN FILMS - [BLOOD]" at bounding box center [306, 161] width 129 height 24
type input "2187.5"
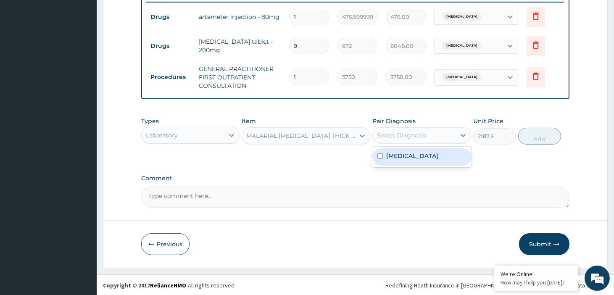
click at [405, 135] on div "Select Diagnosis" at bounding box center [401, 135] width 49 height 8
click at [409, 156] on label "[MEDICAL_DATA]" at bounding box center [412, 156] width 52 height 8
checkbox input "true"
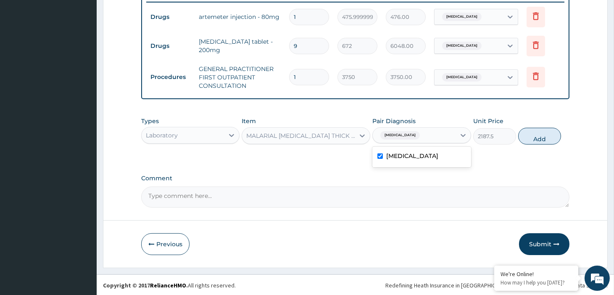
click at [529, 146] on div "Types Laboratory Item MALARIAL PARASITE THICK AND THIN FILMS - [BLOOD] Pair Dia…" at bounding box center [355, 131] width 428 height 36
click at [537, 140] on button "Add" at bounding box center [539, 136] width 43 height 17
type input "0"
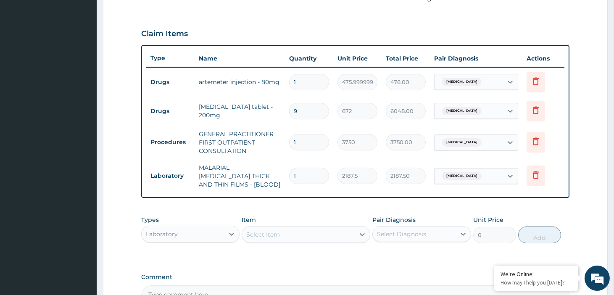
scroll to position [240, 0]
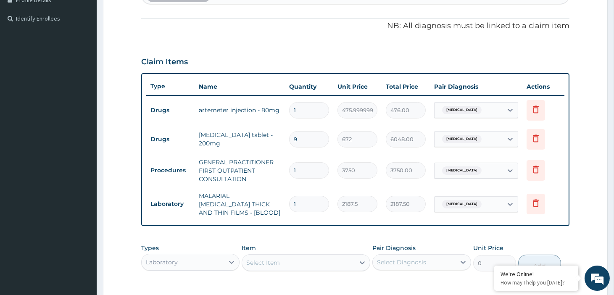
click at [302, 142] on input "9" at bounding box center [309, 139] width 40 height 16
type input "0.00"
type input "1"
type input "672.00"
type input "1"
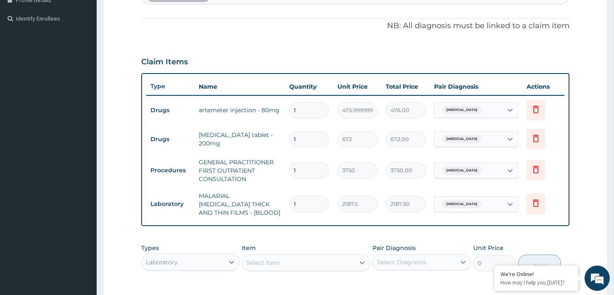
click at [341, 178] on div "3750" at bounding box center [358, 170] width 40 height 16
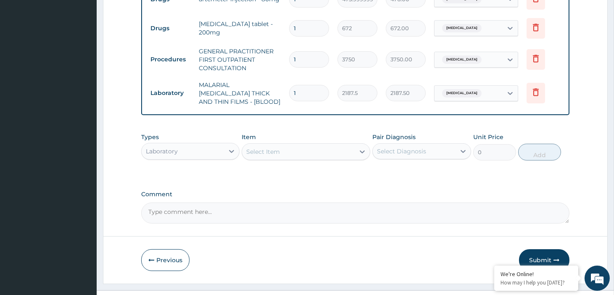
scroll to position [362, 0]
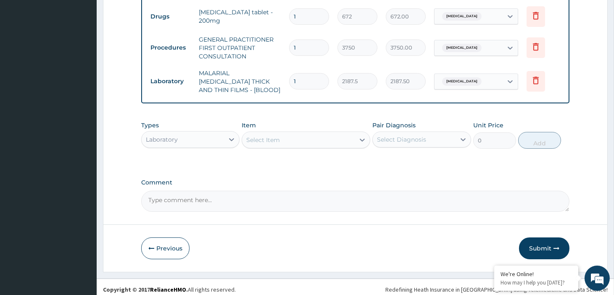
click at [265, 136] on div "Select Item" at bounding box center [263, 140] width 34 height 8
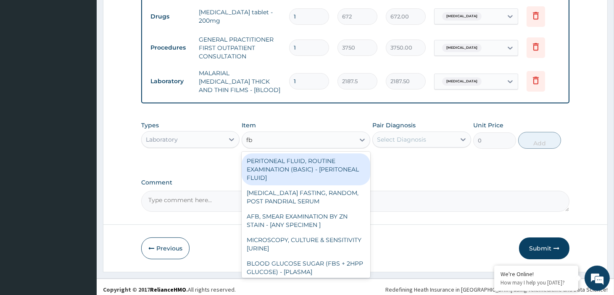
type input "fbc"
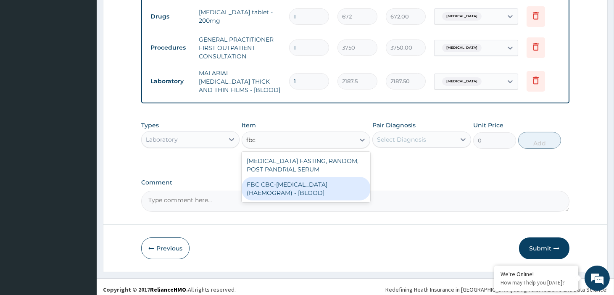
drag, startPoint x: 288, startPoint y: 177, endPoint x: 361, endPoint y: 148, distance: 78.3
click at [292, 177] on div "FBC CBC-[MEDICAL_DATA] (HAEMOGRAM) - [BLOOD]" at bounding box center [306, 189] width 129 height 24
type input "5000"
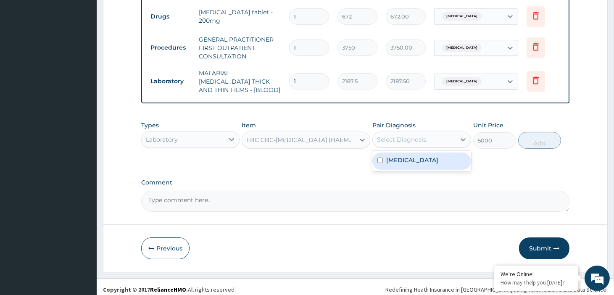
click at [411, 135] on div "Select Diagnosis" at bounding box center [401, 139] width 49 height 8
drag, startPoint x: 412, startPoint y: 151, endPoint x: 442, endPoint y: 149, distance: 29.9
click at [413, 156] on label "[MEDICAL_DATA]" at bounding box center [412, 160] width 52 height 8
checkbox input "true"
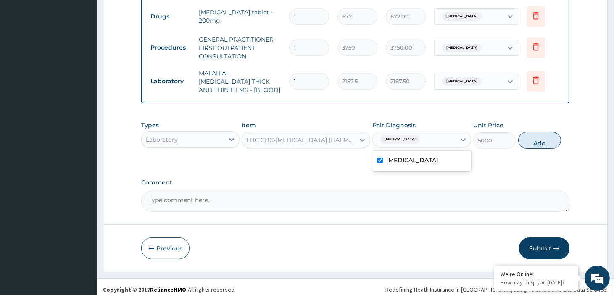
click at [529, 137] on button "Add" at bounding box center [539, 140] width 43 height 17
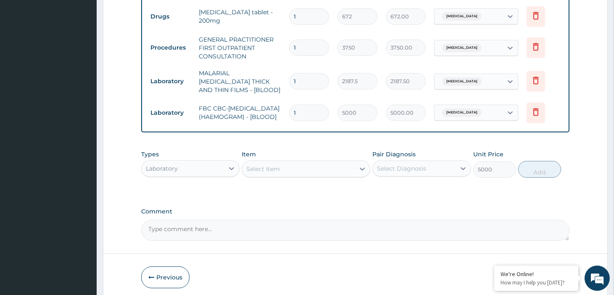
type input "0"
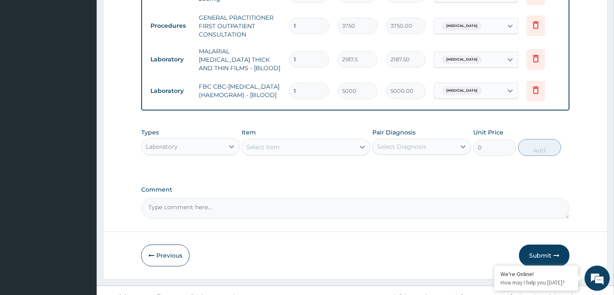
scroll to position [396, 0]
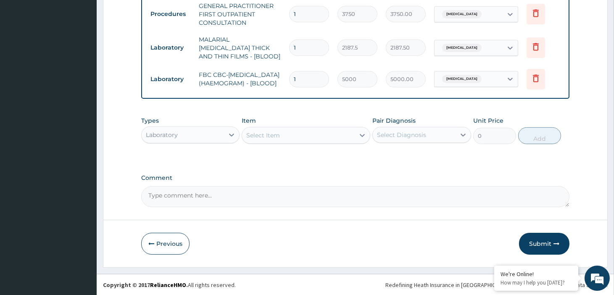
click at [189, 136] on div "Laboratory" at bounding box center [183, 134] width 82 height 13
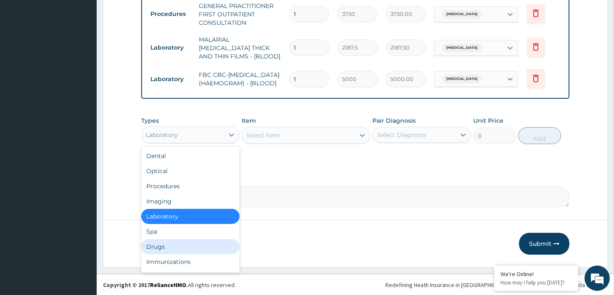
click at [162, 241] on div "Drugs" at bounding box center [190, 246] width 98 height 15
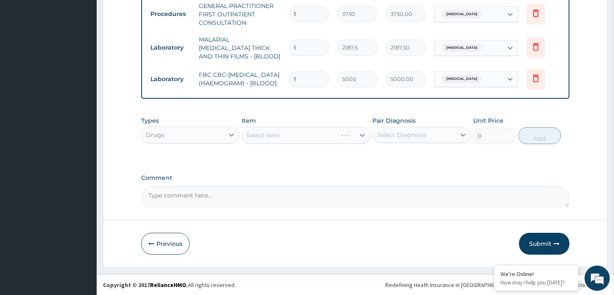
click at [286, 136] on div "Select Item" at bounding box center [306, 135] width 129 height 17
click at [264, 135] on div "Select Item" at bounding box center [263, 135] width 34 height 8
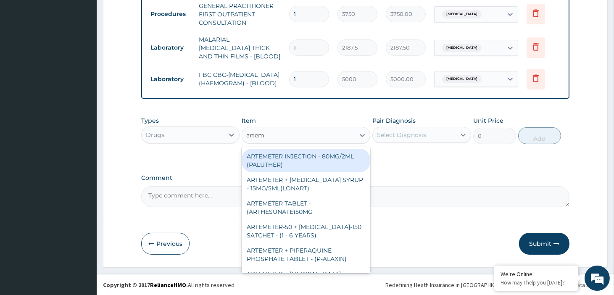
type input "arteme"
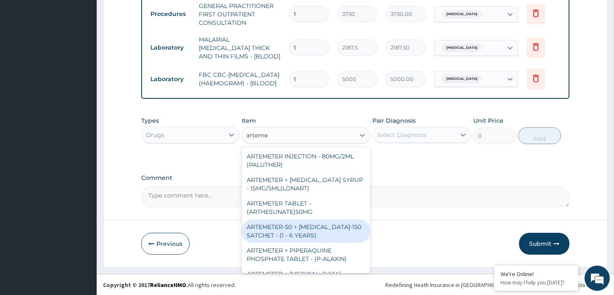
scroll to position [47, 0]
click at [302, 234] on div "ARTEMETER + LUMEFANTRINE TABLET - 20/120MG" at bounding box center [306, 232] width 129 height 24
type input "196"
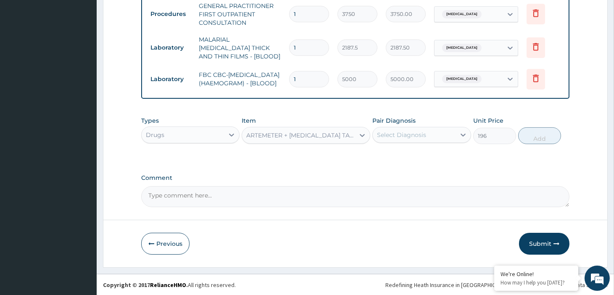
click at [423, 137] on div "Select Diagnosis" at bounding box center [401, 135] width 49 height 8
click at [422, 157] on label "Falciparum malaria" at bounding box center [412, 155] width 52 height 8
checkbox input "true"
click at [312, 132] on div "ARTEMETER + LUMEFANTRINE TABLET - 20/120MG" at bounding box center [300, 135] width 109 height 8
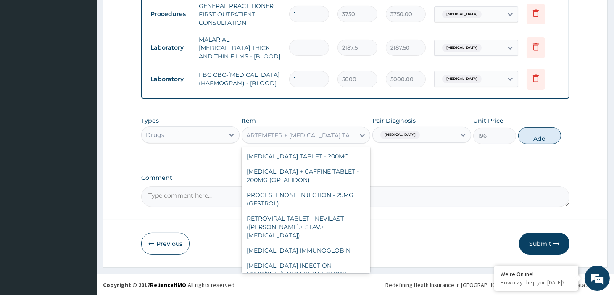
scroll to position [3826, 0]
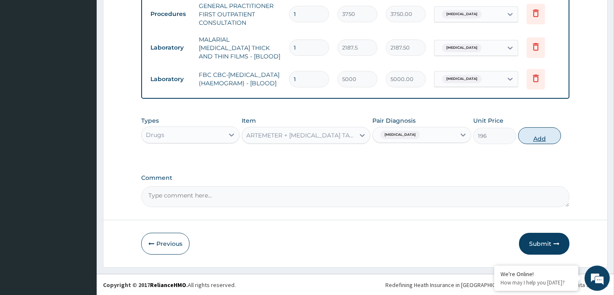
click at [538, 136] on button "Add" at bounding box center [539, 135] width 43 height 17
type input "0"
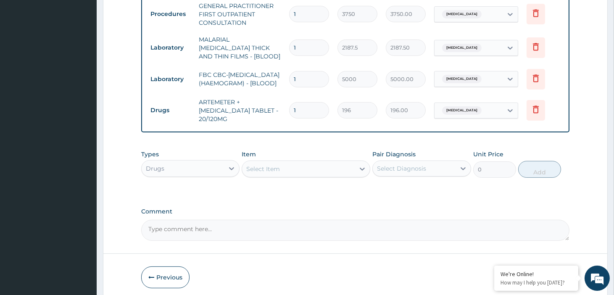
click at [306, 108] on input "1" at bounding box center [309, 110] width 40 height 16
type input "12"
type input "2352.00"
type input "12"
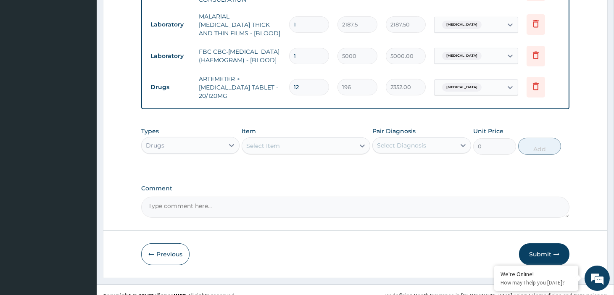
scroll to position [430, 0]
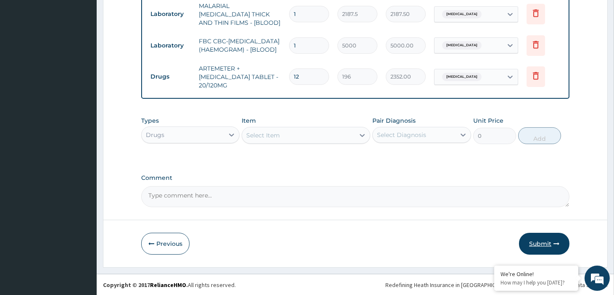
click at [539, 246] on button "Submit" at bounding box center [544, 244] width 50 height 22
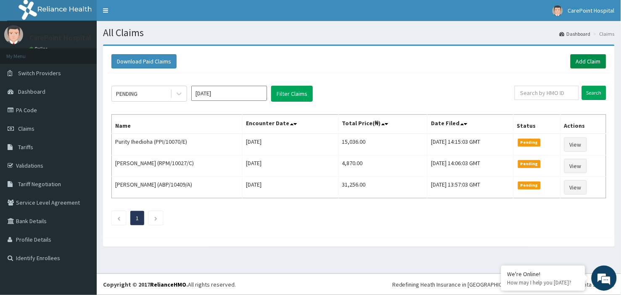
click at [599, 57] on link "Add Claim" at bounding box center [589, 61] width 36 height 14
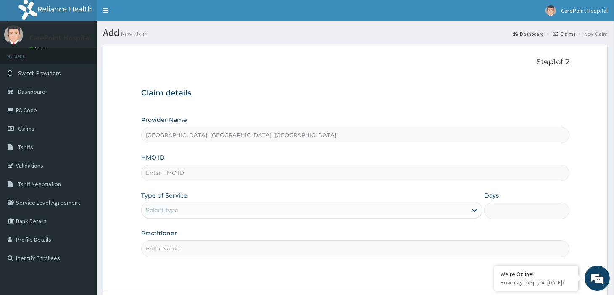
click at [169, 166] on div "HMO ID" at bounding box center [355, 167] width 428 height 28
click at [169, 170] on input "HMO ID" at bounding box center [355, 173] width 428 height 16
paste input "KSB/10962/A"
type input "KSB/10962/A"
click at [169, 193] on label "Type of Service" at bounding box center [164, 195] width 46 height 8
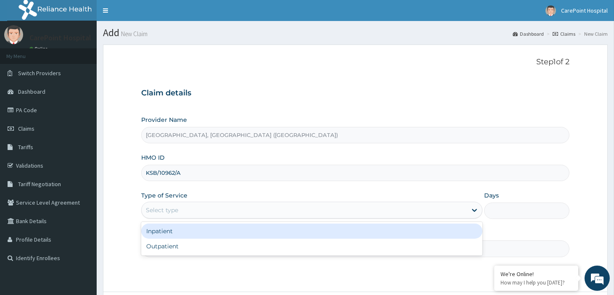
click at [182, 216] on div "Select type" at bounding box center [304, 210] width 325 height 13
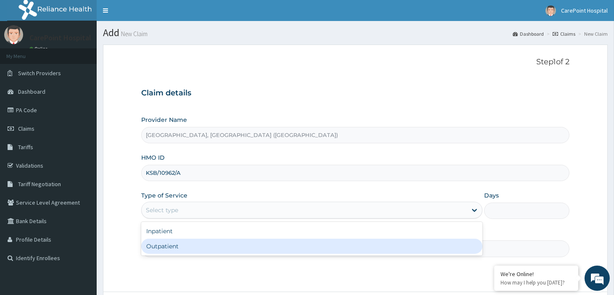
click at [179, 248] on div "Outpatient" at bounding box center [311, 246] width 341 height 15
type input "1"
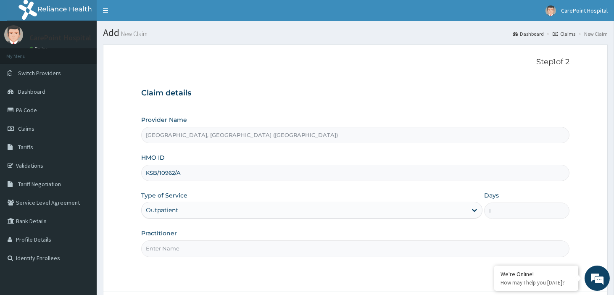
click at [179, 248] on input "Practitioner" at bounding box center [355, 249] width 428 height 16
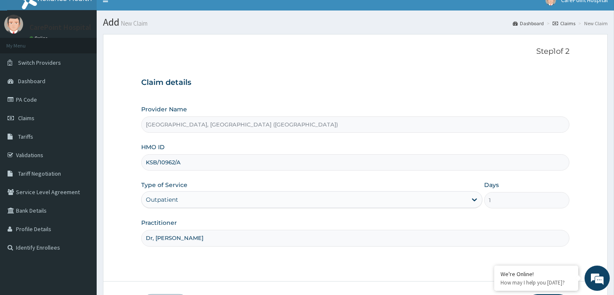
scroll to position [72, 0]
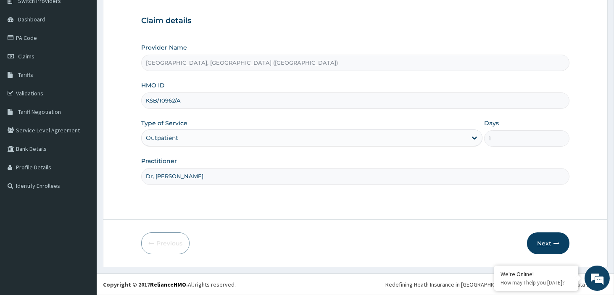
type input "Dr, [PERSON_NAME]"
click at [542, 246] on button "Next" at bounding box center [548, 244] width 42 height 22
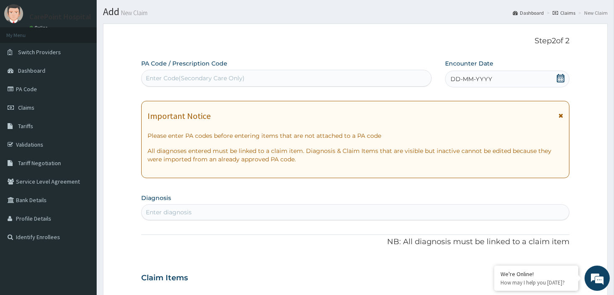
scroll to position [0, 0]
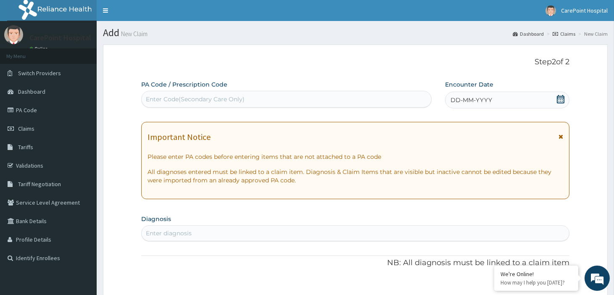
click at [201, 106] on div "Enter Code(Secondary Care Only)" at bounding box center [287, 99] width 290 height 13
click at [202, 98] on div "Enter Code(Secondary Care Only)" at bounding box center [195, 99] width 99 height 8
paste input "KSB/10962/A"
type input "KSB/10962/A"
drag, startPoint x: 219, startPoint y: 101, endPoint x: 129, endPoint y: 94, distance: 90.3
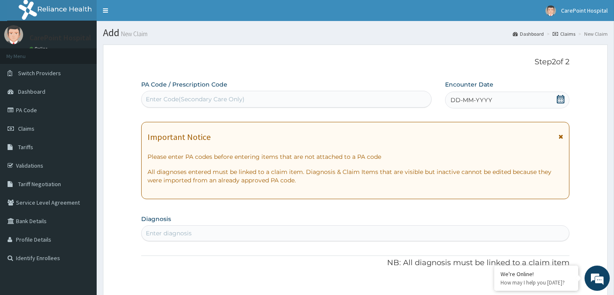
click at [236, 104] on div "Enter Code(Secondary Care Only)" at bounding box center [287, 99] width 290 height 13
paste input "PA/5CD187"
type input "PA/5CD187"
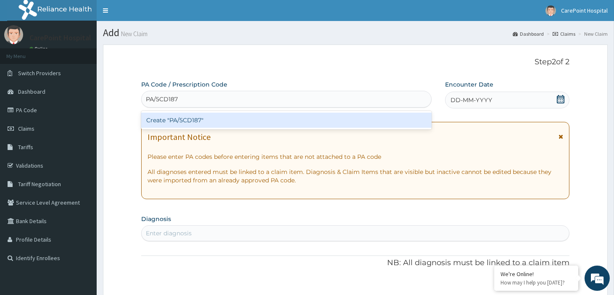
click at [237, 116] on div "Create "PA/5CD187"" at bounding box center [286, 120] width 291 height 15
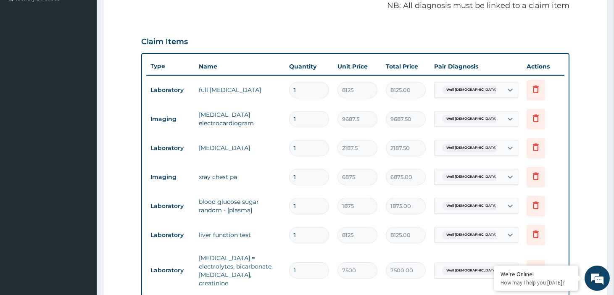
scroll to position [420, 0]
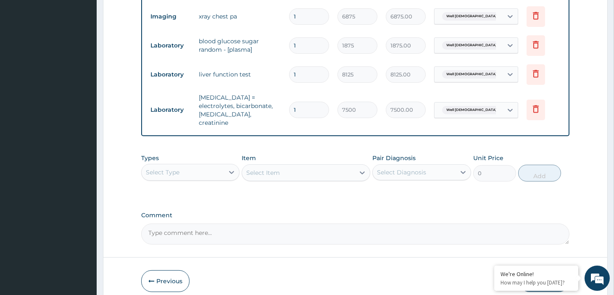
click at [199, 167] on div "Select Type" at bounding box center [183, 172] width 82 height 13
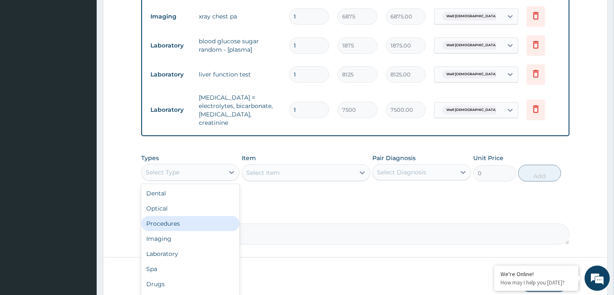
click at [175, 217] on div "Procedures" at bounding box center [190, 223] width 98 height 15
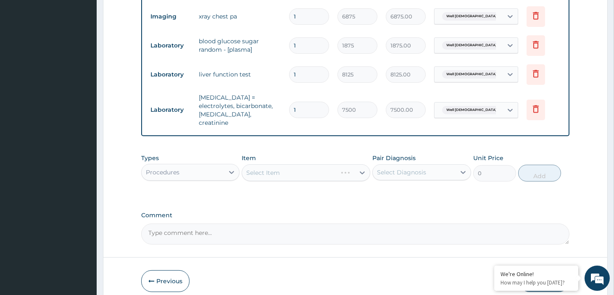
click at [290, 164] on div "Select Item" at bounding box center [306, 172] width 129 height 17
click at [292, 167] on div "Select Item" at bounding box center [306, 172] width 129 height 17
click at [322, 166] on div "Select Item" at bounding box center [298, 172] width 113 height 13
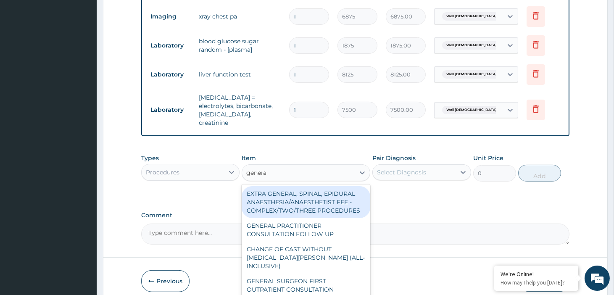
type input "general"
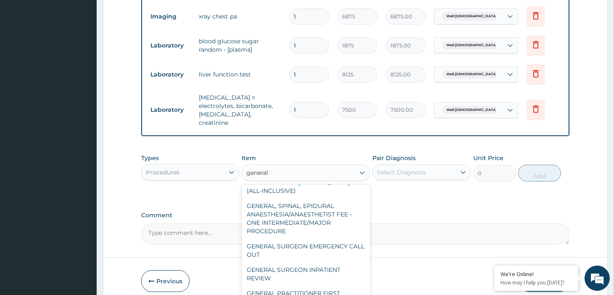
scroll to position [204, 0]
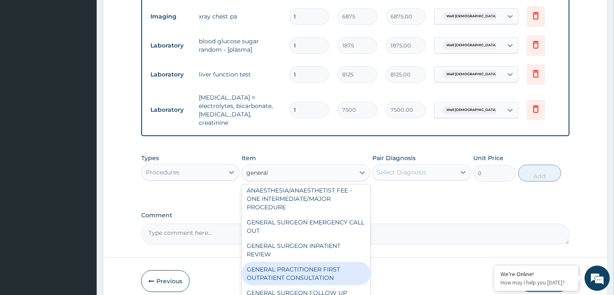
click at [314, 268] on div "GENERAL PRACTITIONER FIRST OUTPATIENT CONSULTATION" at bounding box center [306, 274] width 129 height 24
type input "3750"
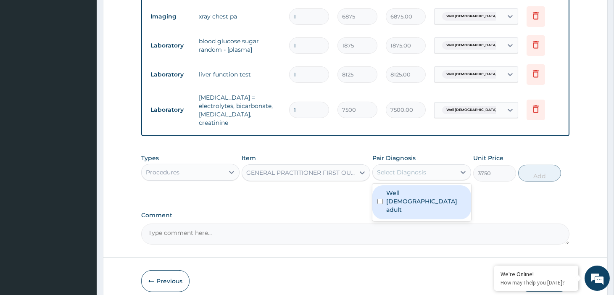
click at [401, 168] on div "Select Diagnosis" at bounding box center [401, 172] width 49 height 8
click at [402, 189] on label "Well female adult" at bounding box center [425, 201] width 79 height 25
checkbox input "true"
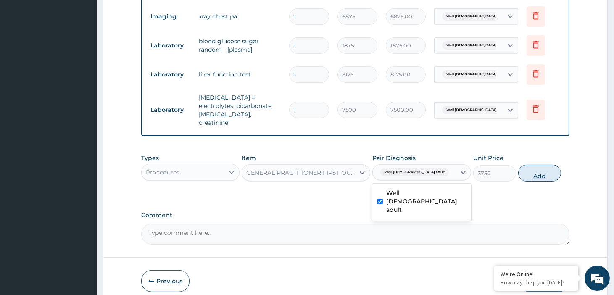
click at [544, 167] on button "Add" at bounding box center [539, 173] width 43 height 17
type input "0"
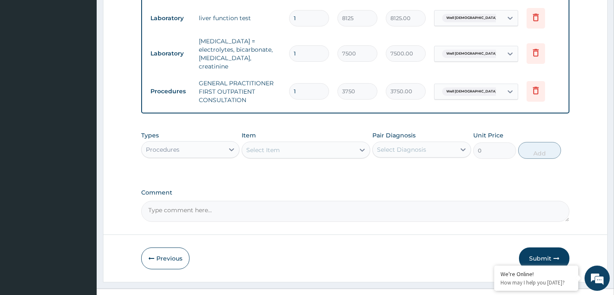
scroll to position [484, 0]
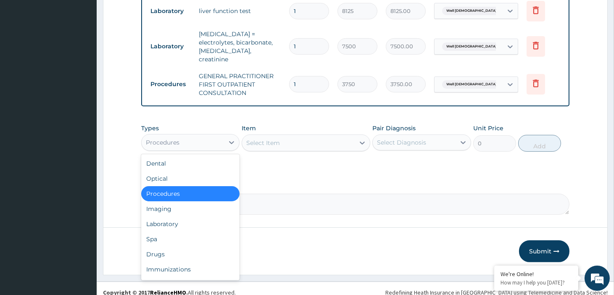
click at [204, 136] on div "Procedures" at bounding box center [183, 142] width 82 height 13
click at [195, 136] on div "Procedures" at bounding box center [183, 142] width 82 height 13
click at [188, 187] on div "Procedures" at bounding box center [190, 193] width 98 height 15
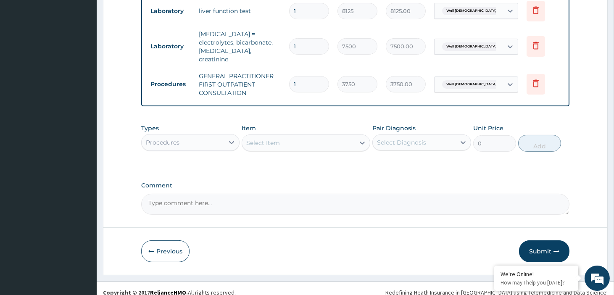
click at [205, 136] on div "Procedures" at bounding box center [183, 142] width 82 height 13
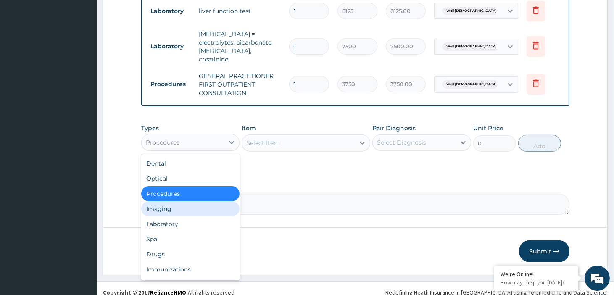
click at [186, 201] on div "Imaging" at bounding box center [190, 208] width 98 height 15
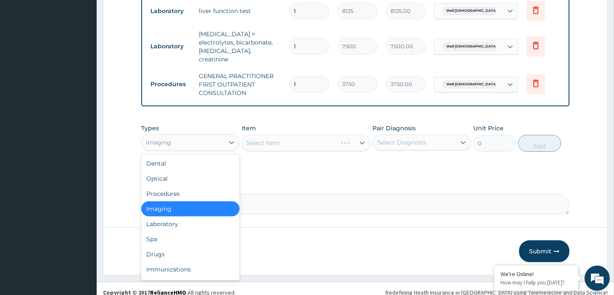
click at [206, 136] on div "Imaging" at bounding box center [183, 142] width 82 height 13
click at [163, 217] on div "Laboratory" at bounding box center [190, 224] width 98 height 15
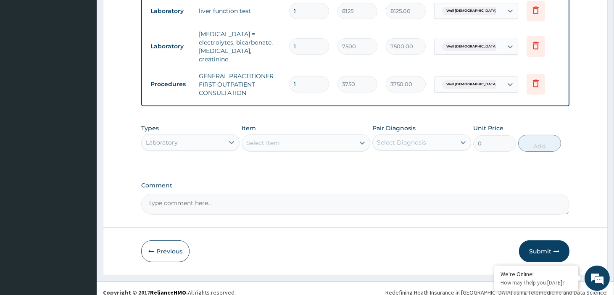
click at [270, 139] on div "Select Item" at bounding box center [263, 143] width 34 height 8
click at [279, 139] on div "Select Item" at bounding box center [263, 143] width 34 height 8
click at [219, 136] on div "Laboratory" at bounding box center [183, 142] width 82 height 13
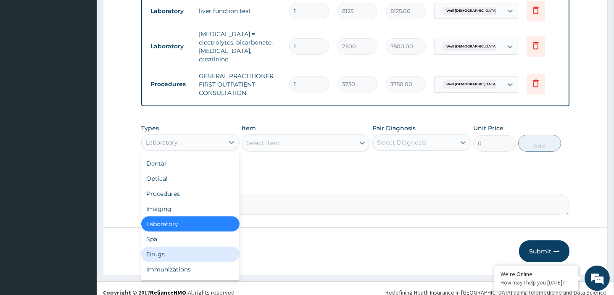
click at [164, 248] on div "Drugs" at bounding box center [190, 254] width 98 height 15
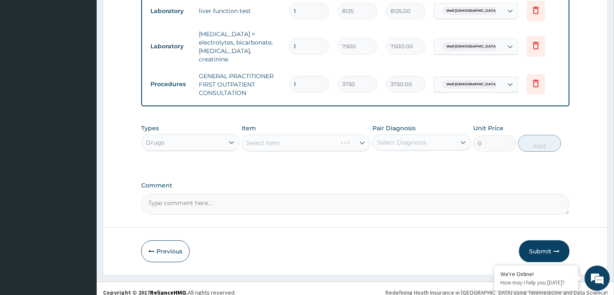
click at [201, 136] on div "Drugs" at bounding box center [183, 142] width 82 height 13
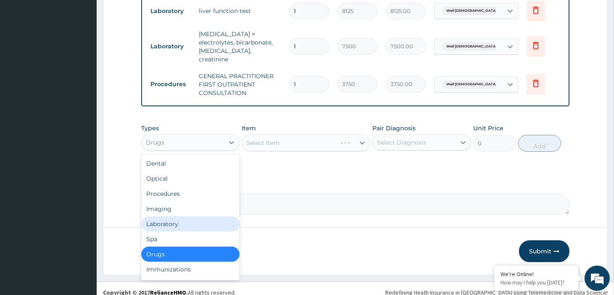
click at [170, 218] on div "Laboratory" at bounding box center [190, 224] width 98 height 15
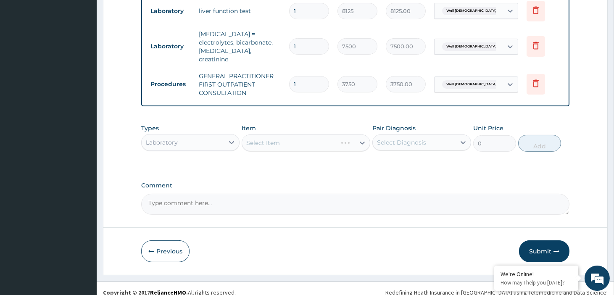
click at [313, 135] on div "Select Item" at bounding box center [306, 143] width 129 height 17
click at [312, 139] on div "Select Item" at bounding box center [306, 143] width 129 height 17
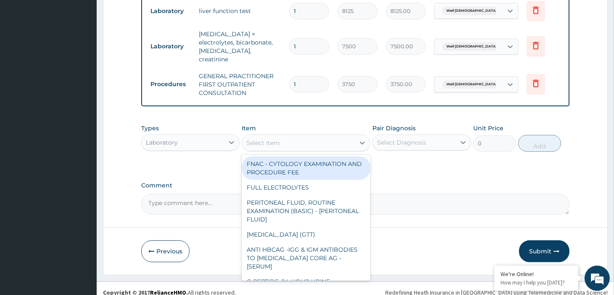
click at [305, 141] on div "Select Item" at bounding box center [306, 143] width 129 height 17
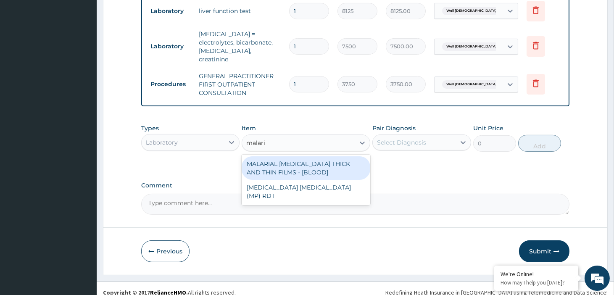
type input "[MEDICAL_DATA]"
click at [301, 165] on div "MALARIAL PARASITE THICK AND THIN FILMS - [BLOOD]" at bounding box center [306, 168] width 129 height 24
type input "2187.5"
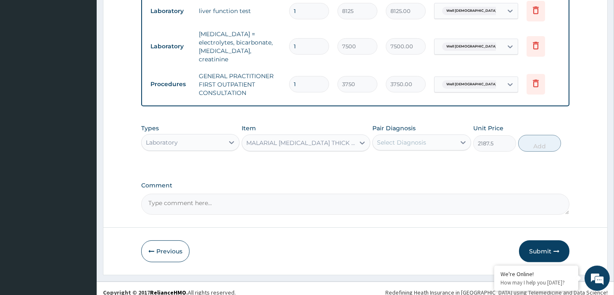
click at [448, 136] on div "Select Diagnosis" at bounding box center [414, 142] width 82 height 13
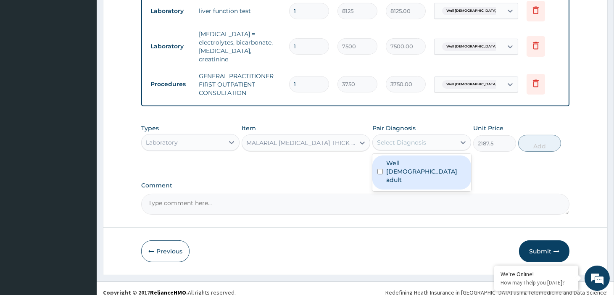
click at [410, 159] on label "Well female adult" at bounding box center [425, 171] width 79 height 25
checkbox input "true"
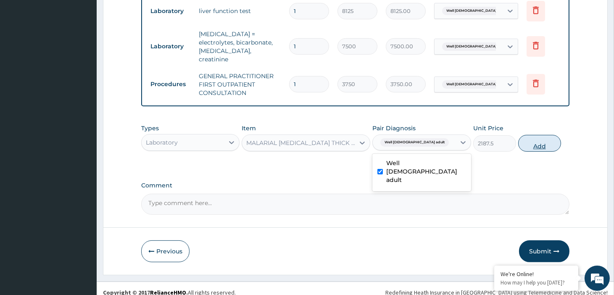
click at [542, 142] on button "Add" at bounding box center [539, 143] width 43 height 17
type input "0"
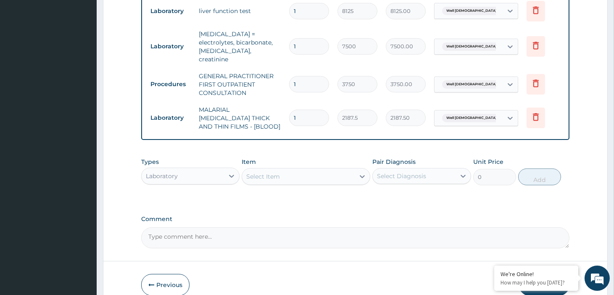
drag, startPoint x: 288, startPoint y: 164, endPoint x: 288, endPoint y: 153, distance: 11.4
click at [288, 170] on div "Select Item" at bounding box center [298, 176] width 113 height 13
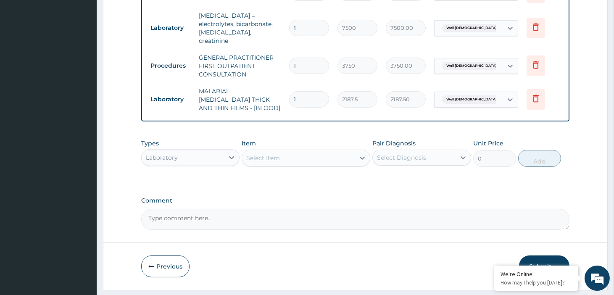
scroll to position [513, 0]
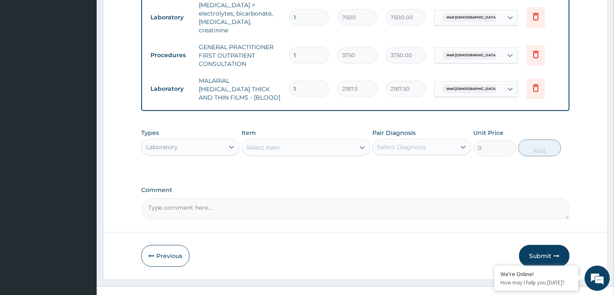
click at [211, 140] on div "Laboratory" at bounding box center [183, 146] width 82 height 13
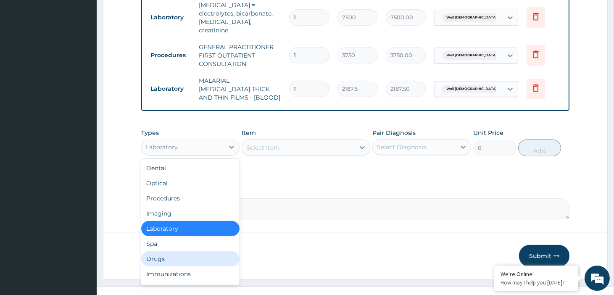
click at [166, 251] on div "Drugs" at bounding box center [190, 258] width 98 height 15
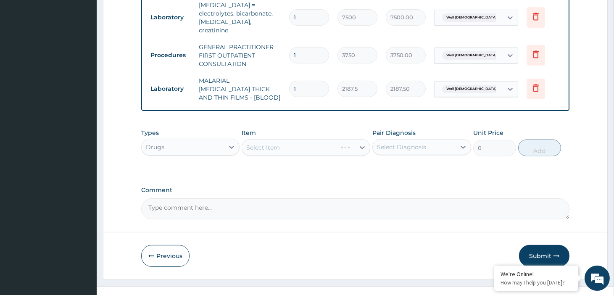
click at [348, 139] on div "Select Item" at bounding box center [306, 147] width 129 height 17
click at [349, 139] on div "Select Item" at bounding box center [306, 147] width 129 height 17
click at [297, 139] on div "Select Item" at bounding box center [306, 147] width 129 height 17
click at [299, 140] on div "Select Item" at bounding box center [306, 147] width 129 height 17
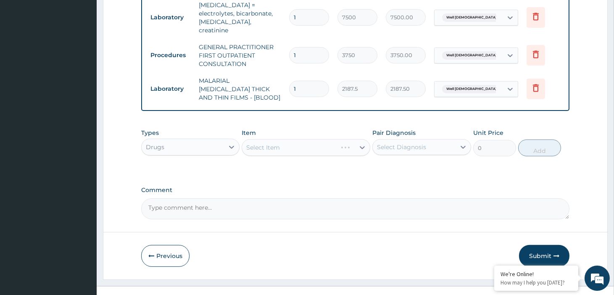
click at [288, 139] on div "Select Item" at bounding box center [306, 147] width 129 height 17
click at [291, 139] on div "Select Item" at bounding box center [306, 147] width 129 height 17
click at [219, 140] on div "Drugs" at bounding box center [183, 146] width 82 height 13
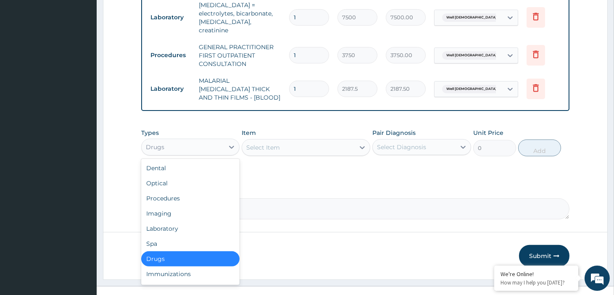
click at [295, 141] on div "Select Item" at bounding box center [298, 147] width 113 height 13
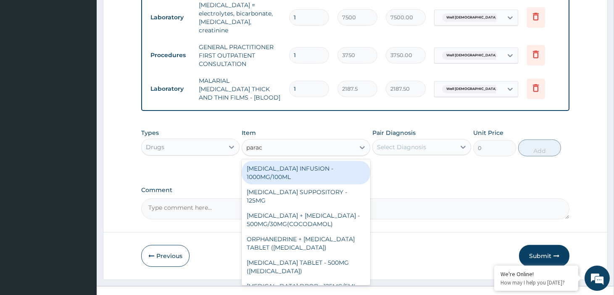
type input "parace"
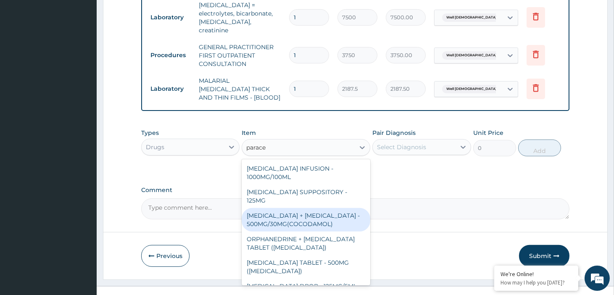
scroll to position [72, 0]
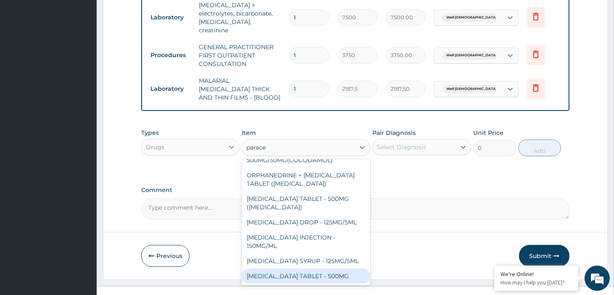
click at [327, 269] on div "PARACETAMOL TABLET - 500MG" at bounding box center [306, 276] width 129 height 15
type input "33.599999999999994"
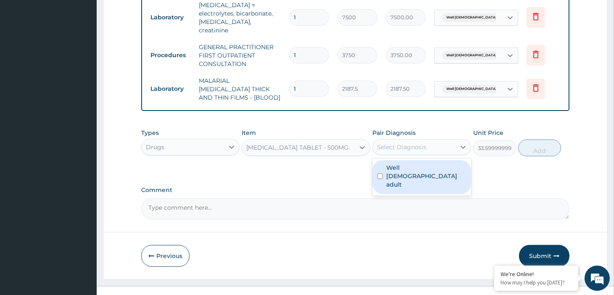
click at [409, 143] on div "Select Diagnosis" at bounding box center [401, 147] width 49 height 8
click at [405, 164] on label "Well female adult" at bounding box center [425, 176] width 79 height 25
checkbox input "true"
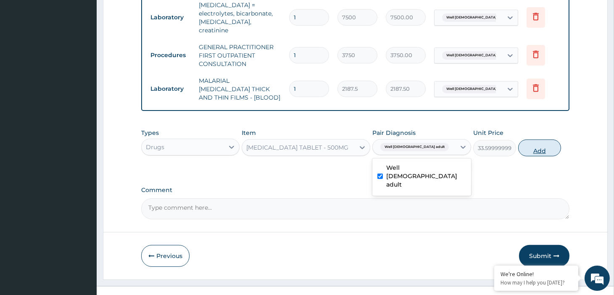
click at [554, 140] on button "Add" at bounding box center [539, 148] width 43 height 17
type input "0"
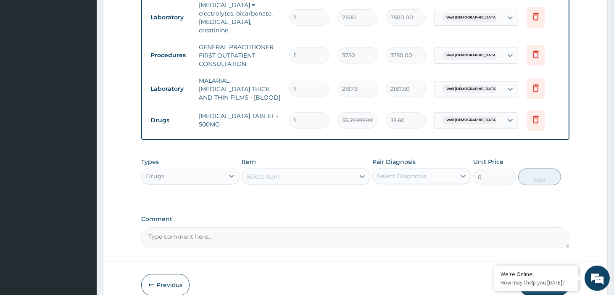
click at [291, 112] on input "1" at bounding box center [309, 120] width 40 height 16
click at [312, 112] on input "1" at bounding box center [309, 120] width 40 height 16
type input "18"
type input "604.80"
type input "18"
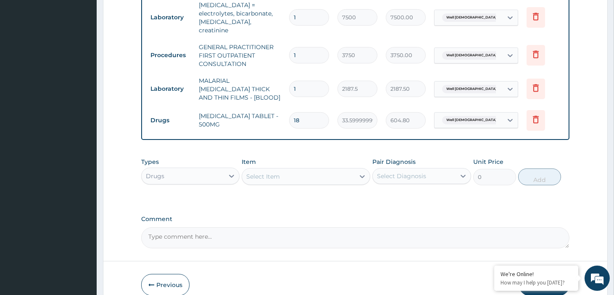
click at [314, 170] on div "Select Item" at bounding box center [298, 176] width 113 height 13
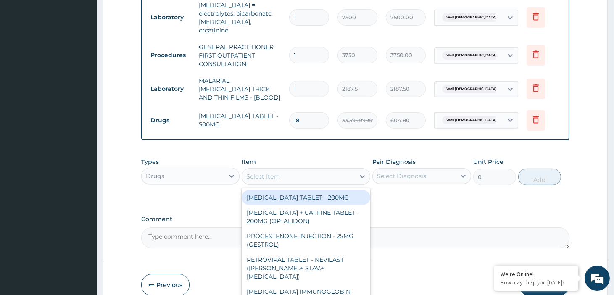
click at [301, 170] on div "Select Item" at bounding box center [298, 176] width 113 height 13
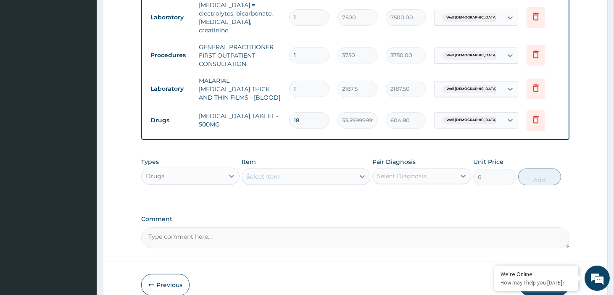
click at [279, 172] on div "Select Item" at bounding box center [263, 176] width 34 height 8
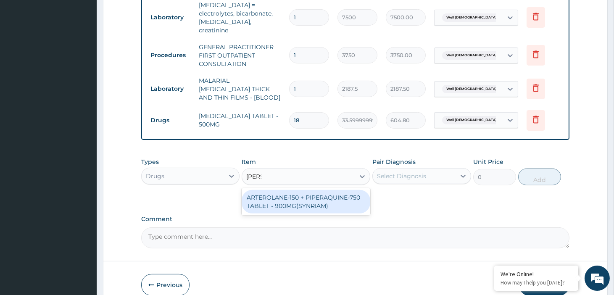
type input "arte"
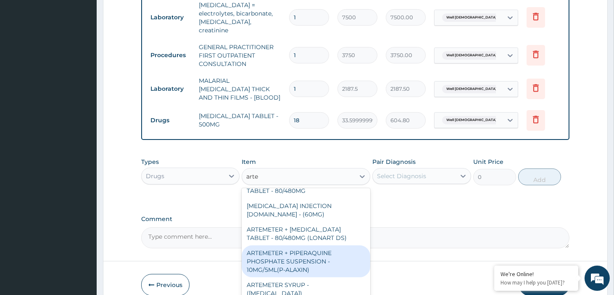
scroll to position [140, 0]
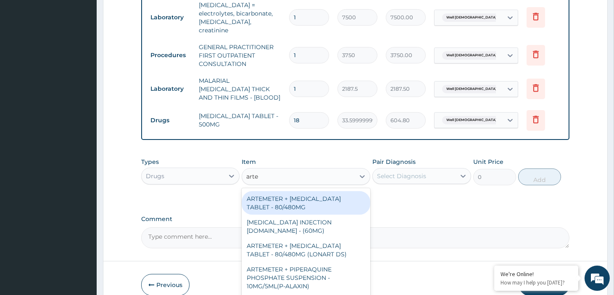
click at [303, 191] on div "ARTEMETER + [MEDICAL_DATA] TABLET - 80/480MG" at bounding box center [306, 203] width 129 height 24
type input "364"
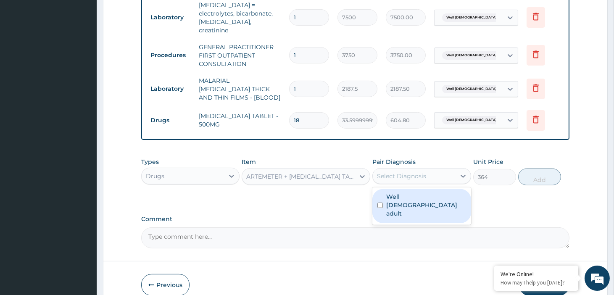
click at [413, 172] on div "Select Diagnosis" at bounding box center [401, 176] width 49 height 8
click at [402, 193] on label "Well female adult" at bounding box center [425, 205] width 79 height 25
checkbox input "true"
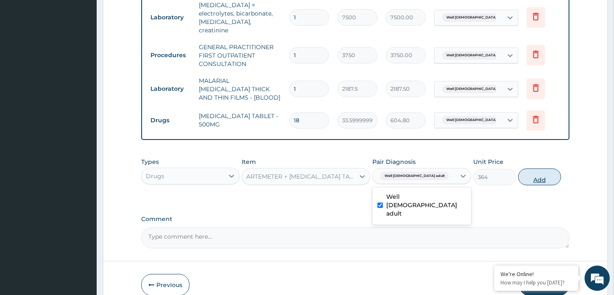
click at [532, 169] on button "Add" at bounding box center [539, 177] width 43 height 17
type input "0"
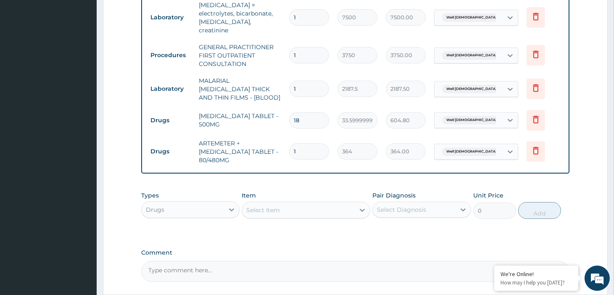
click at [291, 143] on input "1" at bounding box center [309, 151] width 40 height 16
click at [298, 143] on input "1" at bounding box center [309, 151] width 40 height 16
type input "0.00"
type input "6"
type input "2184.00"
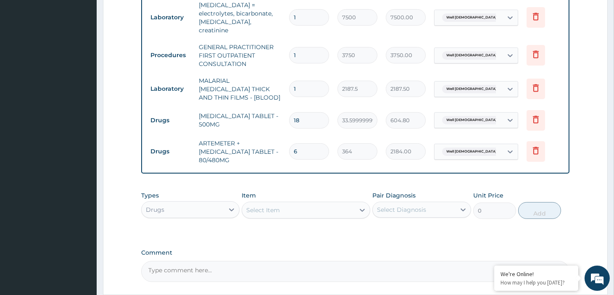
type input "6"
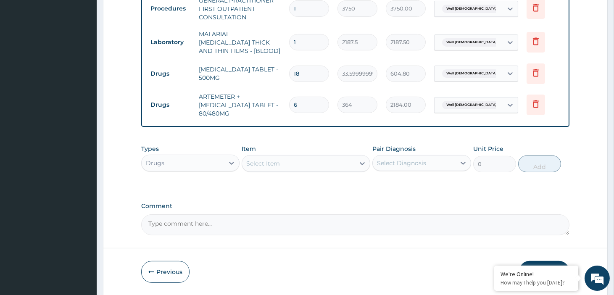
scroll to position [576, 0]
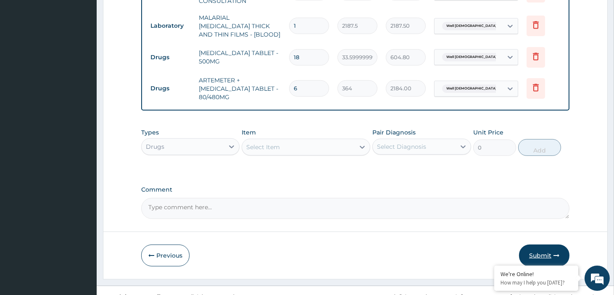
click at [542, 247] on button "Submit" at bounding box center [544, 256] width 50 height 22
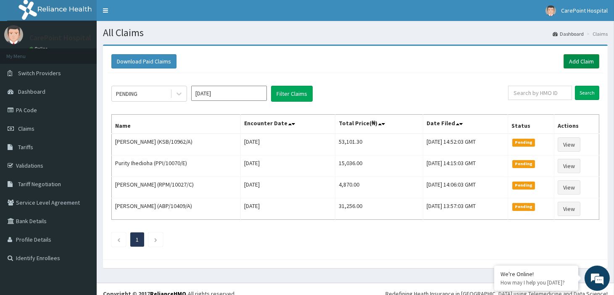
click at [585, 59] on link "Add Claim" at bounding box center [582, 61] width 36 height 14
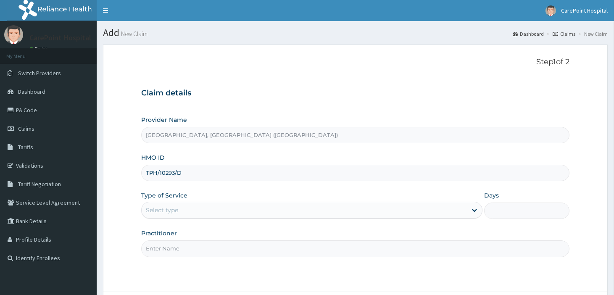
type input "TPH/10293/D"
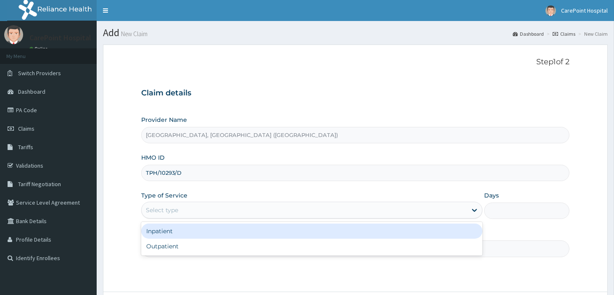
click at [173, 209] on div "Select type" at bounding box center [162, 210] width 32 height 8
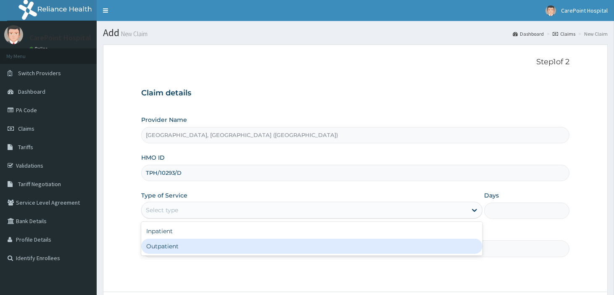
click at [171, 247] on div "Outpatient" at bounding box center [311, 246] width 341 height 15
type input "1"
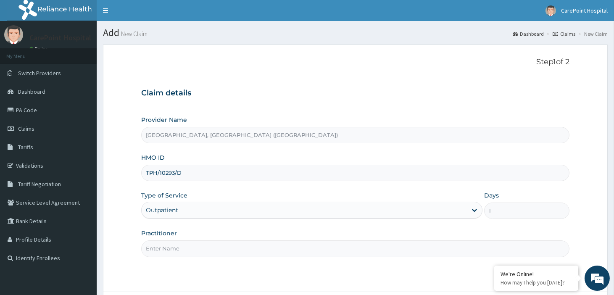
click at [171, 247] on input "Practitioner" at bounding box center [355, 249] width 428 height 16
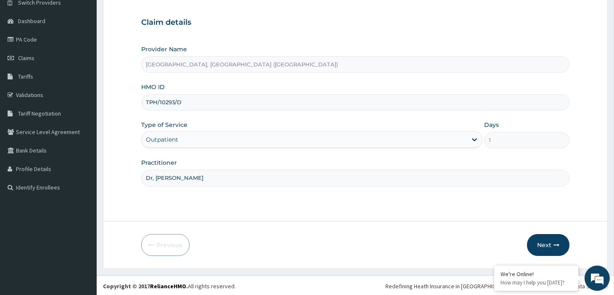
scroll to position [72, 0]
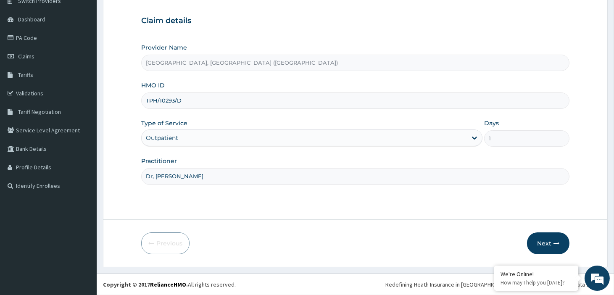
type input "Dr, Steve"
click at [555, 246] on icon "button" at bounding box center [557, 244] width 6 height 6
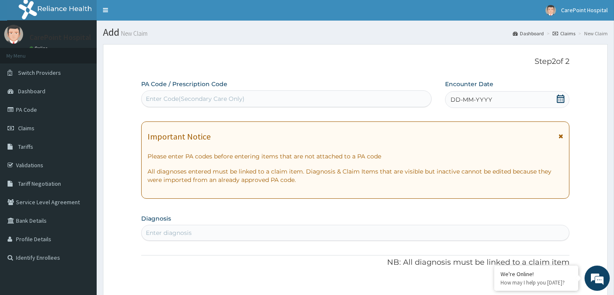
scroll to position [0, 0]
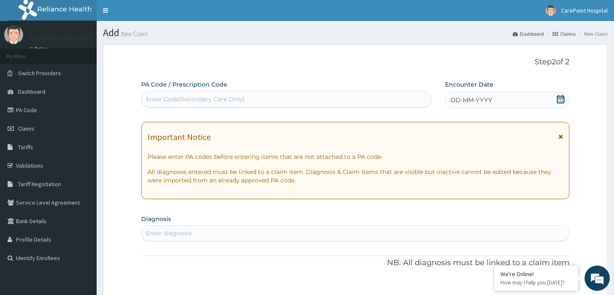
drag, startPoint x: 219, startPoint y: 87, endPoint x: 214, endPoint y: 93, distance: 7.1
click at [219, 87] on label "PA Code / Prescription Code" at bounding box center [184, 84] width 86 height 8
click at [213, 97] on div "Enter Code(Secondary Care Only)" at bounding box center [195, 99] width 99 height 8
paste input "PA/D27416"
type input "PA/D27416"
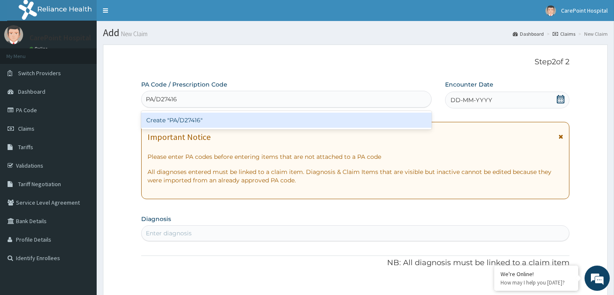
click at [210, 116] on div "Create "PA/D27416"" at bounding box center [286, 120] width 291 height 15
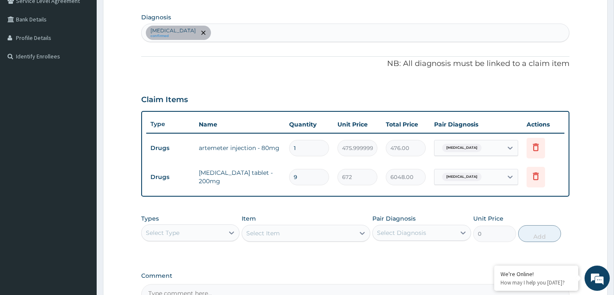
scroll to position [299, 0]
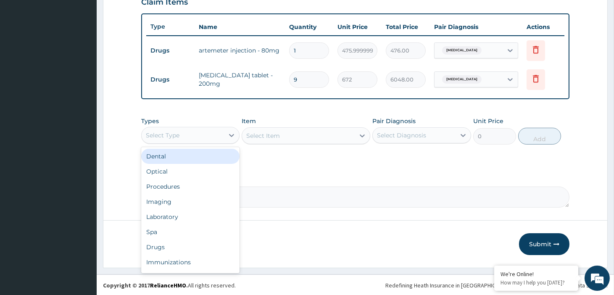
click at [196, 136] on div "Select Type" at bounding box center [183, 135] width 82 height 13
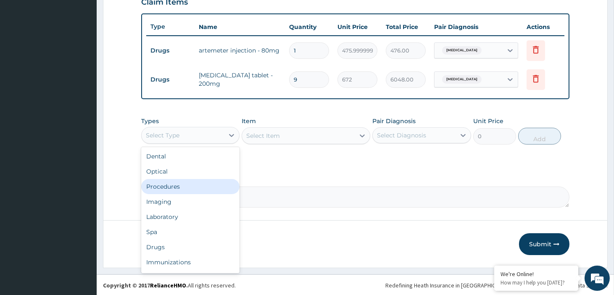
click at [193, 186] on div "Procedures" at bounding box center [190, 186] width 98 height 15
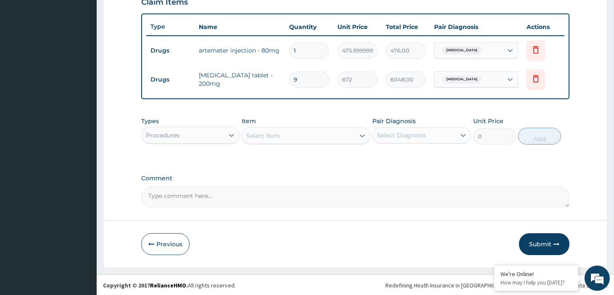
click at [288, 134] on div "Select Item" at bounding box center [298, 135] width 113 height 13
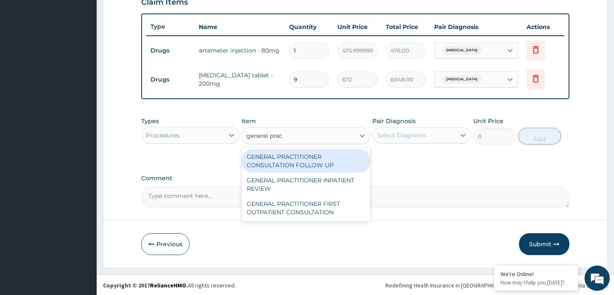
type input "general pract"
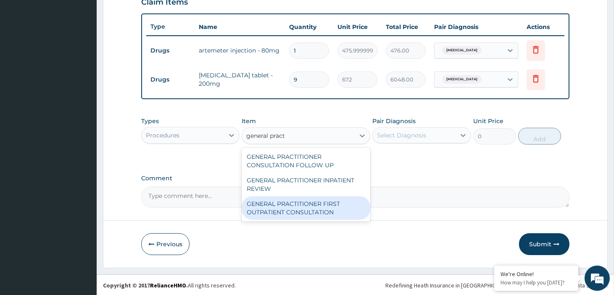
click at [341, 207] on div "GENERAL PRACTITIONER FIRST OUTPATIENT CONSULTATION" at bounding box center [306, 208] width 129 height 24
type input "3750"
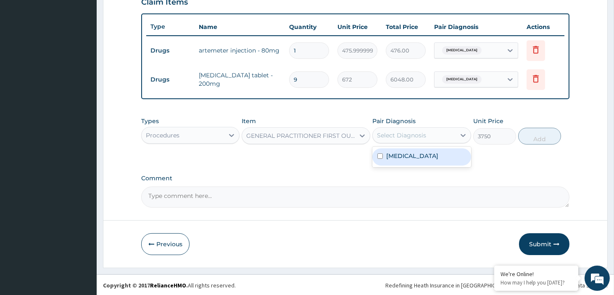
click at [409, 135] on div "Select Diagnosis" at bounding box center [401, 135] width 49 height 8
click at [412, 151] on div "Falciparum malaria" at bounding box center [422, 156] width 98 height 17
checkbox input "true"
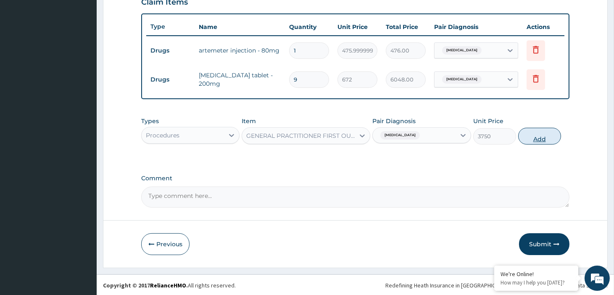
click at [533, 137] on button "Add" at bounding box center [539, 136] width 43 height 17
type input "0"
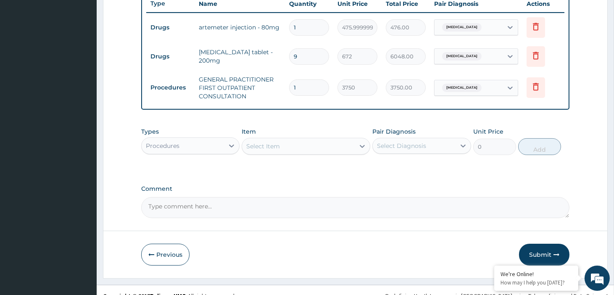
scroll to position [333, 0]
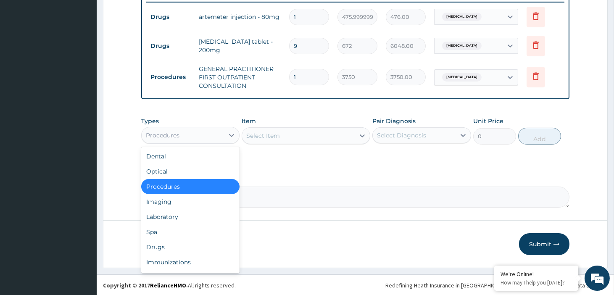
click at [183, 137] on div "Procedures" at bounding box center [183, 135] width 82 height 13
click at [171, 210] on div "Laboratory" at bounding box center [190, 216] width 98 height 15
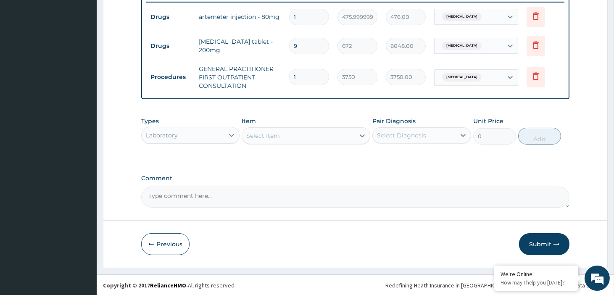
click at [293, 137] on div "Select Item" at bounding box center [298, 135] width 113 height 13
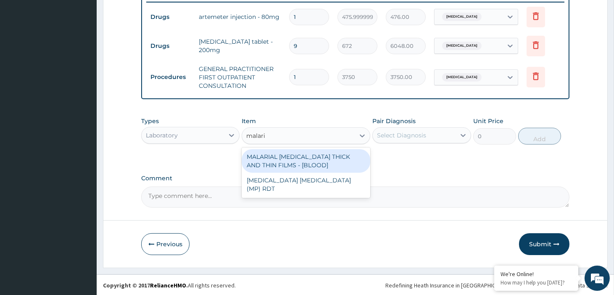
type input "[MEDICAL_DATA]"
click at [320, 160] on div "MALARIAL PARASITE THICK AND THIN FILMS - [BLOOD]" at bounding box center [306, 161] width 129 height 24
type input "2187.5"
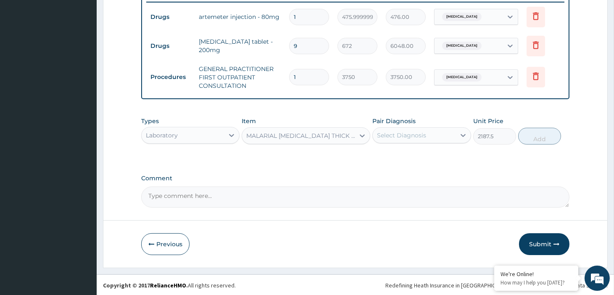
click at [362, 141] on div at bounding box center [362, 135] width 15 height 15
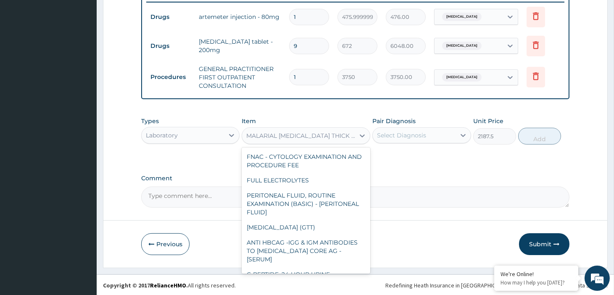
scroll to position [632, 0]
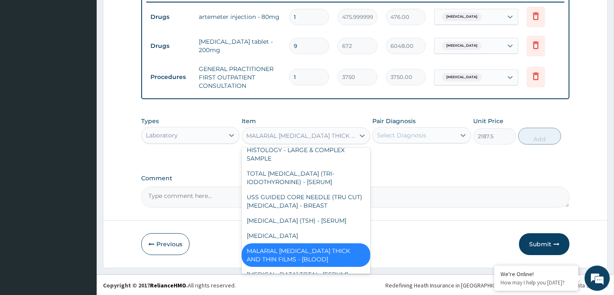
click at [406, 134] on div "Select Diagnosis" at bounding box center [401, 135] width 49 height 8
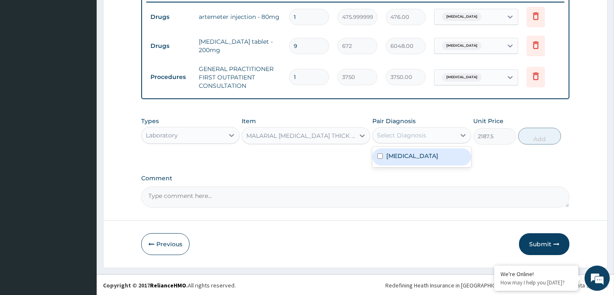
drag, startPoint x: 407, startPoint y: 158, endPoint x: 537, endPoint y: 146, distance: 130.9
click at [418, 158] on label "Falciparum malaria" at bounding box center [412, 156] width 52 height 8
checkbox input "true"
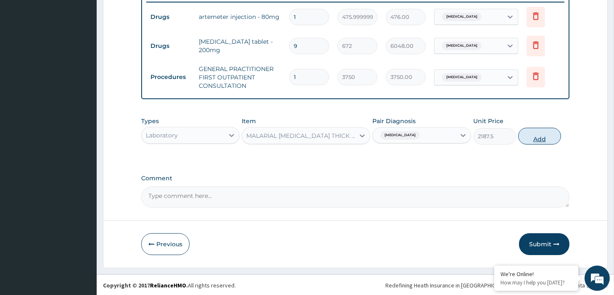
click at [558, 139] on button "Add" at bounding box center [539, 136] width 43 height 17
type input "0"
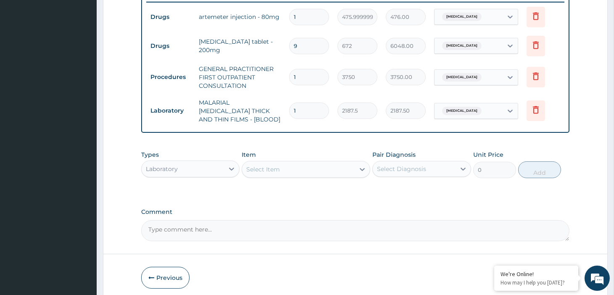
click at [296, 163] on div "Select Item" at bounding box center [298, 169] width 113 height 13
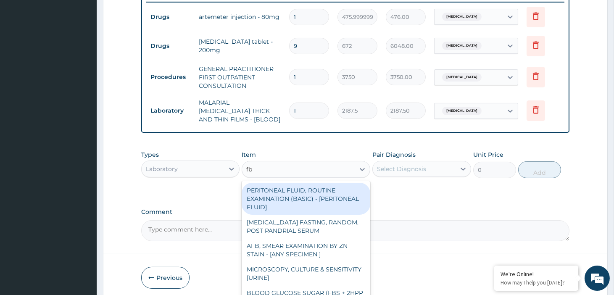
type input "fbc"
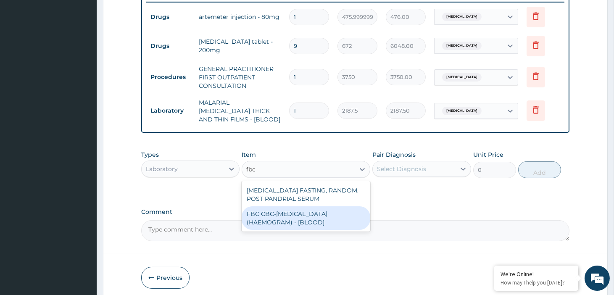
click at [306, 212] on div "FBC CBC-COMPLETE BLOOD COUNT (HAEMOGRAM) - [BLOOD]" at bounding box center [306, 218] width 129 height 24
type input "5000"
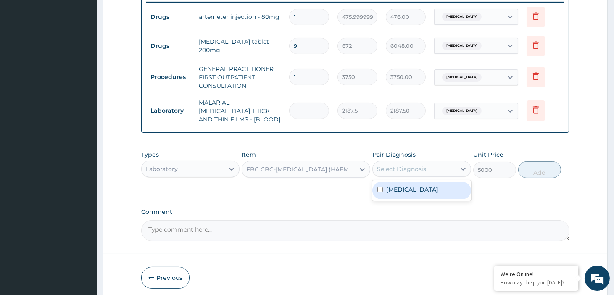
click at [413, 165] on div "Select Diagnosis" at bounding box center [401, 169] width 49 height 8
click at [411, 185] on label "Falciparum malaria" at bounding box center [412, 189] width 52 height 8
checkbox input "true"
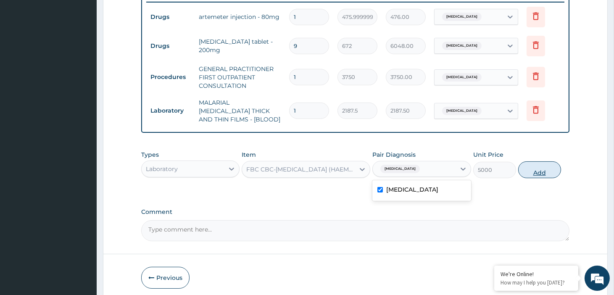
click at [549, 167] on button "Add" at bounding box center [539, 169] width 43 height 17
type input "0"
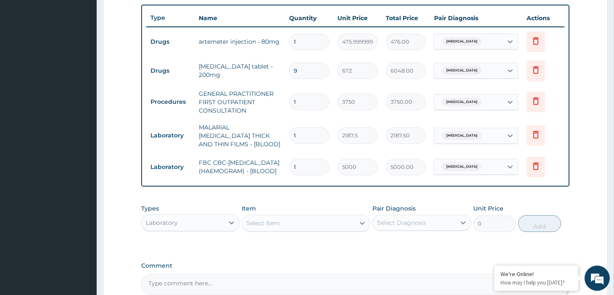
scroll to position [286, 0]
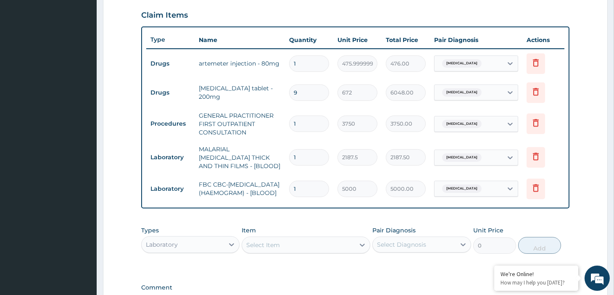
click at [304, 96] on input "9" at bounding box center [309, 93] width 40 height 16
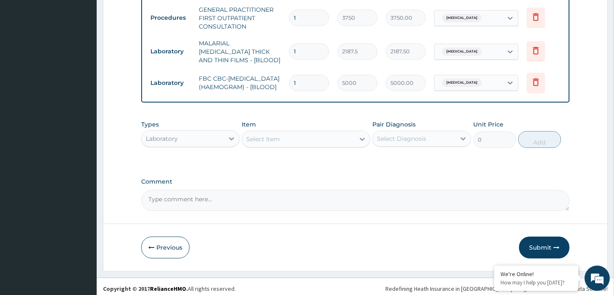
scroll to position [396, 0]
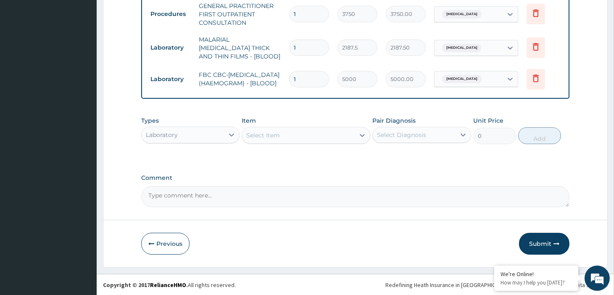
click at [282, 138] on div "Select Item" at bounding box center [298, 135] width 113 height 13
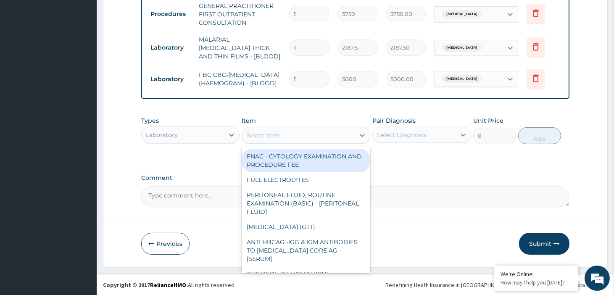
click at [192, 136] on div "Laboratory" at bounding box center [183, 134] width 82 height 13
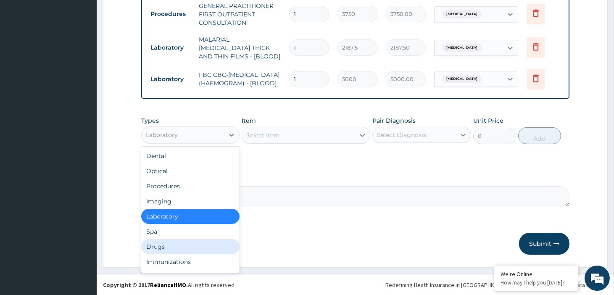
click at [168, 245] on div "Drugs" at bounding box center [190, 246] width 98 height 15
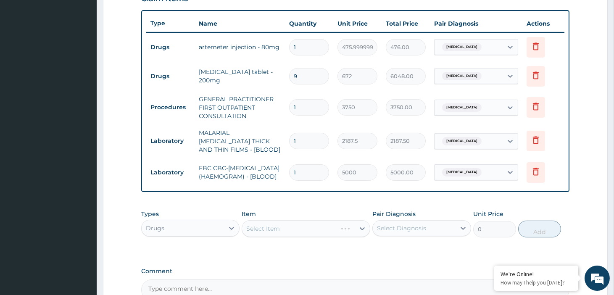
scroll to position [349, 0]
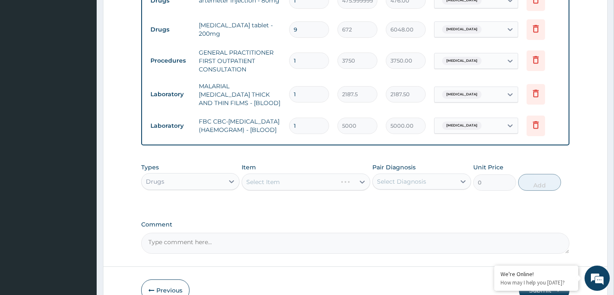
click at [286, 190] on div "Select Item" at bounding box center [306, 182] width 129 height 17
click at [306, 179] on div "Select Item" at bounding box center [298, 181] width 113 height 13
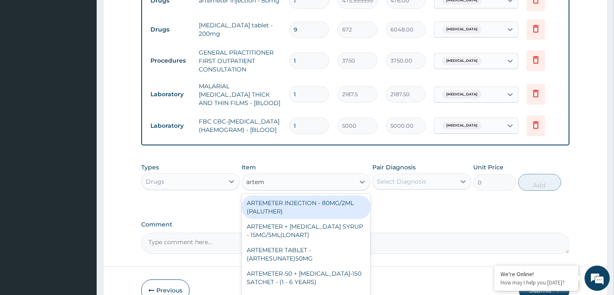
type input "arteme"
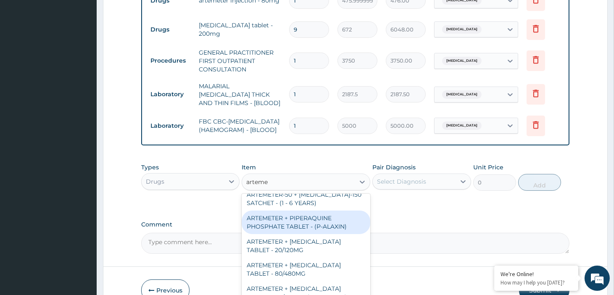
scroll to position [93, 0]
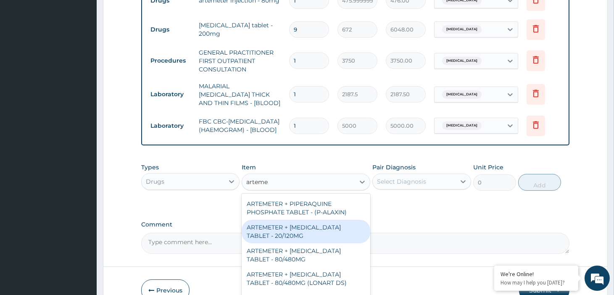
click at [291, 232] on div "ARTEMETER + LUMEFANTRINE TABLET - 20/120MG" at bounding box center [306, 232] width 129 height 24
type input "196"
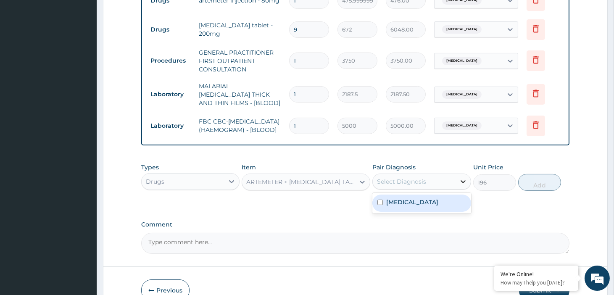
click at [457, 179] on div at bounding box center [463, 181] width 15 height 15
click at [410, 206] on label "Falciparum malaria" at bounding box center [412, 202] width 52 height 8
checkbox input "true"
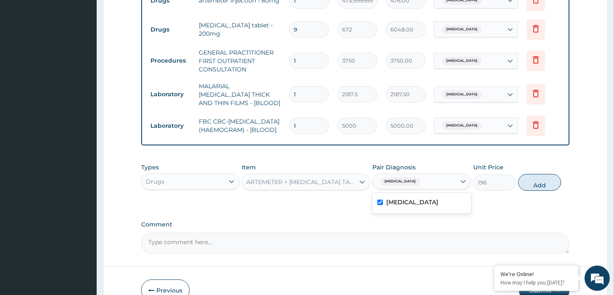
click at [535, 184] on button "Add" at bounding box center [539, 182] width 43 height 17
type input "0"
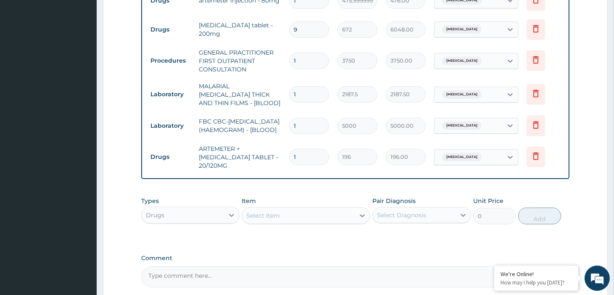
type input "12"
type input "2352.00"
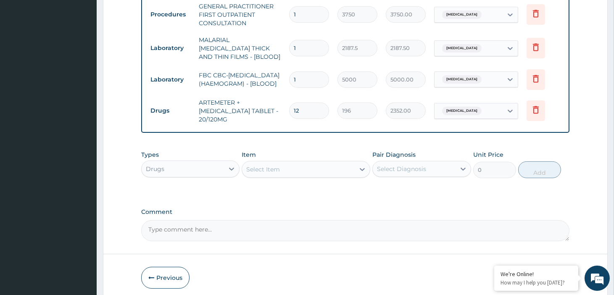
scroll to position [396, 0]
type input "12"
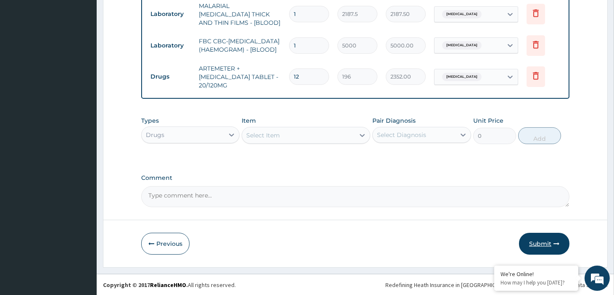
click at [553, 246] on button "Submit" at bounding box center [544, 244] width 50 height 22
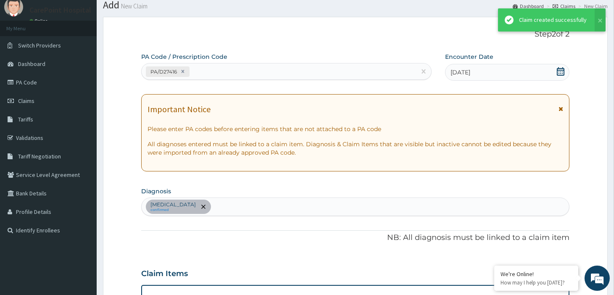
scroll to position [430, 0]
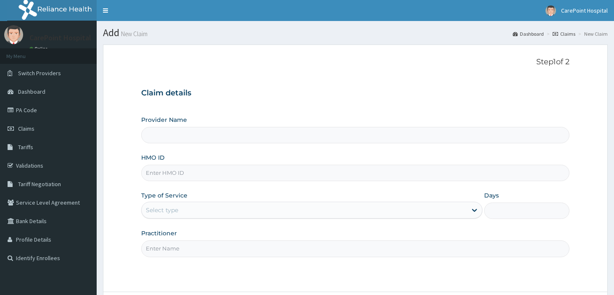
type input "[GEOGRAPHIC_DATA], [GEOGRAPHIC_DATA] ([GEOGRAPHIC_DATA])"
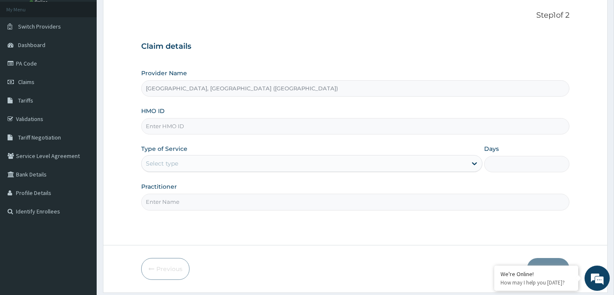
click at [165, 124] on input "HMO ID" at bounding box center [355, 126] width 428 height 16
paste input "RPM/10027/A"
type input "RPM/10027/A"
click at [169, 161] on div "Select type" at bounding box center [162, 163] width 32 height 8
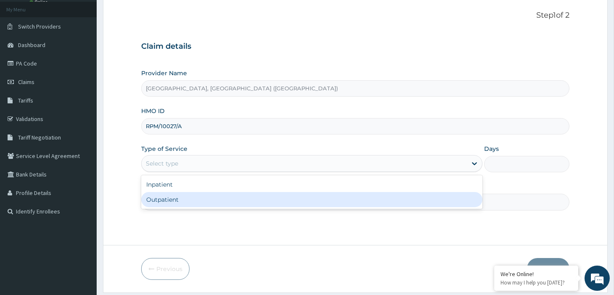
click at [163, 200] on div "Outpatient" at bounding box center [311, 199] width 341 height 15
type input "1"
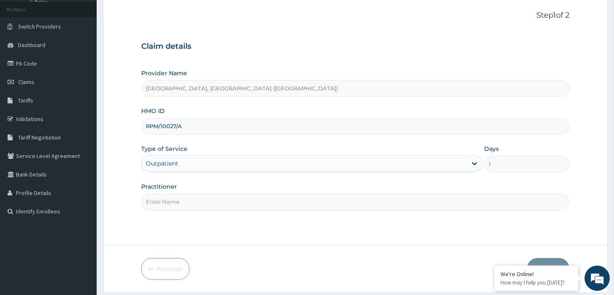
click at [164, 199] on input "Practitioner" at bounding box center [355, 202] width 428 height 16
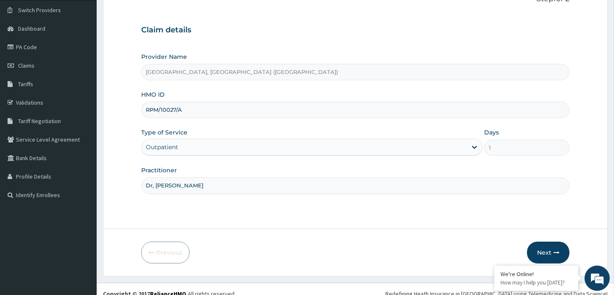
scroll to position [72, 0]
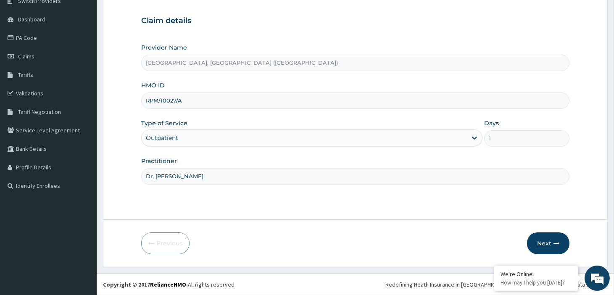
type input "Dr, [PERSON_NAME]"
click at [542, 246] on button "Next" at bounding box center [548, 244] width 42 height 22
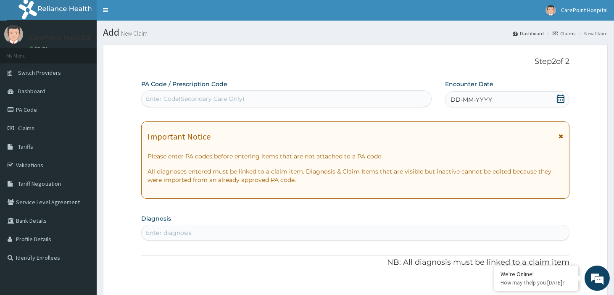
scroll to position [0, 0]
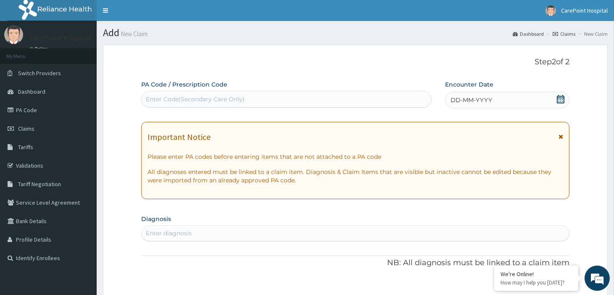
click at [227, 97] on div "Enter Code(Secondary Care Only)" at bounding box center [195, 99] width 99 height 8
paste input "PA/FF6FD6"
type input "PA/FF6FD6"
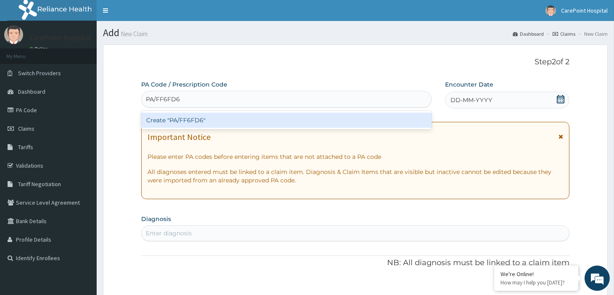
click at [231, 122] on div "Create "PA/FF6FD6"" at bounding box center [286, 120] width 291 height 15
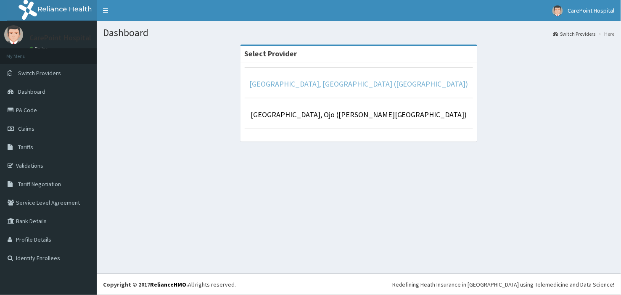
click at [361, 87] on link "[GEOGRAPHIC_DATA], [GEOGRAPHIC_DATA] ([GEOGRAPHIC_DATA])" at bounding box center [358, 84] width 219 height 10
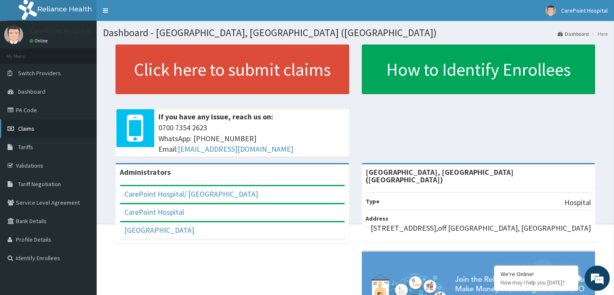
drag, startPoint x: 29, startPoint y: 128, endPoint x: 35, endPoint y: 121, distance: 9.2
click at [28, 128] on span "Claims" at bounding box center [26, 129] width 16 height 8
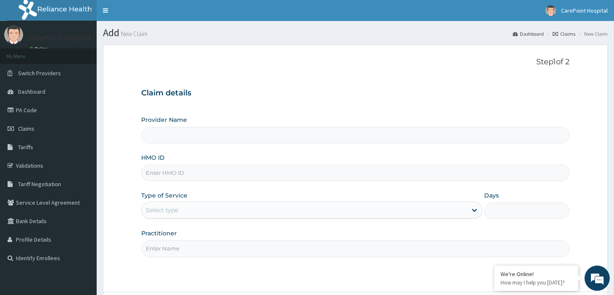
type input "CarePoint Hospital, Egbeda (Shefi Hospital)"
click at [167, 174] on input "HMO ID" at bounding box center [355, 173] width 428 height 16
paste input "RPM/10027/A"
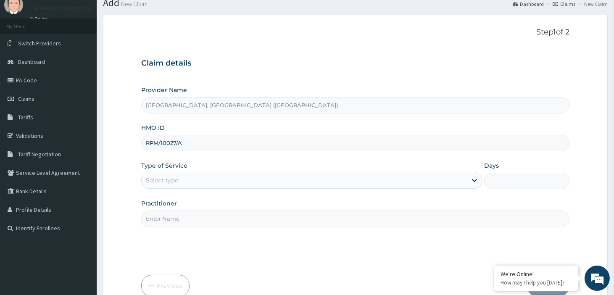
scroll to position [47, 0]
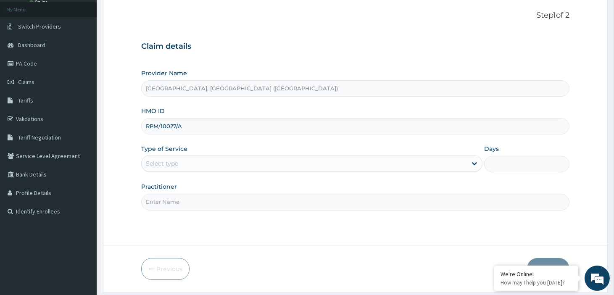
type input "RPM/10027/A"
drag, startPoint x: 168, startPoint y: 164, endPoint x: 167, endPoint y: 170, distance: 6.4
click at [169, 163] on div "Select type" at bounding box center [162, 163] width 32 height 8
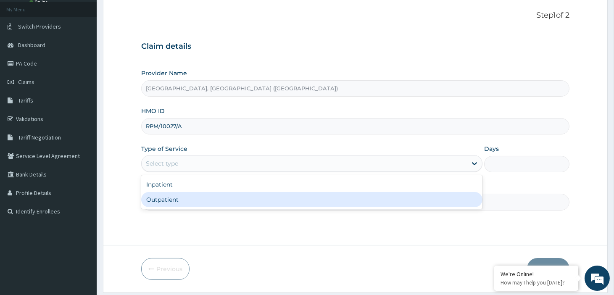
click at [159, 198] on div "Outpatient" at bounding box center [311, 199] width 341 height 15
type input "1"
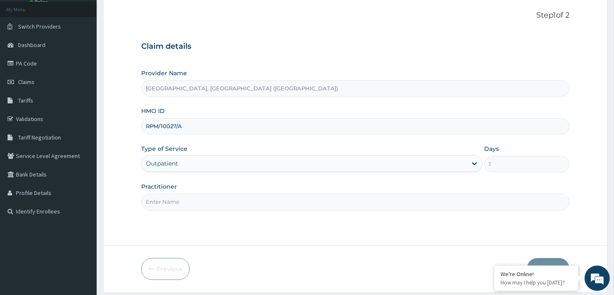
click at [159, 198] on input "Practitioner" at bounding box center [355, 202] width 428 height 16
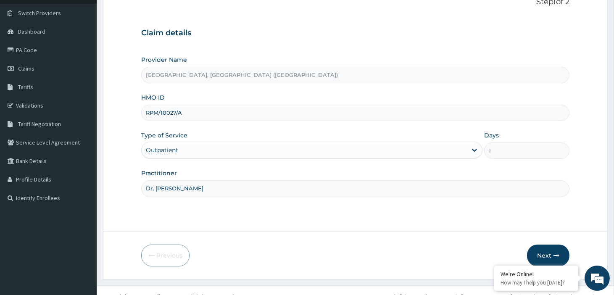
scroll to position [72, 0]
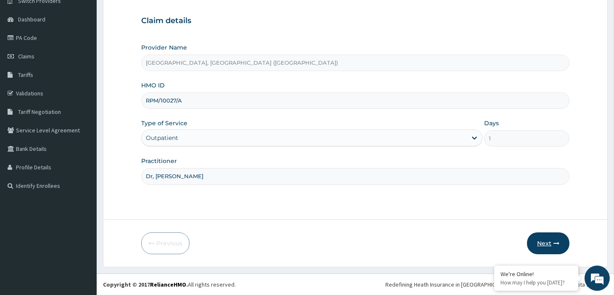
type input "Dr, [PERSON_NAME]"
click at [551, 235] on button "Next" at bounding box center [548, 244] width 42 height 22
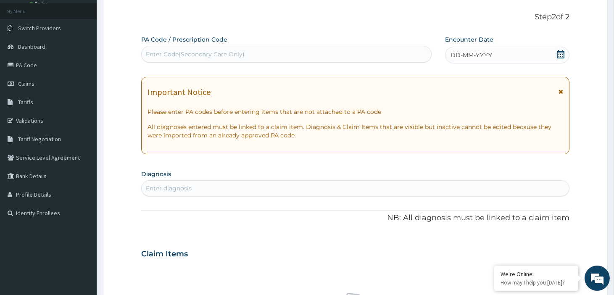
scroll to position [0, 0]
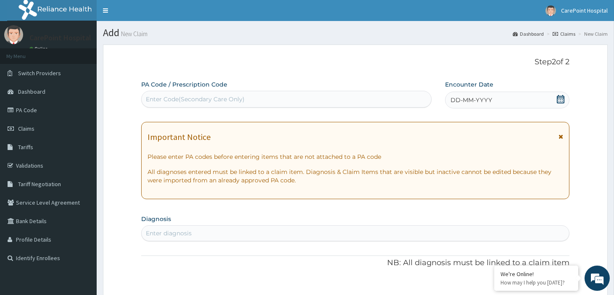
click at [217, 94] on div "Enter Code(Secondary Care Only)" at bounding box center [287, 99] width 290 height 13
paste input "PA/FF6FD6"
type input "PA/FF6FD6"
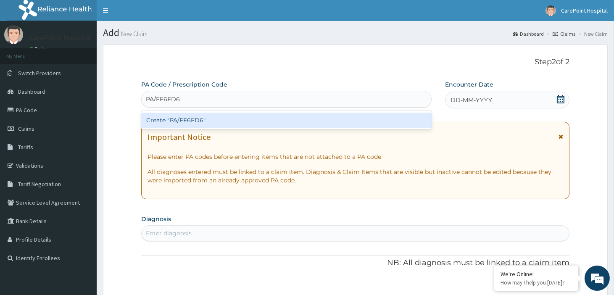
click at [235, 114] on div "Create "PA/FF6FD6"" at bounding box center [286, 120] width 291 height 15
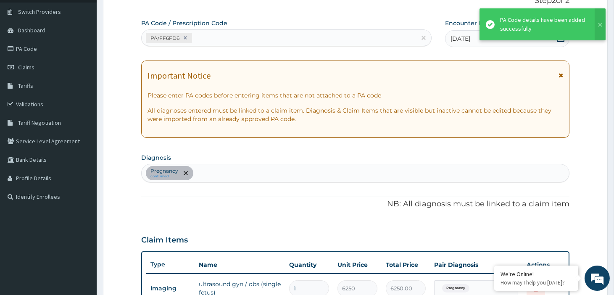
scroll to position [15, 0]
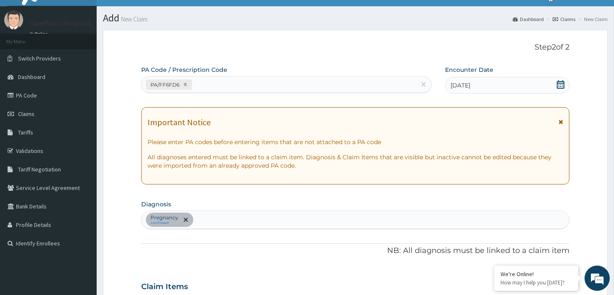
click at [221, 82] on div "PA/FF6FD6" at bounding box center [279, 85] width 275 height 14
paste input "PA/E88671"
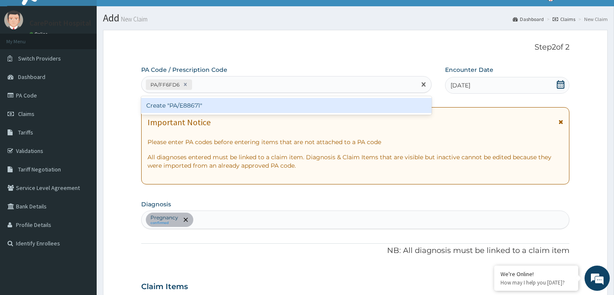
type input "PA/E88671"
click at [228, 107] on div "Create "PA/E88671"" at bounding box center [286, 105] width 291 height 15
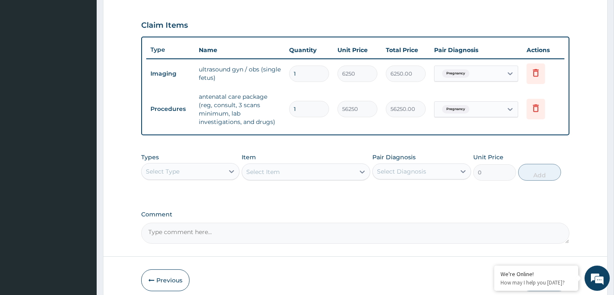
scroll to position [312, 0]
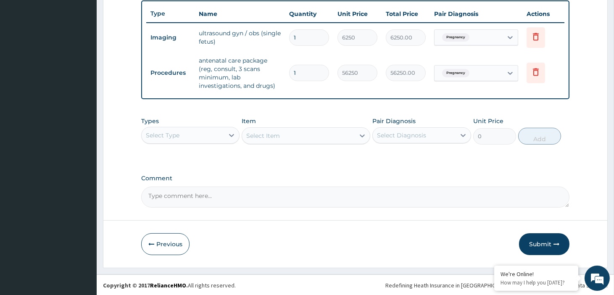
click at [186, 137] on div "Select Type" at bounding box center [183, 135] width 82 height 13
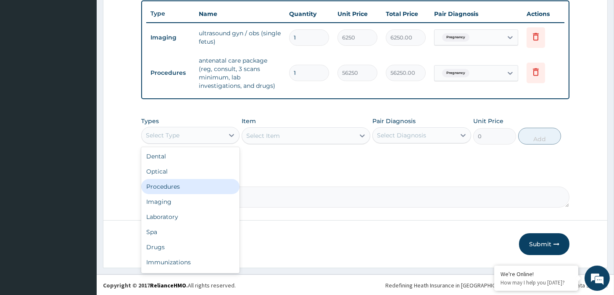
click at [177, 187] on div "Procedures" at bounding box center [190, 186] width 98 height 15
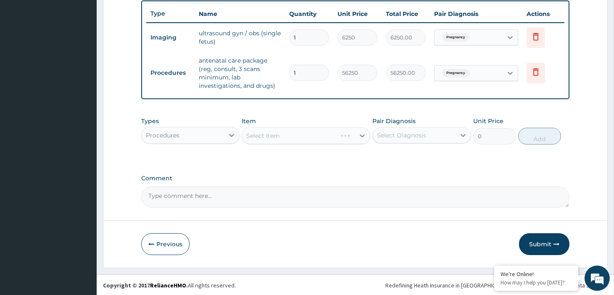
click at [287, 133] on div "Select Item" at bounding box center [306, 135] width 129 height 17
click at [287, 135] on div "Select Item" at bounding box center [306, 135] width 129 height 17
click at [292, 135] on div "Select Item" at bounding box center [306, 135] width 129 height 17
click at [306, 138] on div "Select Item" at bounding box center [298, 135] width 113 height 13
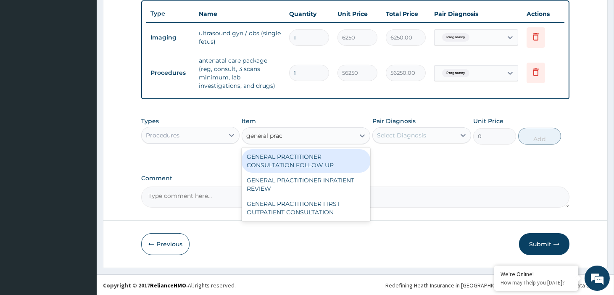
type input "general pract"
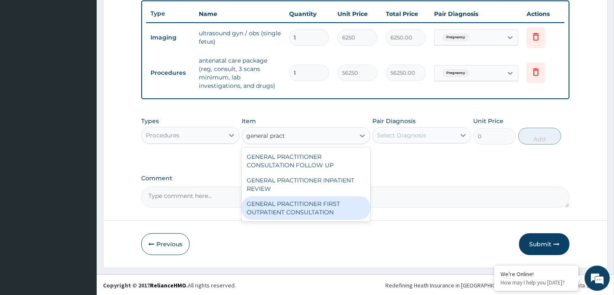
click at [303, 207] on div "GENERAL PRACTITIONER FIRST OUTPATIENT CONSULTATION" at bounding box center [306, 208] width 129 height 24
type input "3750"
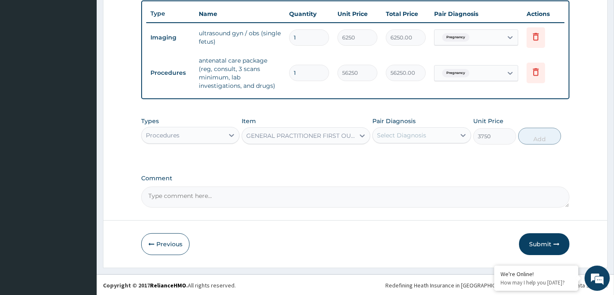
click at [424, 125] on div "Pair Diagnosis Select Diagnosis" at bounding box center [422, 131] width 98 height 28
click at [423, 134] on div "Select Diagnosis" at bounding box center [401, 135] width 49 height 8
click at [423, 156] on div "Pregnancy" at bounding box center [422, 156] width 98 height 17
checkbox input "true"
click at [555, 139] on button "Add" at bounding box center [539, 136] width 43 height 17
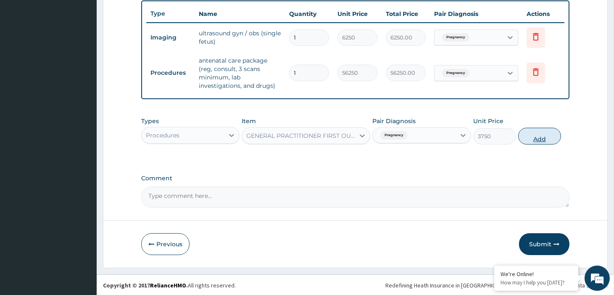
type input "0"
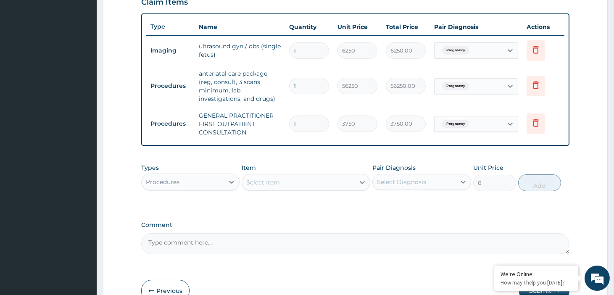
scroll to position [346, 0]
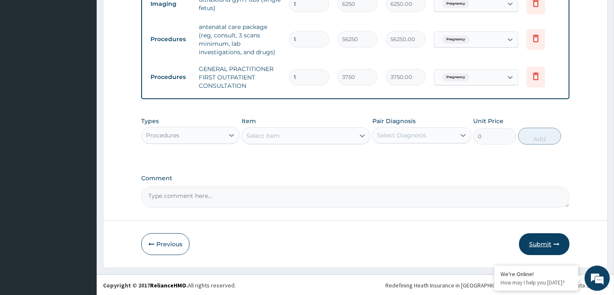
click at [550, 241] on button "Submit" at bounding box center [544, 244] width 50 height 22
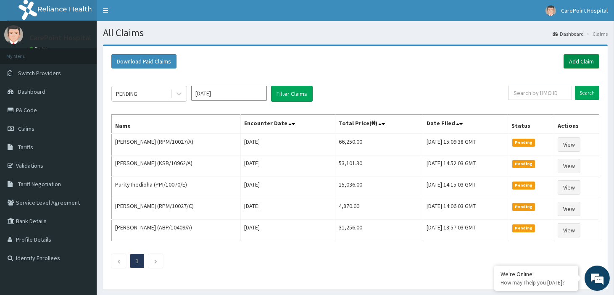
click at [568, 60] on link "Add Claim" at bounding box center [582, 61] width 36 height 14
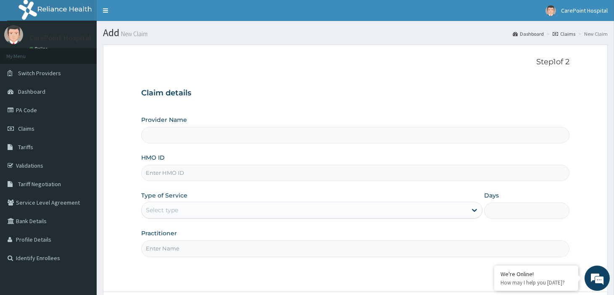
type input "[GEOGRAPHIC_DATA], [GEOGRAPHIC_DATA] ([GEOGRAPHIC_DATA])"
click at [154, 174] on input "HMO ID" at bounding box center [355, 173] width 428 height 16
paste input "RPM/10027/A"
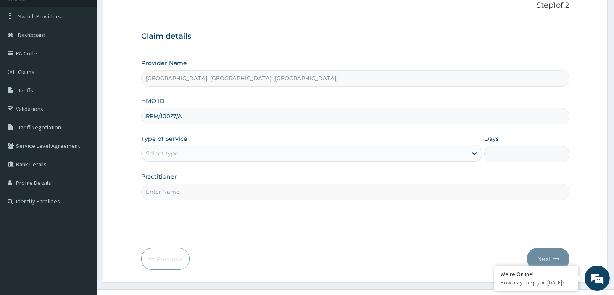
scroll to position [72, 0]
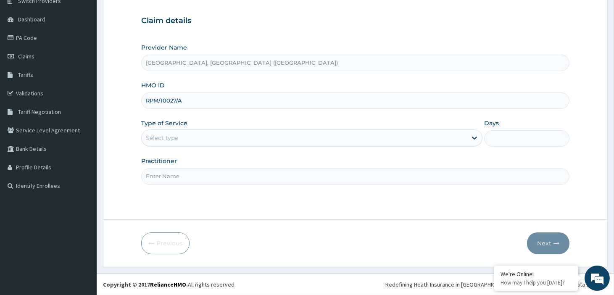
type input "RPM/10027/A"
click at [170, 140] on div "Select type" at bounding box center [162, 138] width 32 height 8
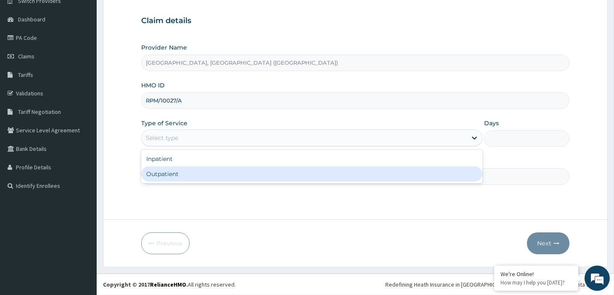
click at [165, 182] on div "Inpatient Outpatient" at bounding box center [311, 167] width 341 height 34
click at [165, 177] on div "Outpatient" at bounding box center [311, 174] width 341 height 15
type input "1"
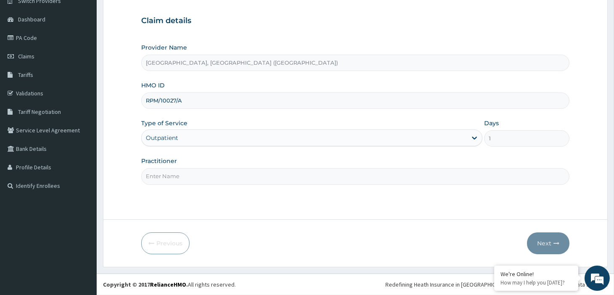
click at [165, 177] on input "Practitioner" at bounding box center [355, 176] width 428 height 16
type input "Dr, [PERSON_NAME]"
click at [551, 245] on button "Next" at bounding box center [548, 244] width 42 height 22
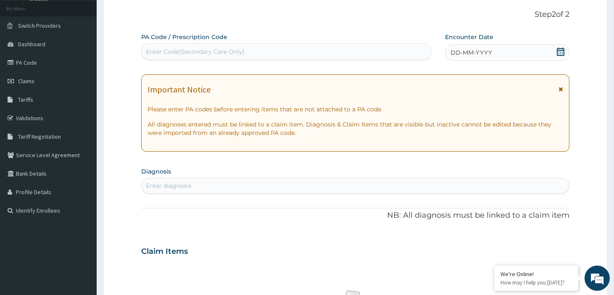
scroll to position [47, 0]
click at [487, 53] on span "DD-MM-YYYY" at bounding box center [472, 53] width 42 height 8
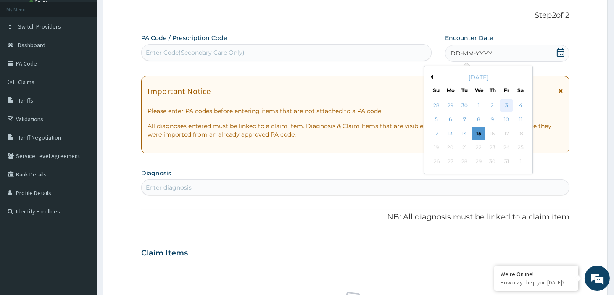
click at [508, 100] on div "3" at bounding box center [506, 105] width 13 height 13
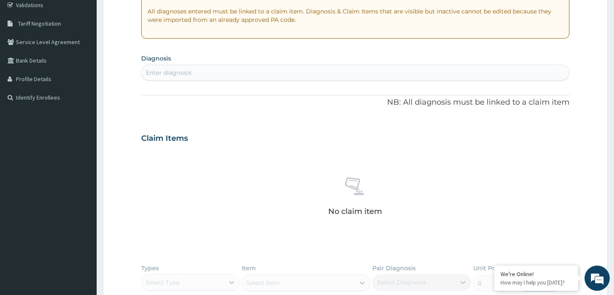
scroll to position [187, 0]
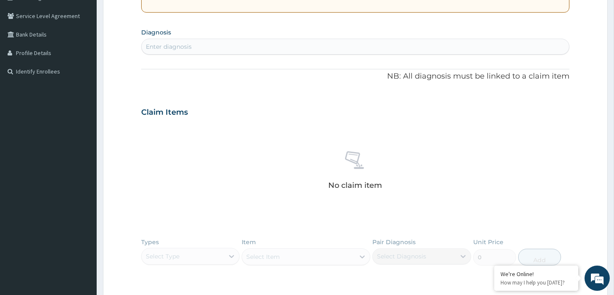
click at [197, 46] on div "Enter diagnosis" at bounding box center [356, 46] width 428 height 13
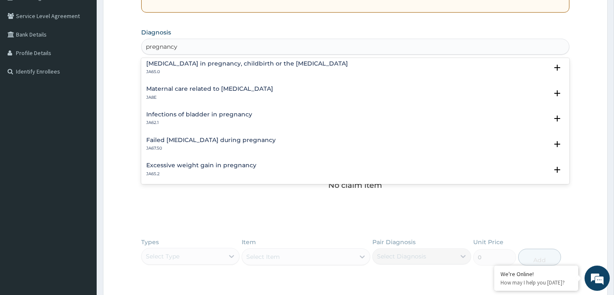
scroll to position [1151, 0]
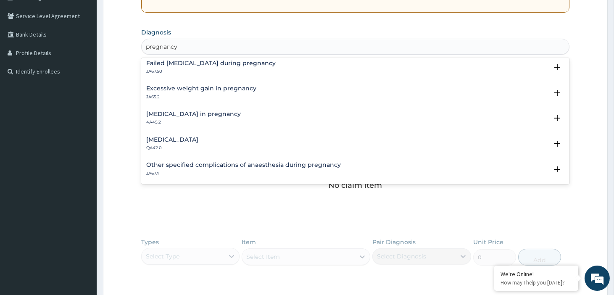
type input "pregnancy"
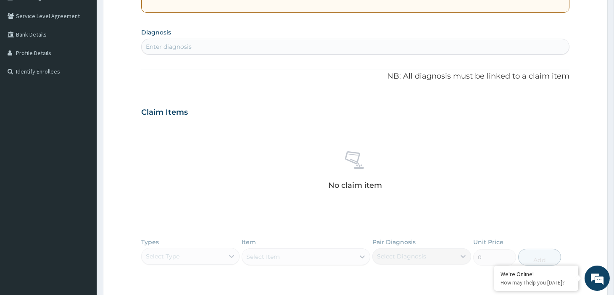
click at [173, 43] on div "Enter diagnosis" at bounding box center [169, 46] width 46 height 8
paste input "p"
click at [182, 48] on div "Enter diagnosis" at bounding box center [169, 46] width 46 height 8
type input "preg"
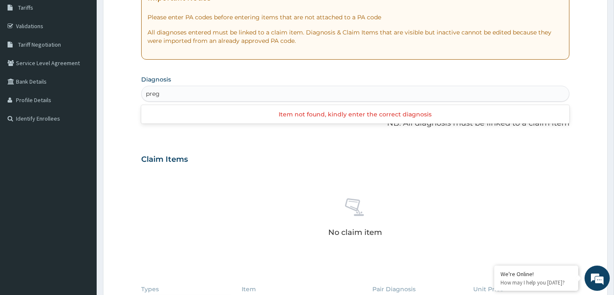
scroll to position [140, 0]
click at [174, 95] on div "Enter diagnosis" at bounding box center [356, 93] width 428 height 13
click at [159, 88] on div "Enter diagnosis" at bounding box center [356, 93] width 428 height 13
type input "p"
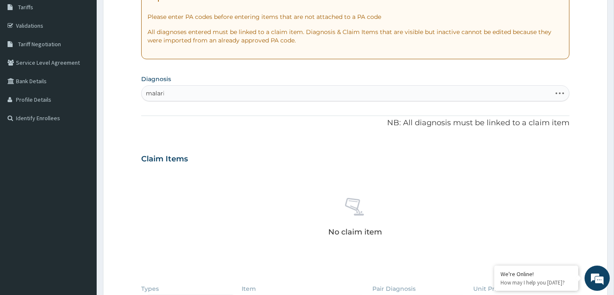
type input "[MEDICAL_DATA]"
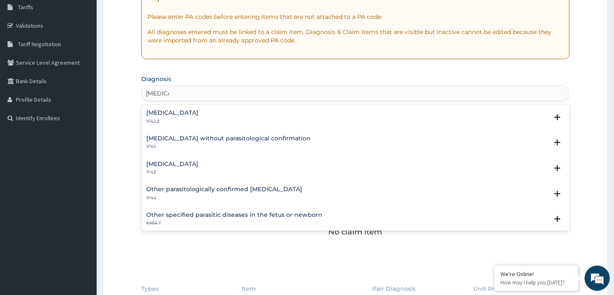
click at [179, 167] on div "[MEDICAL_DATA] 1F4Z" at bounding box center [172, 168] width 52 height 15
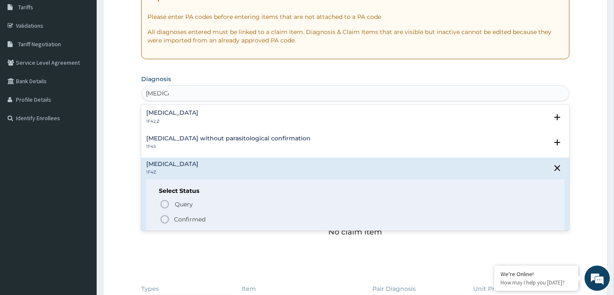
click at [182, 219] on p "Confirmed" at bounding box center [190, 219] width 32 height 8
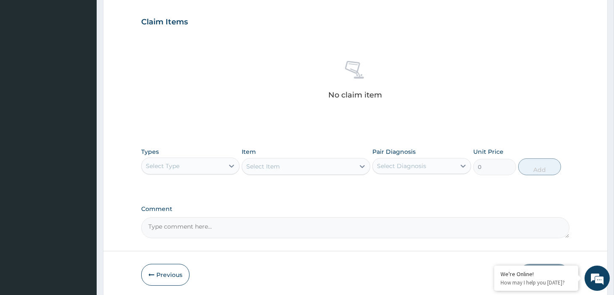
scroll to position [280, 0]
click at [200, 167] on div "Select Type" at bounding box center [183, 165] width 82 height 13
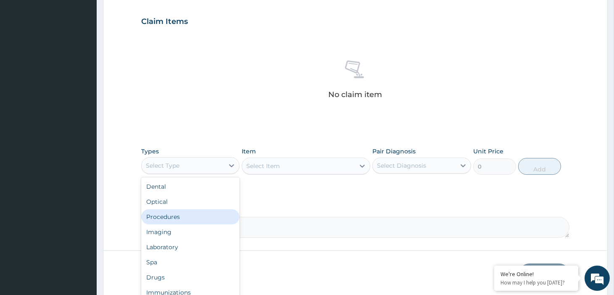
click at [183, 214] on div "Procedures" at bounding box center [190, 216] width 98 height 15
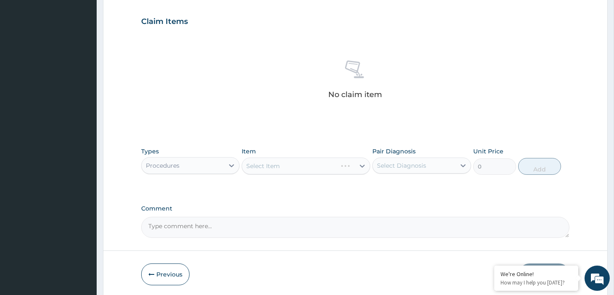
click at [199, 169] on div "Procedures" at bounding box center [183, 165] width 82 height 13
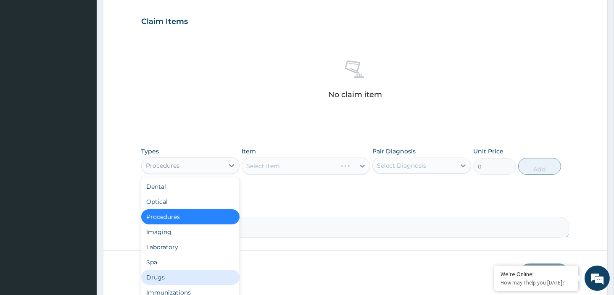
click at [154, 275] on div "Drugs" at bounding box center [190, 277] width 98 height 15
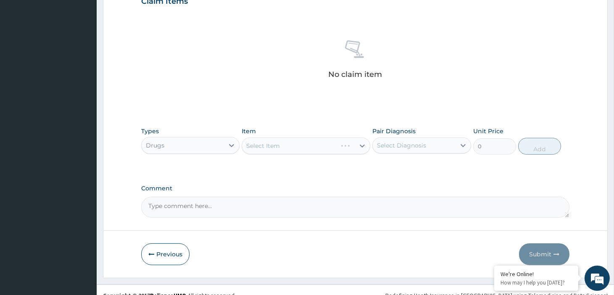
scroll to position [311, 0]
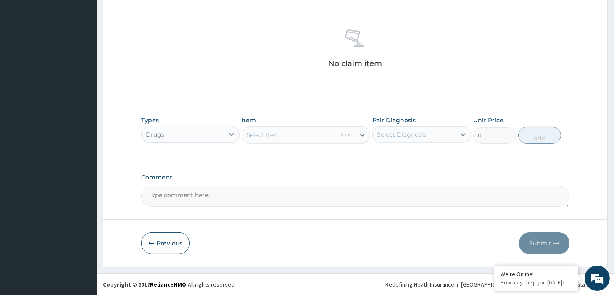
click at [296, 131] on div "Select Item" at bounding box center [306, 135] width 129 height 17
click at [301, 136] on div "Select Item" at bounding box center [298, 134] width 113 height 13
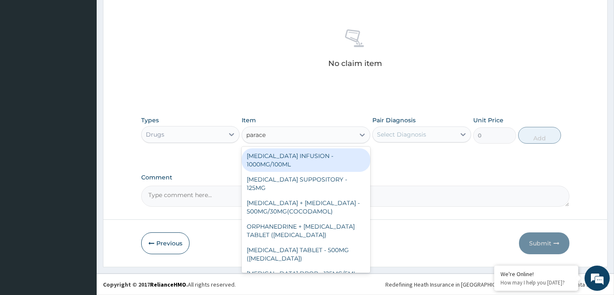
type input "paracet"
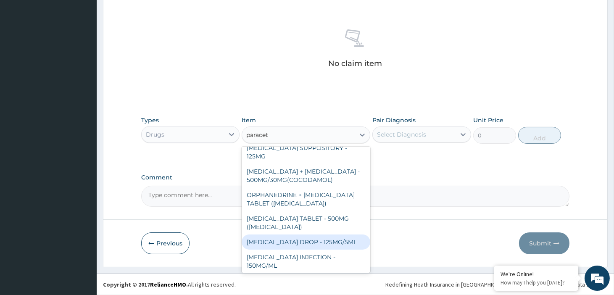
scroll to position [72, 0]
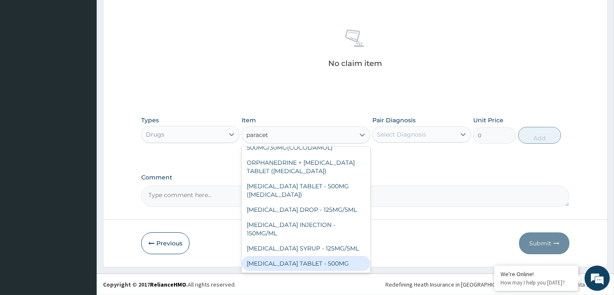
click at [301, 267] on div "[MEDICAL_DATA] TABLET - 500MG" at bounding box center [306, 263] width 129 height 15
type input "33.599999999999994"
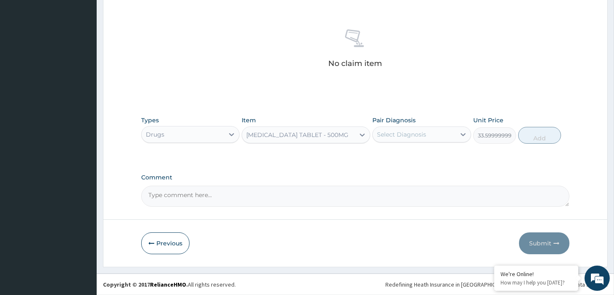
click at [418, 135] on div "Select Diagnosis" at bounding box center [401, 134] width 49 height 8
click at [415, 151] on label "[MEDICAL_DATA]" at bounding box center [412, 155] width 52 height 8
checkbox input "true"
click at [534, 136] on button "Add" at bounding box center [539, 135] width 43 height 17
type input "0"
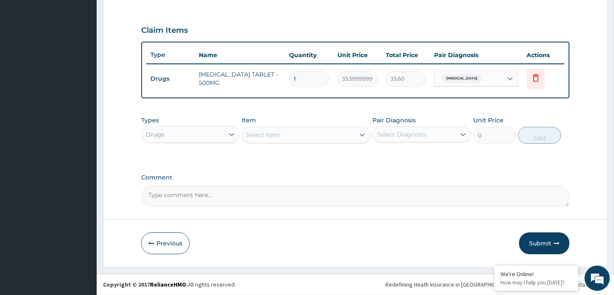
scroll to position [270, 0]
click at [301, 73] on input "1" at bounding box center [309, 79] width 40 height 16
type input "18"
type input "604.80"
type input "18"
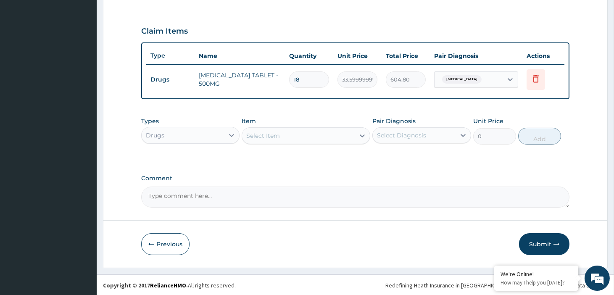
click at [304, 129] on div "Select Item" at bounding box center [298, 135] width 113 height 13
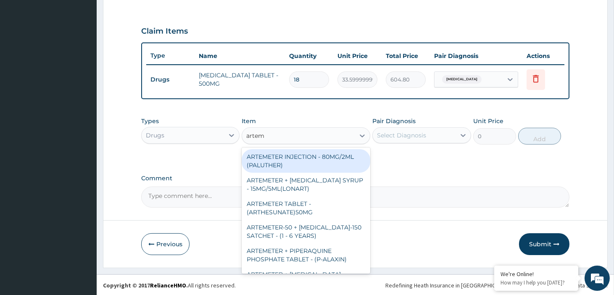
type input "arteme"
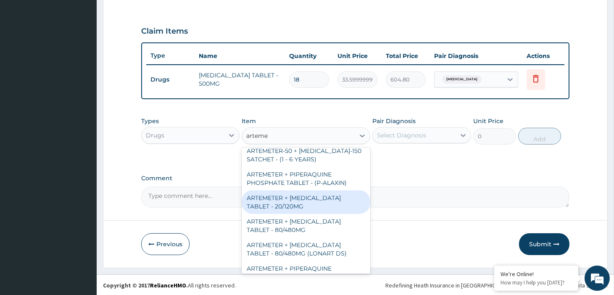
scroll to position [93, 0]
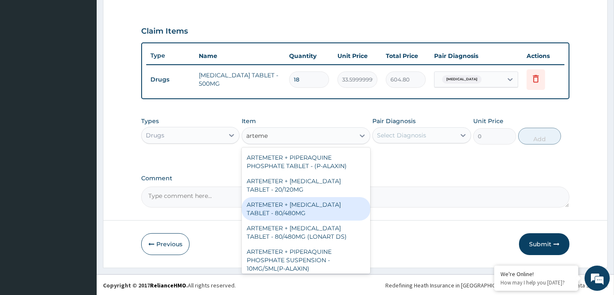
click at [297, 214] on div "ARTEMETER + LUMEFANTRINE TABLET - 80/480MG" at bounding box center [306, 209] width 129 height 24
type input "364"
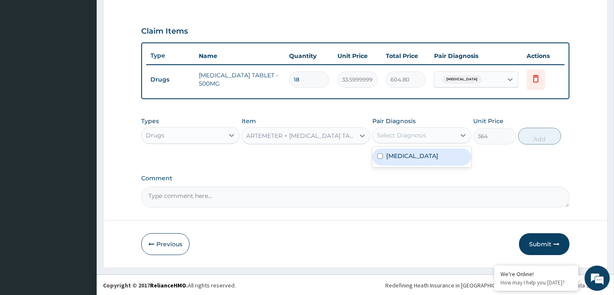
click at [429, 136] on div "Select Diagnosis" at bounding box center [414, 135] width 82 height 13
click at [415, 159] on label "Malaria, unspecified" at bounding box center [412, 156] width 52 height 8
checkbox input "true"
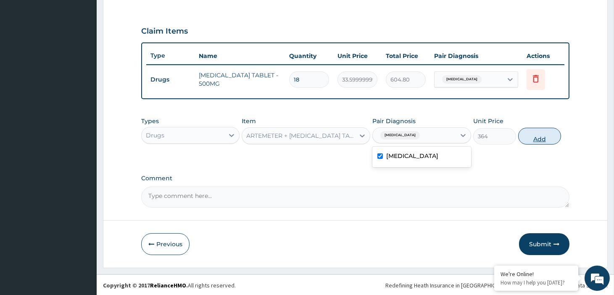
click at [529, 140] on button "Add" at bounding box center [539, 136] width 43 height 17
type input "0"
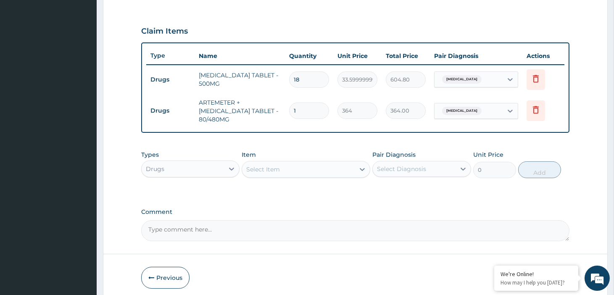
click at [310, 114] on input "1" at bounding box center [309, 111] width 40 height 16
type input "0.00"
type input "6"
type input "2184.00"
type input "6"
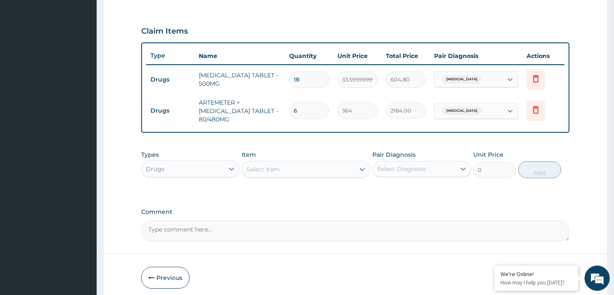
click at [275, 177] on div "Types Drugs Item Select Item Pair Diagnosis Select Diagnosis Unit Price 0 Add" at bounding box center [355, 164] width 428 height 36
click at [275, 174] on div "Select Item" at bounding box center [298, 169] width 113 height 13
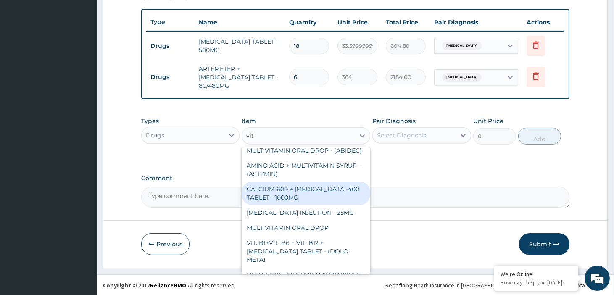
scroll to position [0, 0]
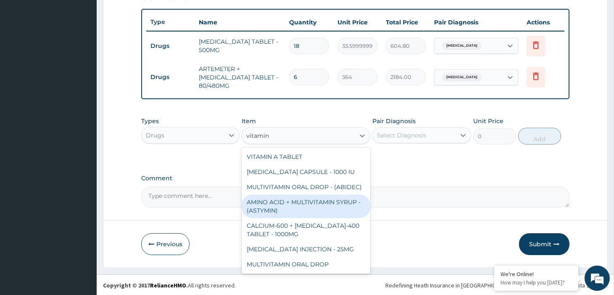
type input "vitamin c"
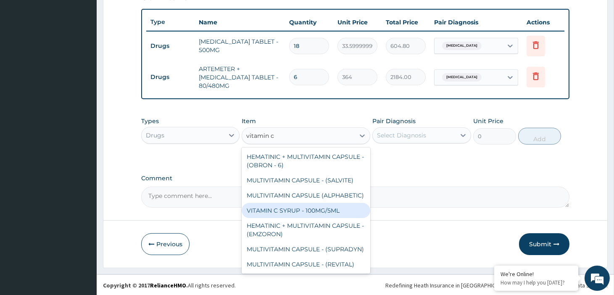
scroll to position [47, 0]
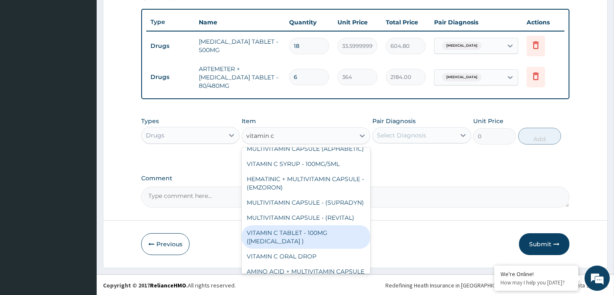
click at [305, 249] on div "VITAMIN C TABLET - 100MG (ASCORBIC ACID )" at bounding box center [306, 237] width 129 height 24
type input "16.799999999999997"
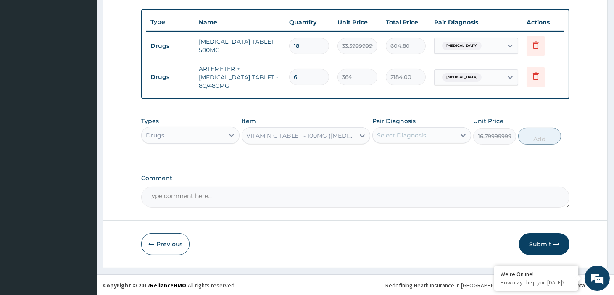
click at [411, 137] on div "Select Diagnosis" at bounding box center [401, 135] width 49 height 8
click at [413, 157] on label "Malaria, unspecified" at bounding box center [412, 156] width 52 height 8
checkbox input "true"
click at [567, 136] on div "Types Drugs Item VITAMIN C TABLET - 100MG (ASCORBIC ACID ) Pair Diagnosis optio…" at bounding box center [355, 131] width 428 height 36
click at [530, 136] on button "Add" at bounding box center [539, 136] width 43 height 17
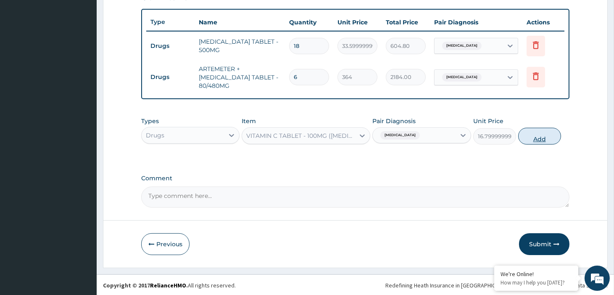
type input "0"
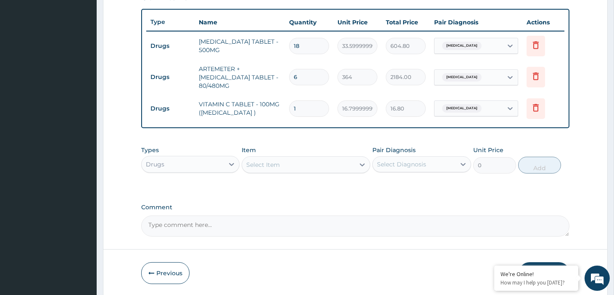
type input "14"
type input "235.20"
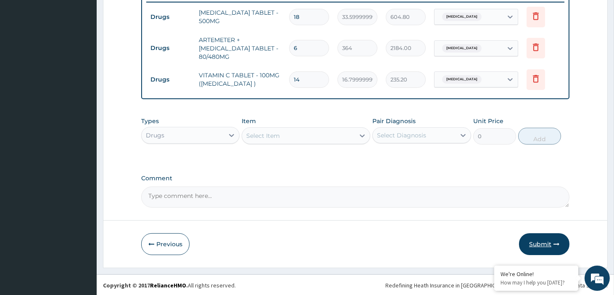
type input "14"
click at [532, 243] on button "Submit" at bounding box center [544, 244] width 50 height 22
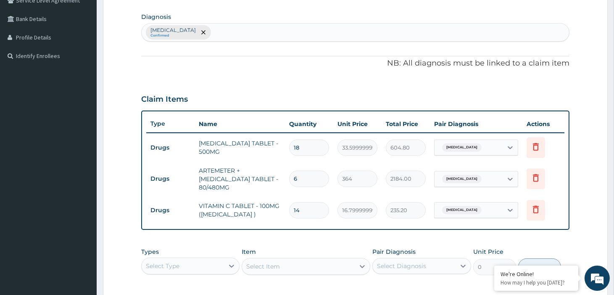
scroll to position [193, 0]
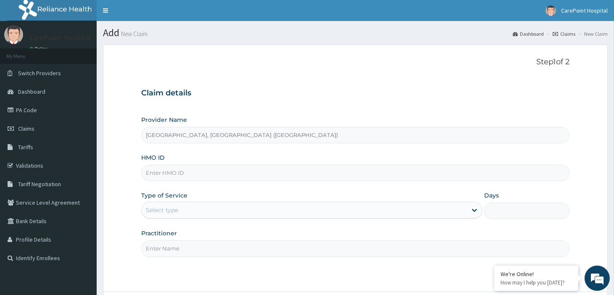
click at [198, 171] on input "HMO ID" at bounding box center [355, 173] width 428 height 16
paste input "JBN/10172/B"
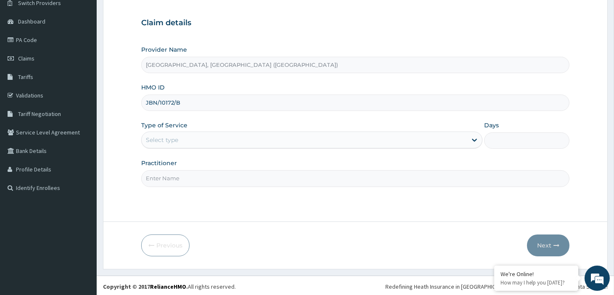
scroll to position [72, 0]
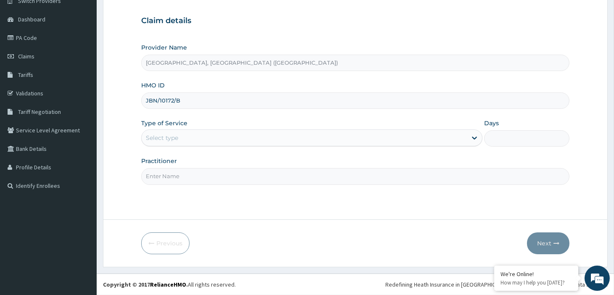
type input "JBN/10172/B"
click at [196, 133] on div "Select type" at bounding box center [304, 137] width 325 height 13
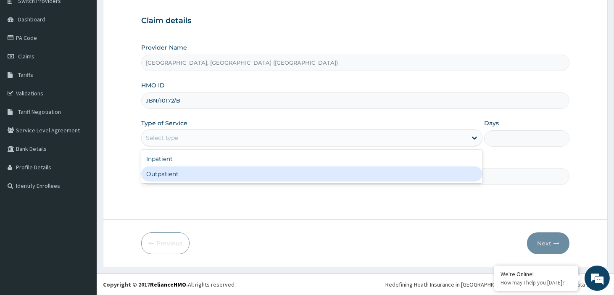
click at [190, 181] on div "Outpatient" at bounding box center [311, 174] width 341 height 15
type input "1"
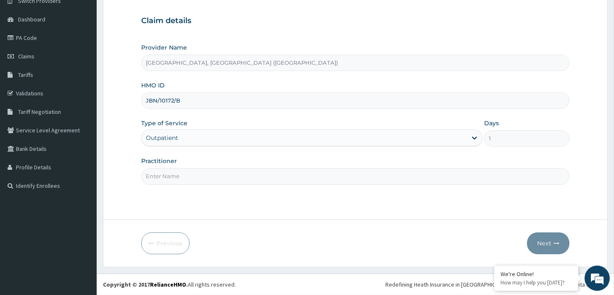
click at [190, 181] on input "Practitioner" at bounding box center [355, 176] width 428 height 16
type input "Dr, [PERSON_NAME]"
click at [540, 255] on form "Step 1 of 2 Claim details Provider Name [GEOGRAPHIC_DATA], [GEOGRAPHIC_DATA] ([…" at bounding box center [355, 119] width 505 height 295
click at [544, 246] on button "Next" at bounding box center [548, 244] width 42 height 22
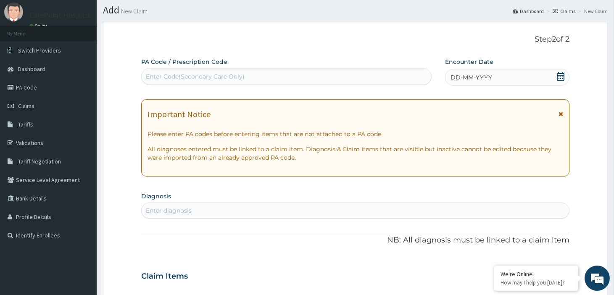
scroll to position [0, 0]
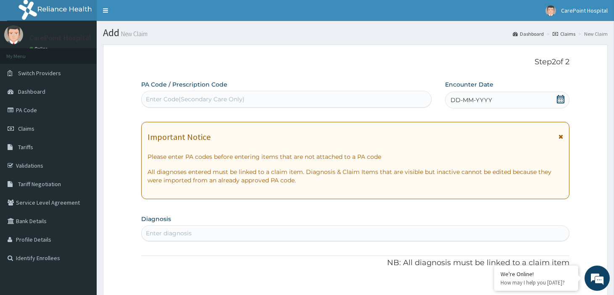
click at [186, 96] on div "Enter Code(Secondary Care Only)" at bounding box center [195, 99] width 99 height 8
paste input "PA/771831"
type input "PA/771831"
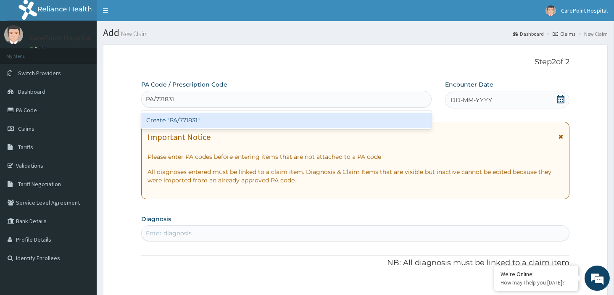
click at [200, 117] on div "Create "PA/771831"" at bounding box center [286, 120] width 291 height 15
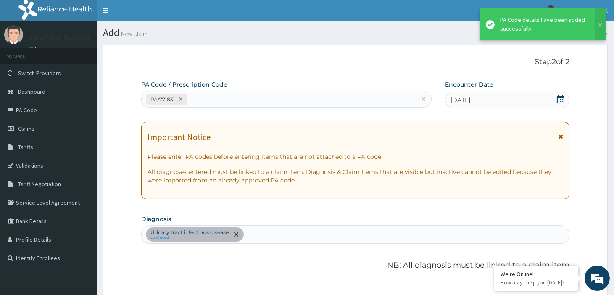
scroll to position [202, 0]
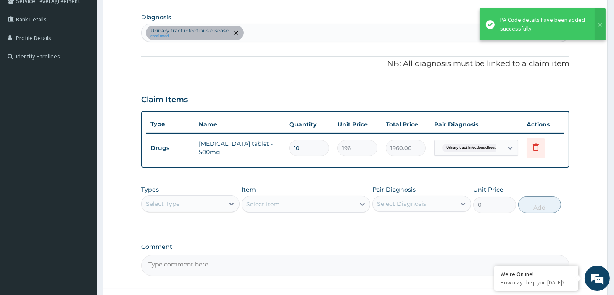
click at [261, 31] on div "Urinary tract [MEDICAL_DATA] confirmed" at bounding box center [356, 33] width 428 height 18
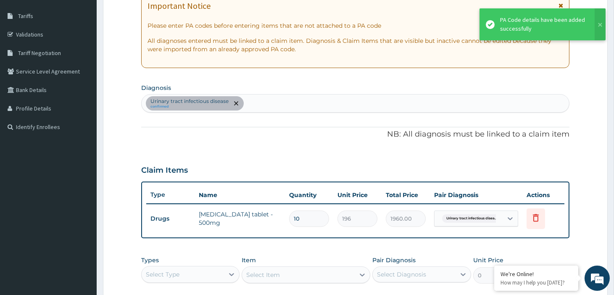
scroll to position [15, 0]
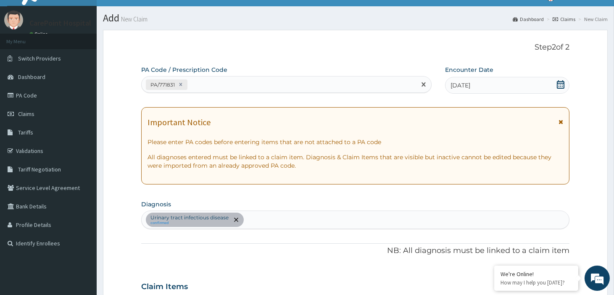
click at [220, 86] on div "PA/771831" at bounding box center [279, 85] width 275 height 14
paste input "PA/BA4028"
type input "PA/BA4028"
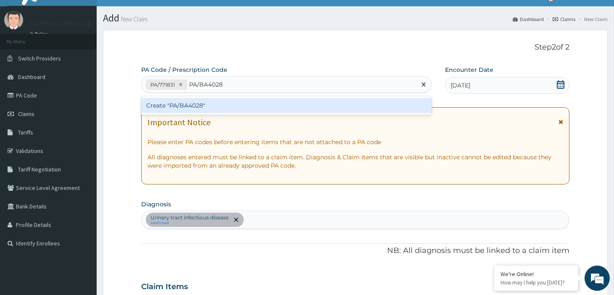
click at [209, 102] on div "Create "PA/BA4028"" at bounding box center [286, 105] width 291 height 15
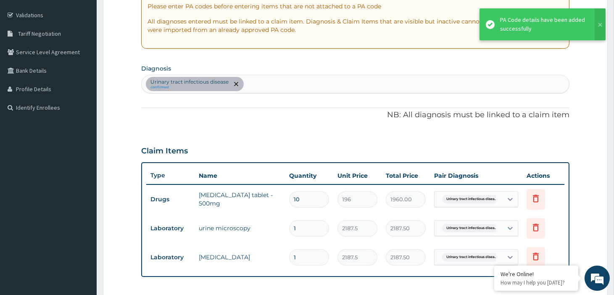
scroll to position [282, 0]
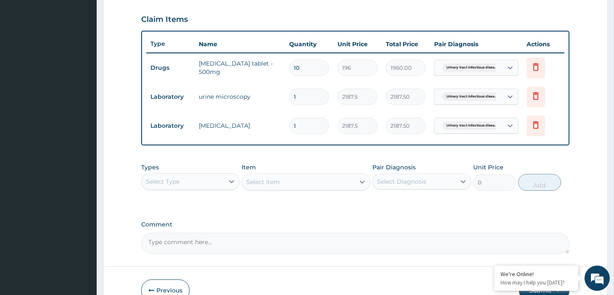
click at [297, 66] on input "10" at bounding box center [309, 68] width 40 height 16
click at [296, 66] on input "10" at bounding box center [309, 68] width 40 height 16
type input "5"
type input "980.00"
type input "5"
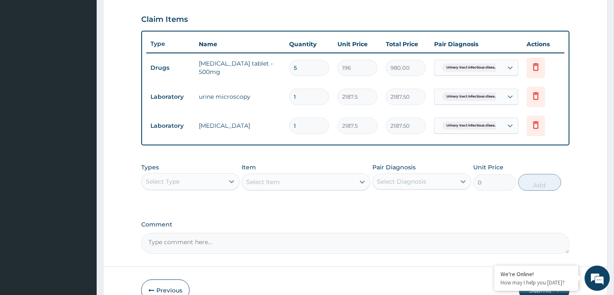
click at [304, 108] on td "1" at bounding box center [309, 97] width 48 height 25
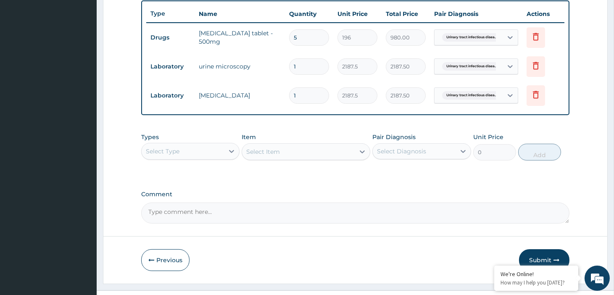
scroll to position [329, 0]
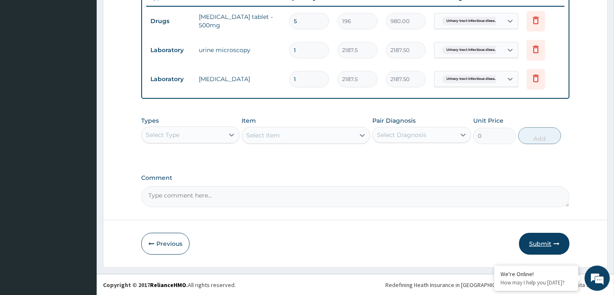
click at [549, 246] on button "Submit" at bounding box center [544, 244] width 50 height 22
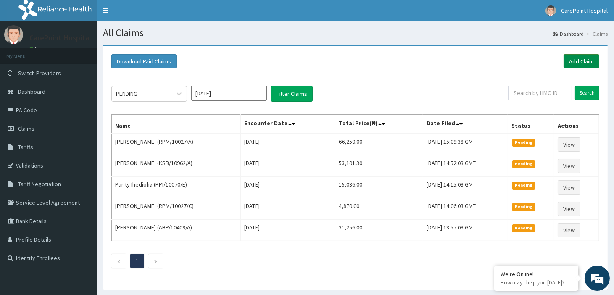
click at [574, 60] on link "Add Claim" at bounding box center [582, 61] width 36 height 14
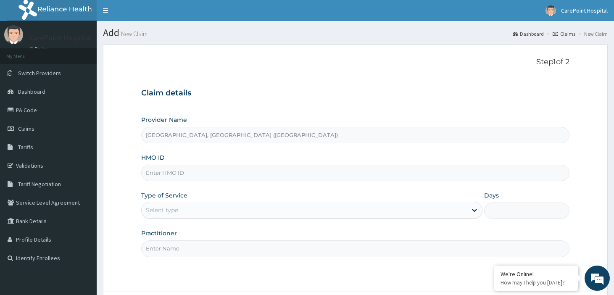
scroll to position [72, 0]
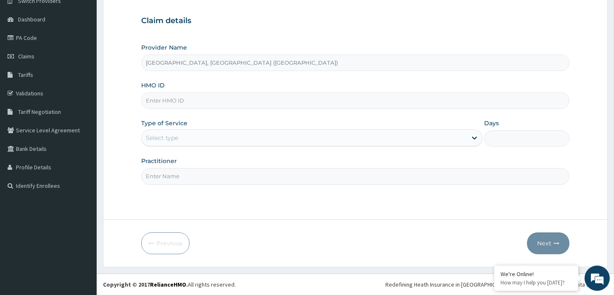
click at [168, 105] on input "HMO ID" at bounding box center [355, 101] width 428 height 16
paste input "[PERSON_NAME]/10112/B"
type input "[PERSON_NAME]/10112/B"
click at [158, 139] on div "Select type" at bounding box center [162, 138] width 32 height 8
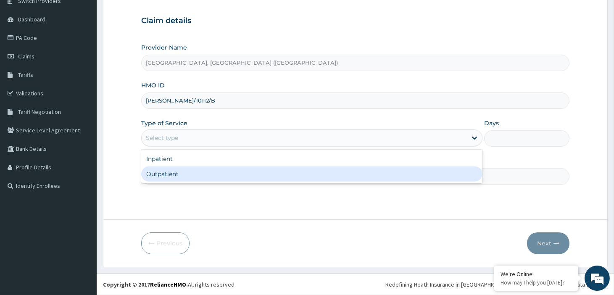
click at [160, 172] on div "Outpatient" at bounding box center [311, 174] width 341 height 15
type input "1"
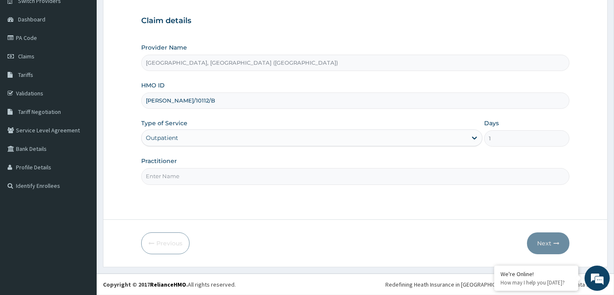
click at [160, 175] on input "Practitioner" at bounding box center [355, 176] width 428 height 16
type input "Dr, [PERSON_NAME]"
click at [541, 241] on button "Next" at bounding box center [548, 244] width 42 height 22
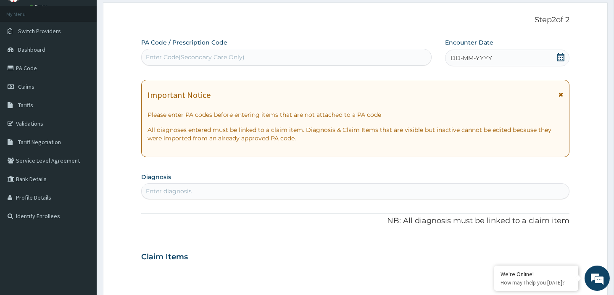
scroll to position [26, 0]
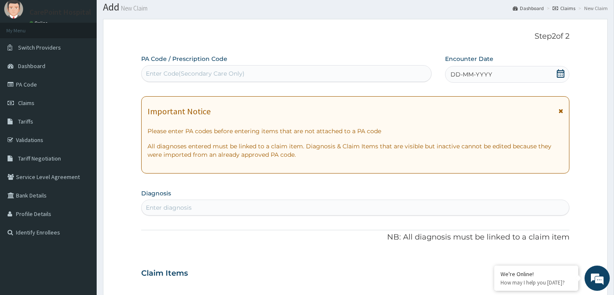
click at [239, 68] on div "Enter Code(Secondary Care Only)" at bounding box center [287, 73] width 290 height 13
paste input "PA/B9933E"
type input "PA/B9933E"
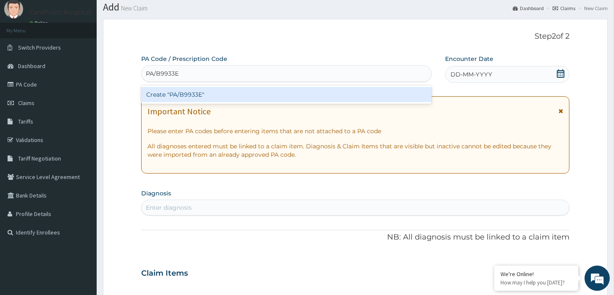
click at [240, 93] on div "Create "PA/B9933E"" at bounding box center [286, 94] width 291 height 15
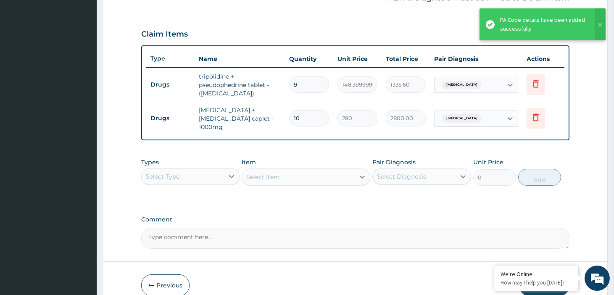
scroll to position [304, 0]
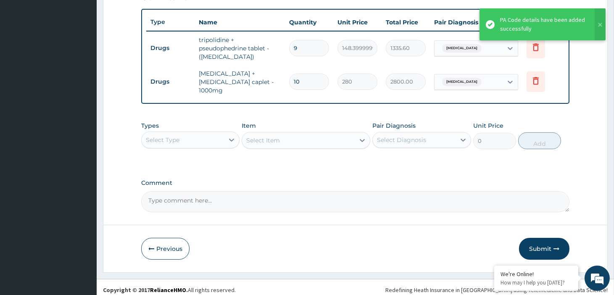
click at [200, 136] on div "Select Type" at bounding box center [183, 139] width 82 height 13
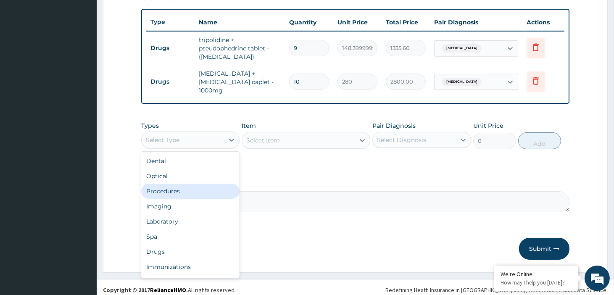
click at [190, 184] on div "Procedures" at bounding box center [190, 191] width 98 height 15
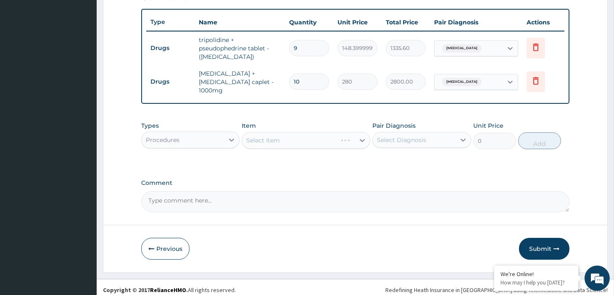
click at [273, 142] on div "Select Item" at bounding box center [306, 140] width 129 height 17
click at [177, 136] on div "Procedures" at bounding box center [163, 140] width 34 height 8
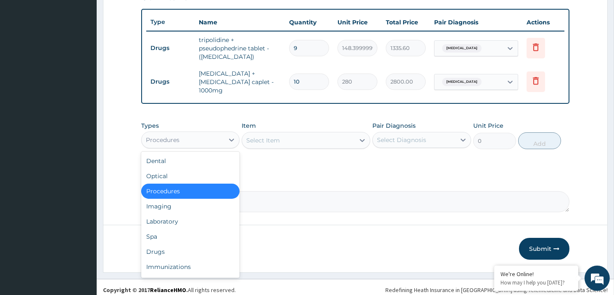
click at [312, 139] on div "Select Item" at bounding box center [298, 140] width 113 height 13
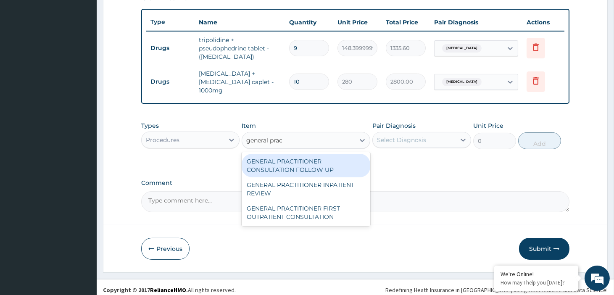
type input "general pract"
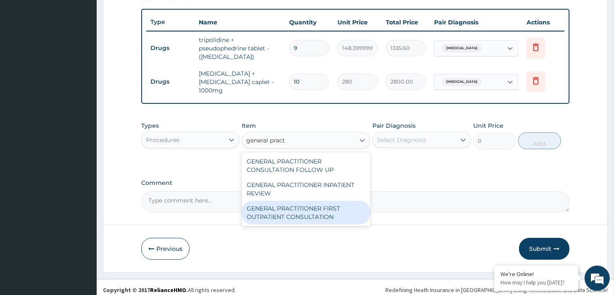
click at [309, 208] on div "GENERAL PRACTITIONER FIRST OUTPATIENT CONSULTATION" at bounding box center [306, 213] width 129 height 24
type input "3750"
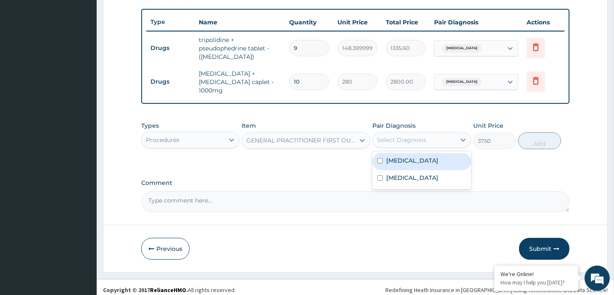
click at [430, 135] on div "Select Diagnosis" at bounding box center [414, 139] width 82 height 13
click at [422, 158] on div "Malaria" at bounding box center [422, 161] width 98 height 17
checkbox input "true"
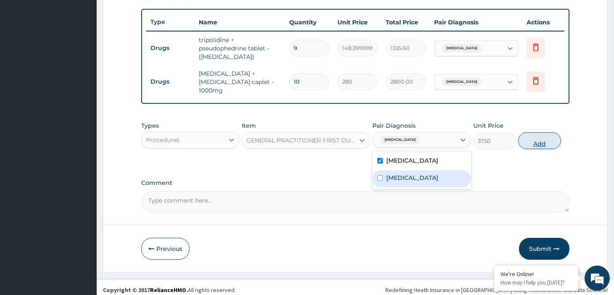
click at [534, 141] on button "Add" at bounding box center [539, 140] width 43 height 17
type input "0"
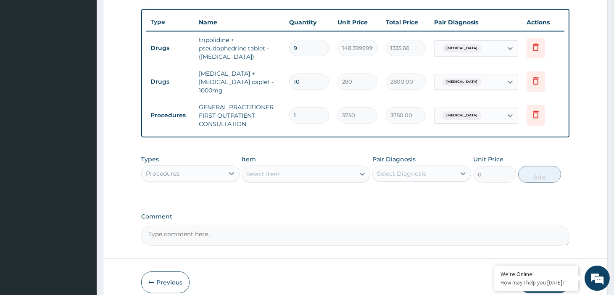
click at [216, 174] on div "Procedures" at bounding box center [183, 173] width 82 height 13
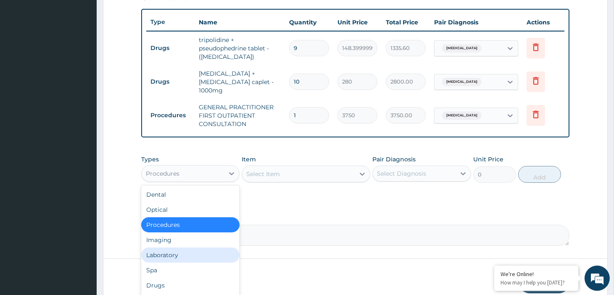
drag, startPoint x: 172, startPoint y: 246, endPoint x: 183, endPoint y: 240, distance: 12.8
click at [172, 248] on div "Laboratory" at bounding box center [190, 255] width 98 height 15
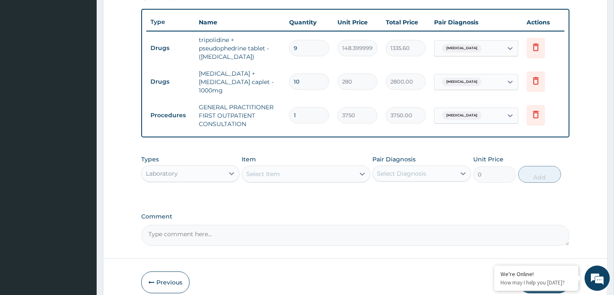
click at [285, 202] on div "PA Code / Prescription Code PA/B9933E Encounter Date 03-10-2025 Important Notic…" at bounding box center [355, 11] width 428 height 470
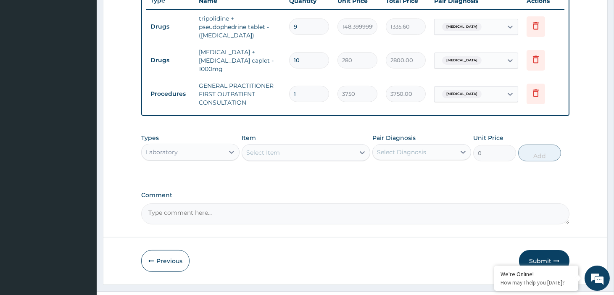
scroll to position [338, 0]
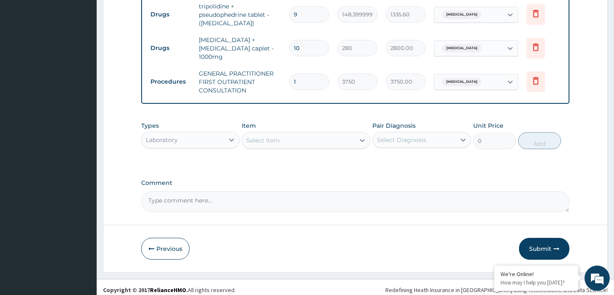
click at [293, 137] on div "Select Item" at bounding box center [298, 140] width 113 height 13
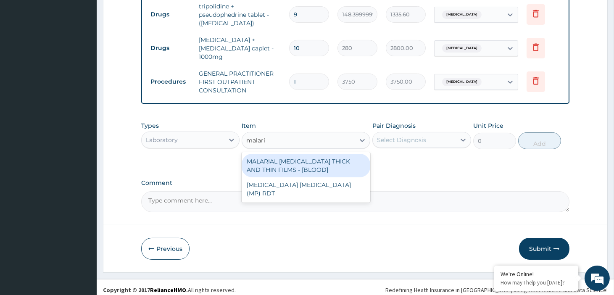
type input "malaria"
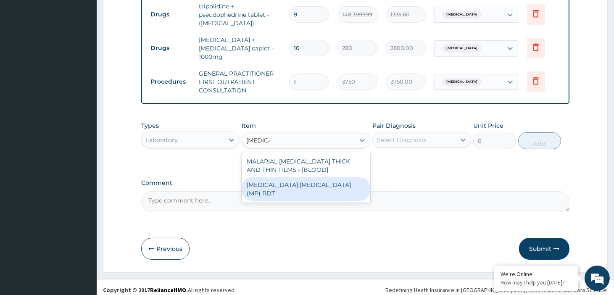
click at [305, 180] on div "MALARIA PARASITE (MP) RDT" at bounding box center [306, 189] width 129 height 24
type input "2000"
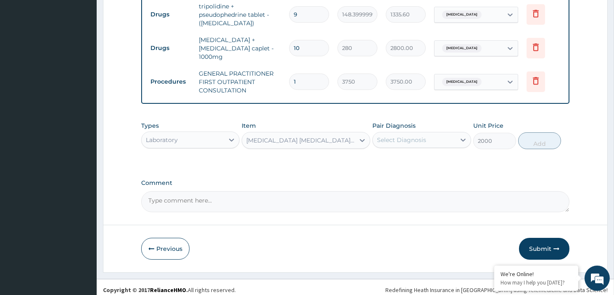
click at [433, 133] on div "Select Diagnosis" at bounding box center [414, 139] width 82 height 13
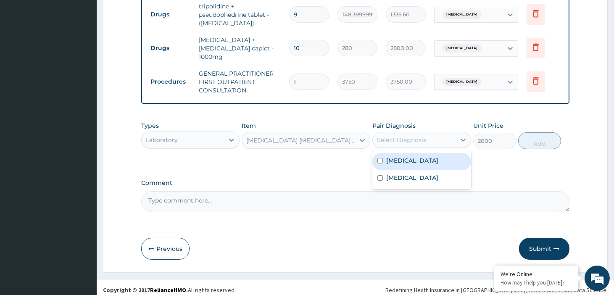
click at [417, 156] on div "Malaria" at bounding box center [422, 161] width 98 height 17
checkbox input "true"
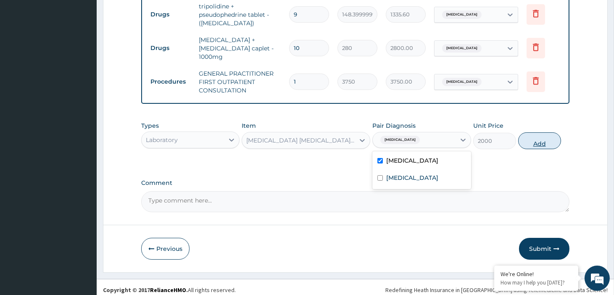
click at [538, 136] on button "Add" at bounding box center [539, 140] width 43 height 17
type input "0"
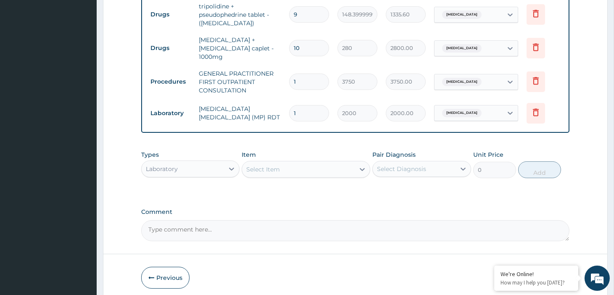
click at [268, 165] on div "Select Item" at bounding box center [263, 169] width 34 height 8
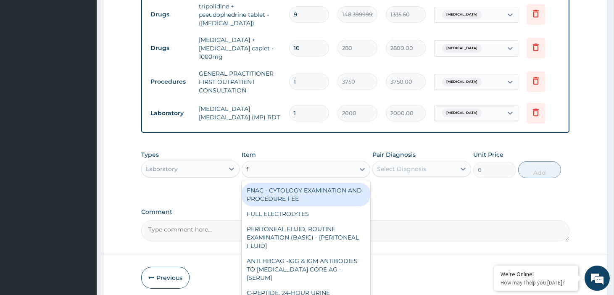
type input "fbc"
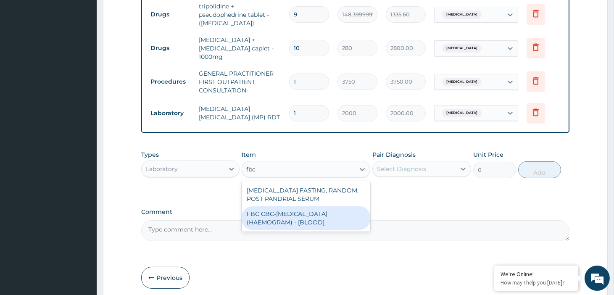
drag, startPoint x: 307, startPoint y: 217, endPoint x: 342, endPoint y: 198, distance: 39.7
click at [308, 215] on div "FBC CBC-COMPLETE BLOOD COUNT (HAEMOGRAM) - [BLOOD]" at bounding box center [306, 218] width 129 height 24
type input "5000"
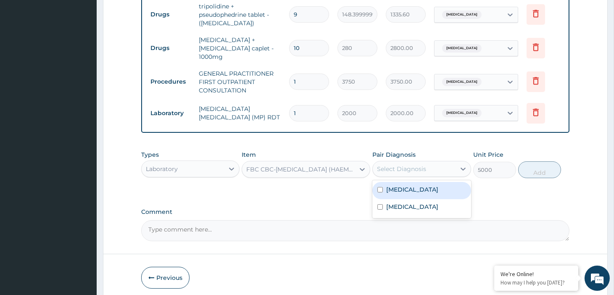
drag, startPoint x: 413, startPoint y: 157, endPoint x: 423, endPoint y: 158, distance: 9.7
click at [414, 162] on div "Select Diagnosis" at bounding box center [414, 168] width 82 height 13
click at [425, 182] on div "Malaria" at bounding box center [422, 190] width 98 height 17
checkbox input "true"
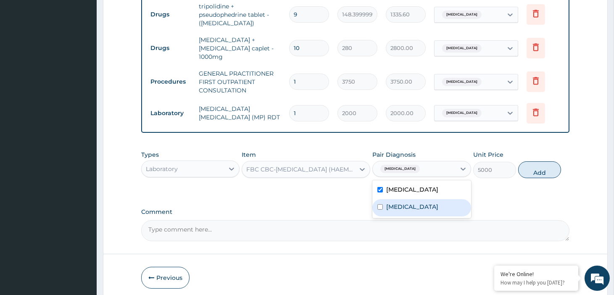
click at [406, 199] on div "Sepsis" at bounding box center [422, 207] width 98 height 17
checkbox input "true"
click at [411, 182] on div "Malaria" at bounding box center [422, 190] width 98 height 17
checkbox input "false"
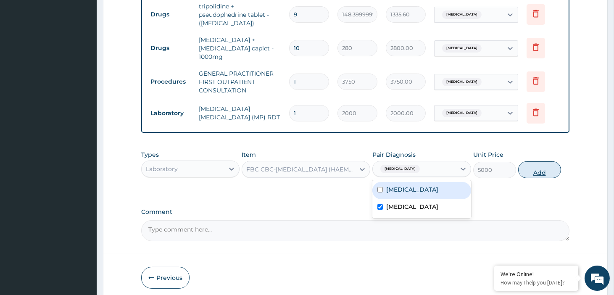
click at [529, 167] on button "Add" at bounding box center [539, 169] width 43 height 17
type input "0"
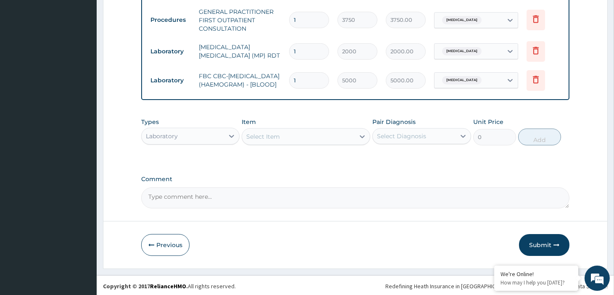
scroll to position [400, 0]
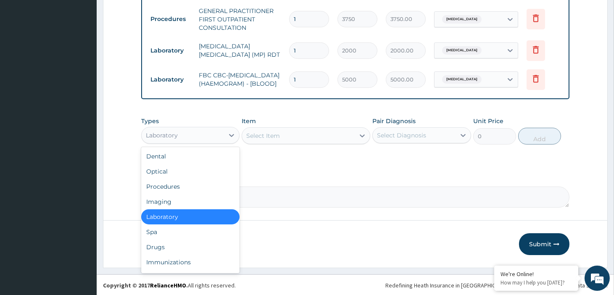
click at [175, 141] on div "Laboratory" at bounding box center [190, 135] width 98 height 17
drag, startPoint x: 164, startPoint y: 246, endPoint x: 174, endPoint y: 237, distance: 13.1
click at [164, 247] on div "Drugs" at bounding box center [190, 247] width 98 height 15
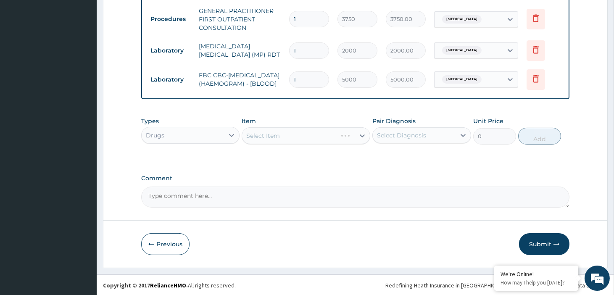
click at [302, 130] on div "Select Item" at bounding box center [306, 135] width 129 height 17
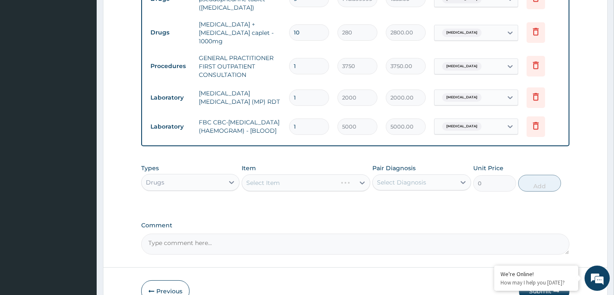
scroll to position [354, 0]
click at [325, 183] on div "Select Item" at bounding box center [306, 182] width 129 height 17
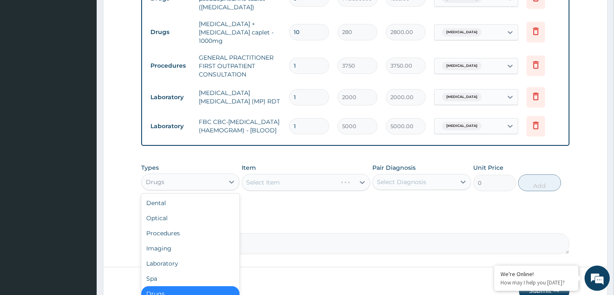
click at [188, 180] on div "Drugs" at bounding box center [183, 181] width 82 height 13
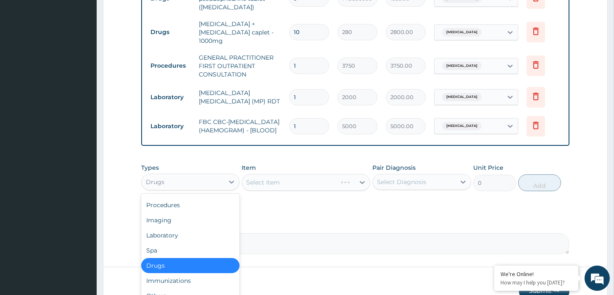
click at [156, 264] on div "Drugs" at bounding box center [190, 265] width 98 height 15
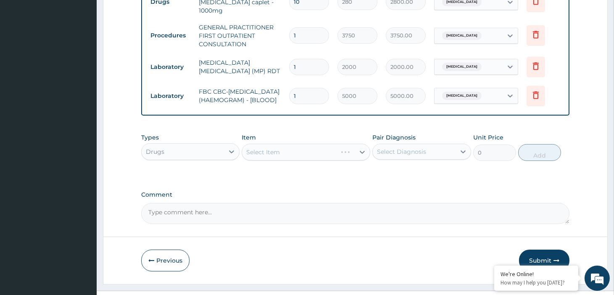
scroll to position [400, 0]
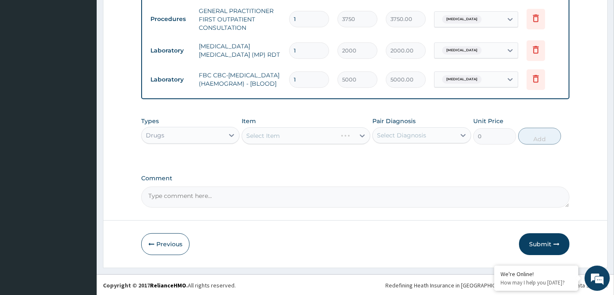
click at [283, 136] on div "Select Item" at bounding box center [306, 135] width 129 height 17
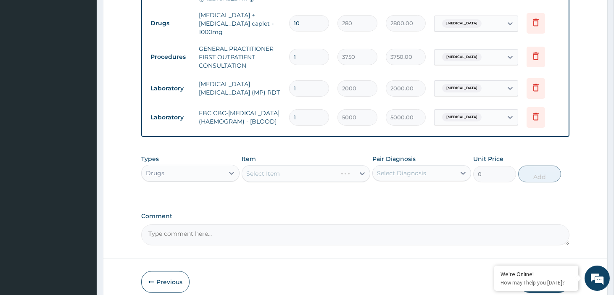
scroll to position [372, 0]
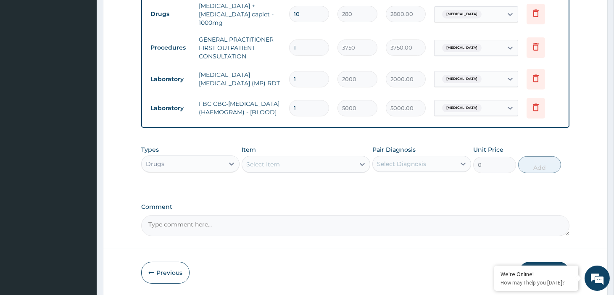
click at [301, 159] on div "Select Item" at bounding box center [298, 164] width 113 height 13
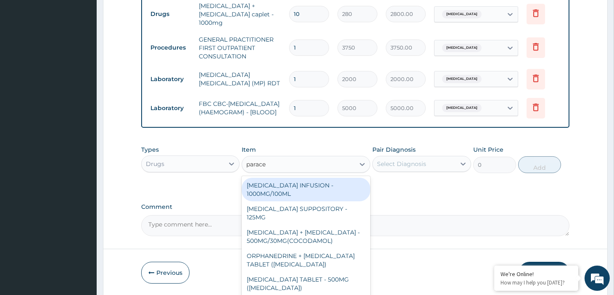
type input "paracet"
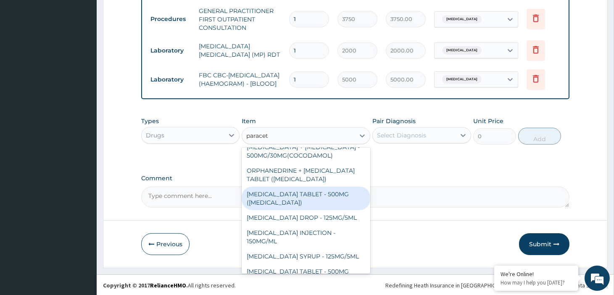
scroll to position [72, 0]
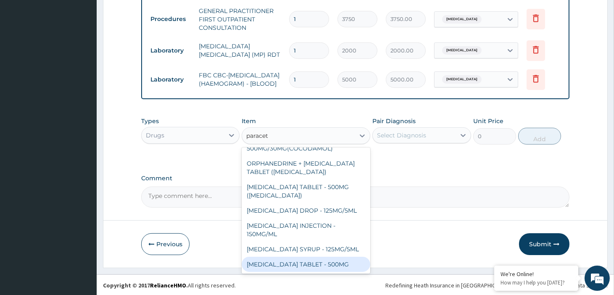
click at [335, 263] on div "PARACETAMOL TABLET - 500MG" at bounding box center [306, 264] width 129 height 15
type input "33.599999999999994"
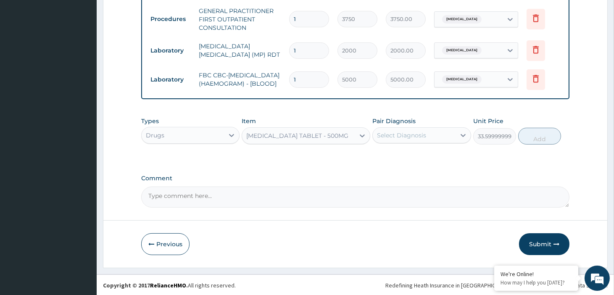
click at [427, 127] on div "Select Diagnosis" at bounding box center [422, 135] width 98 height 16
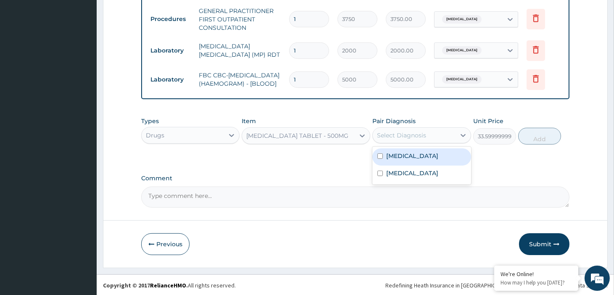
click at [422, 151] on div "Malaria" at bounding box center [422, 156] width 98 height 17
checkbox input "true"
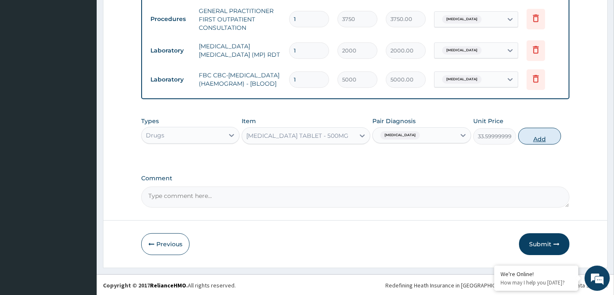
click at [544, 132] on button "Add" at bounding box center [539, 136] width 43 height 17
type input "0"
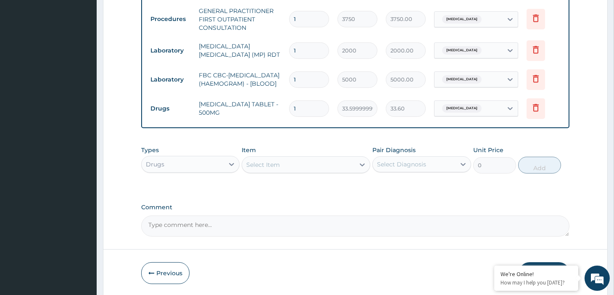
type input "18"
type input "604.80"
type input "18"
click at [264, 158] on div "Select Item" at bounding box center [298, 164] width 113 height 13
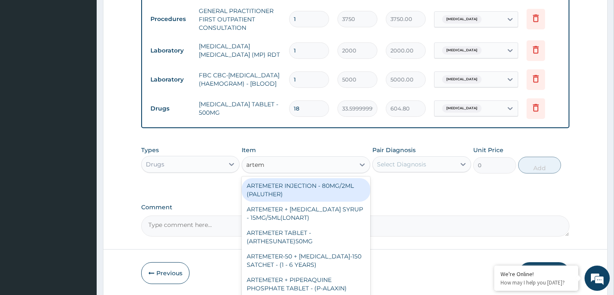
type input "arteme"
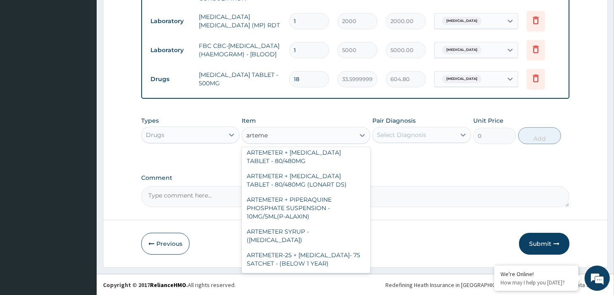
scroll to position [140, 0]
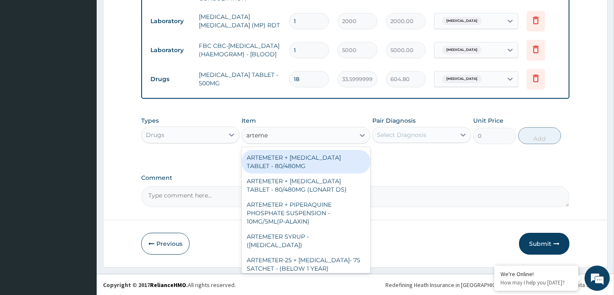
click at [302, 161] on div "ARTEMETER + LUMEFANTRINE TABLET - 80/480MG" at bounding box center [306, 162] width 129 height 24
type input "364"
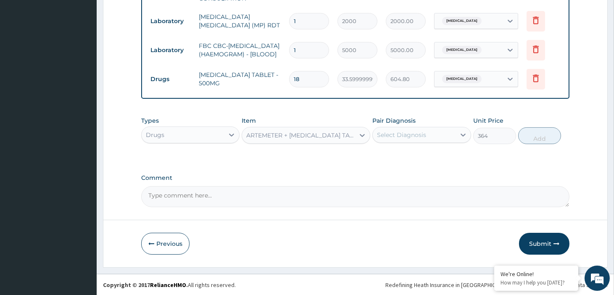
click at [419, 136] on div "Select Diagnosis" at bounding box center [401, 135] width 49 height 8
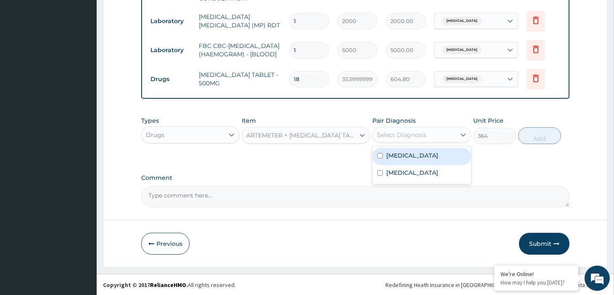
click at [414, 157] on div "Malaria" at bounding box center [422, 156] width 98 height 17
checkbox input "true"
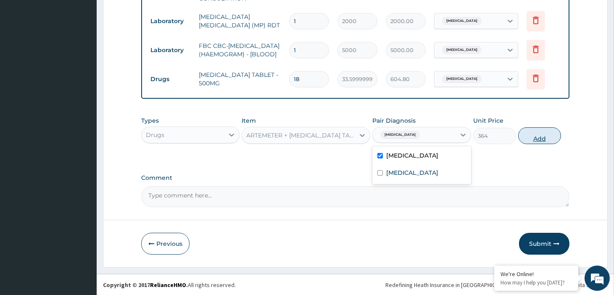
click at [531, 137] on button "Add" at bounding box center [539, 135] width 43 height 17
type input "0"
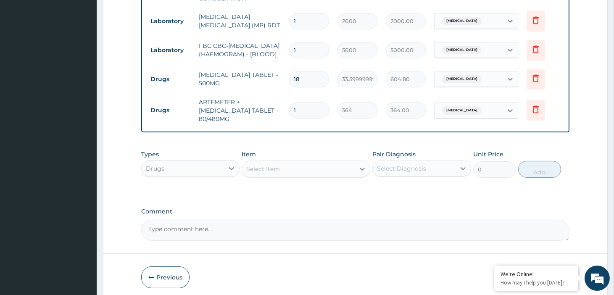
click at [318, 115] on input "1" at bounding box center [309, 110] width 40 height 16
type input "0.00"
type input "6"
type input "2184.00"
type input "8"
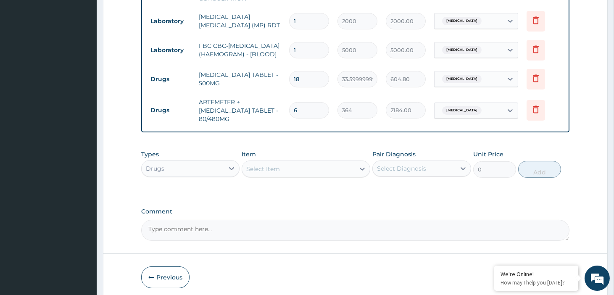
type input "2912.00"
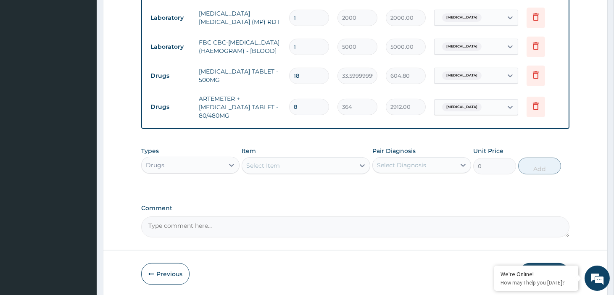
scroll to position [463, 0]
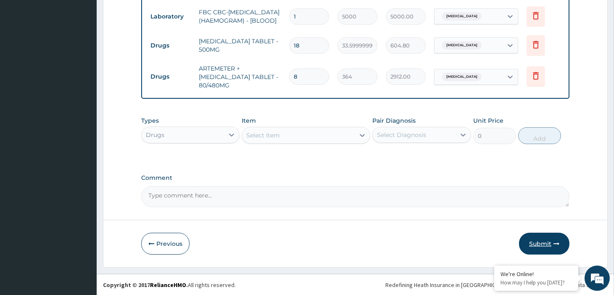
type input "8"
click at [537, 240] on button "Submit" at bounding box center [544, 244] width 50 height 22
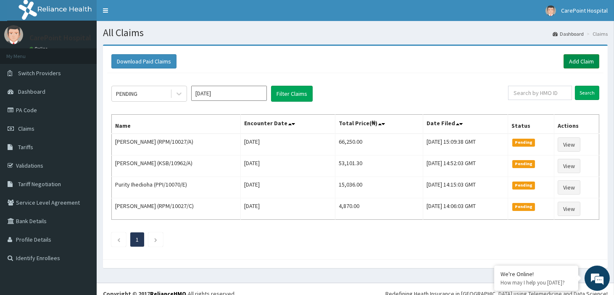
click at [572, 61] on link "Add Claim" at bounding box center [582, 61] width 36 height 14
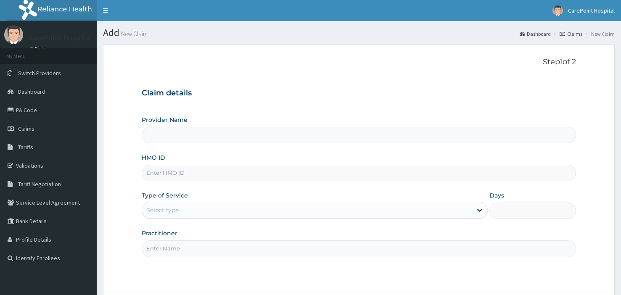
type input "[GEOGRAPHIC_DATA], [GEOGRAPHIC_DATA] ([GEOGRAPHIC_DATA])"
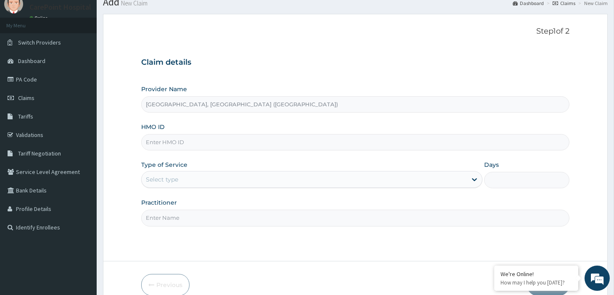
scroll to position [47, 0]
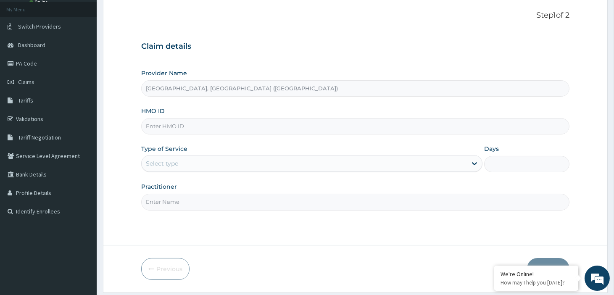
click at [174, 128] on input "HMO ID" at bounding box center [355, 126] width 428 height 16
paste input "[PERSON_NAME]/10112/G"
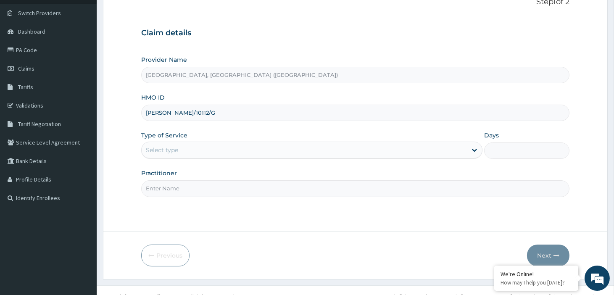
scroll to position [72, 0]
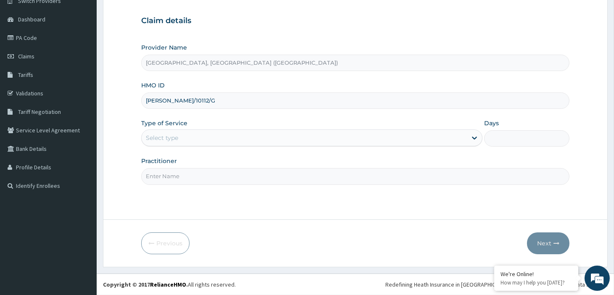
type input "[PERSON_NAME]/10112/G"
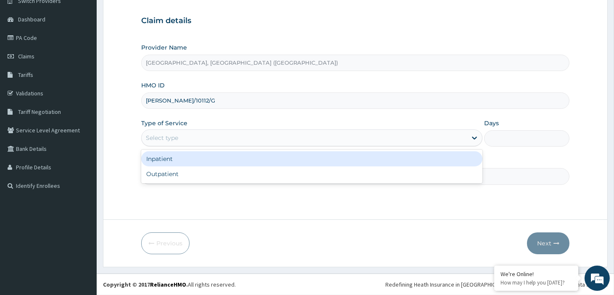
click at [181, 135] on div "Select type" at bounding box center [304, 137] width 325 height 13
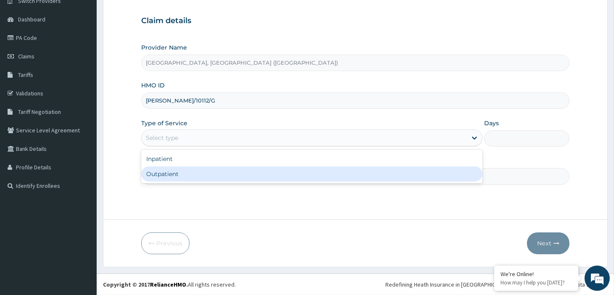
click at [174, 173] on div "Outpatient" at bounding box center [311, 174] width 341 height 15
type input "1"
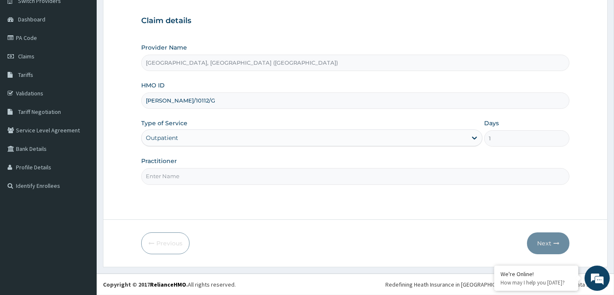
click at [175, 173] on input "Practitioner" at bounding box center [355, 176] width 428 height 16
type input "Dr, [PERSON_NAME]"
click at [545, 246] on button "Next" at bounding box center [548, 244] width 42 height 22
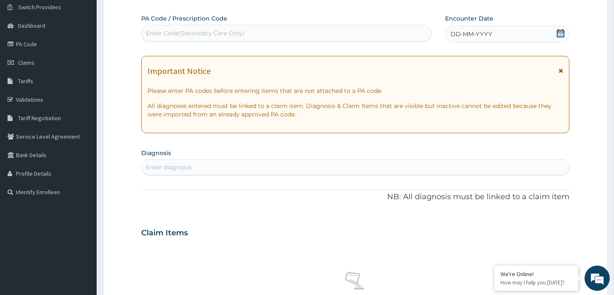
scroll to position [0, 0]
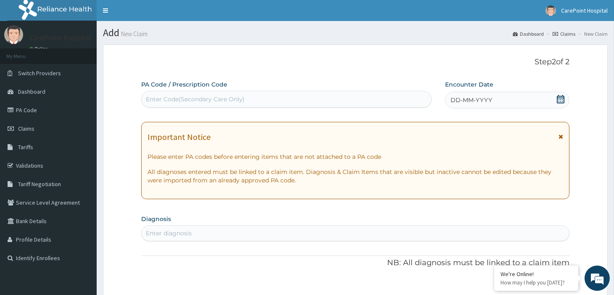
click at [192, 101] on div "Enter Code(Secondary Care Only)" at bounding box center [195, 99] width 99 height 8
paste input "PA/DF9D97"
type input "PA/DF9D97"
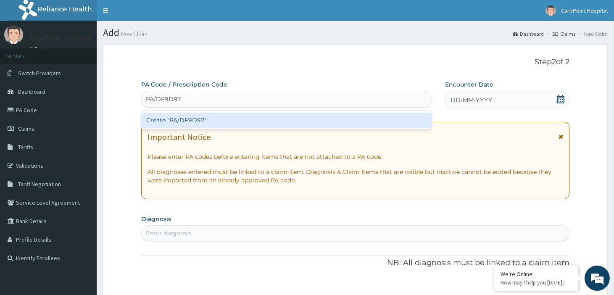
click at [216, 120] on div "Create "PA/DF9D97"" at bounding box center [286, 120] width 291 height 15
